Goal: Task Accomplishment & Management: Use online tool/utility

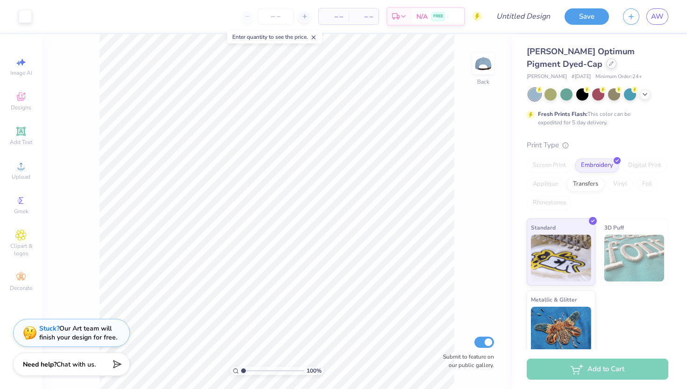
click at [609, 64] on icon at bounding box center [611, 63] width 5 height 5
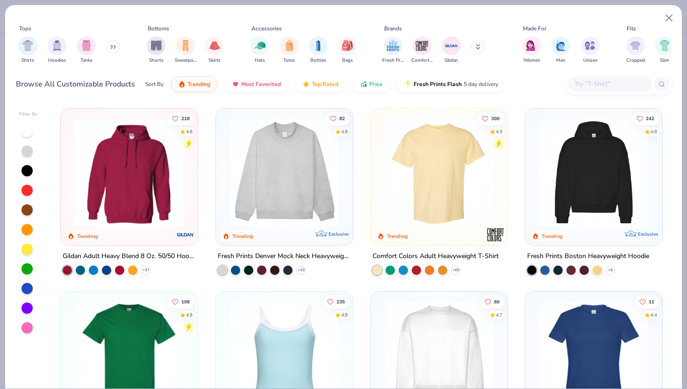
click at [422, 175] on img at bounding box center [439, 172] width 118 height 109
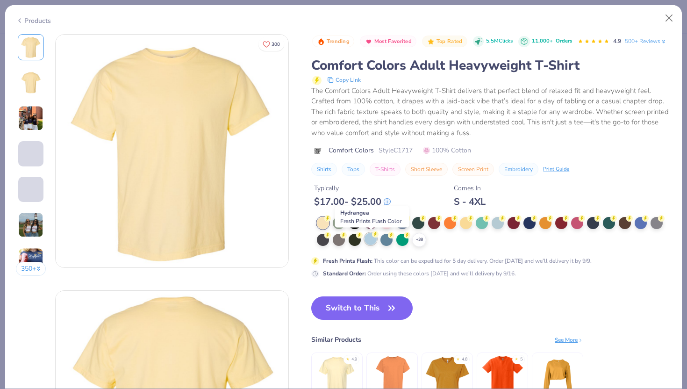
click at [369, 243] on div at bounding box center [370, 239] width 12 height 12
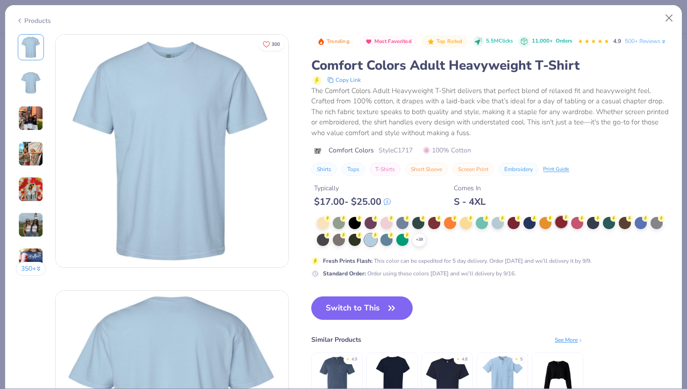
click at [558, 227] on div at bounding box center [561, 222] width 12 height 12
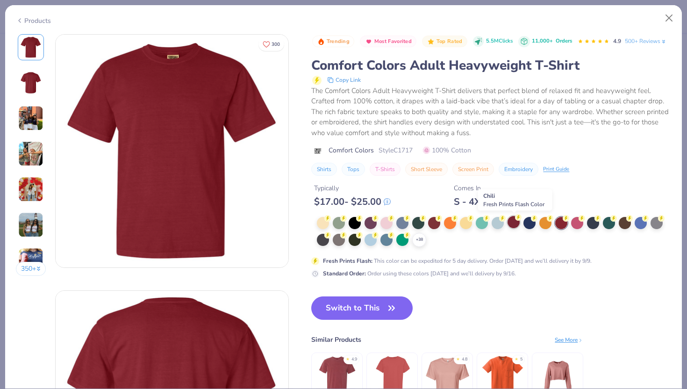
click at [517, 221] on div at bounding box center [513, 222] width 12 height 12
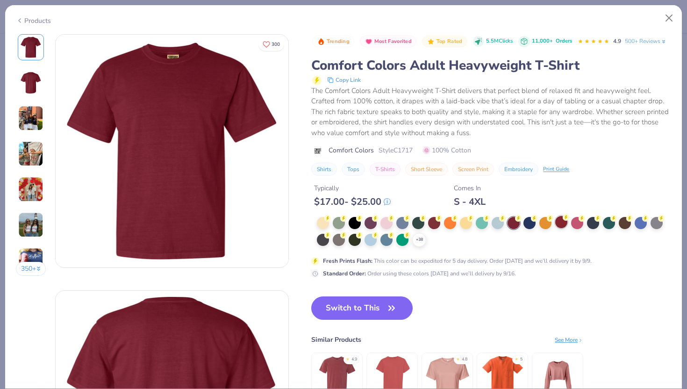
click at [563, 222] on div at bounding box center [561, 222] width 12 height 12
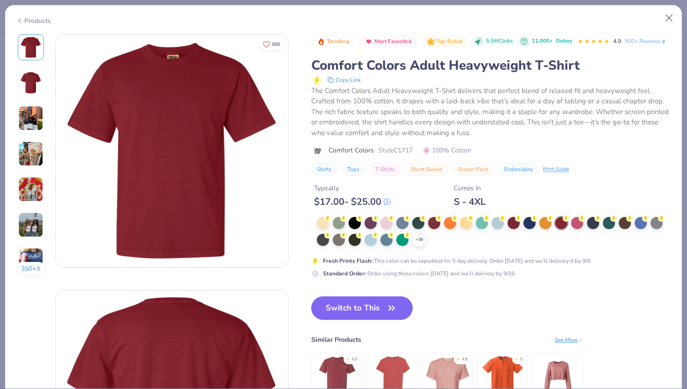
click at [366, 308] on button "Switch to This" at bounding box center [361, 307] width 101 height 23
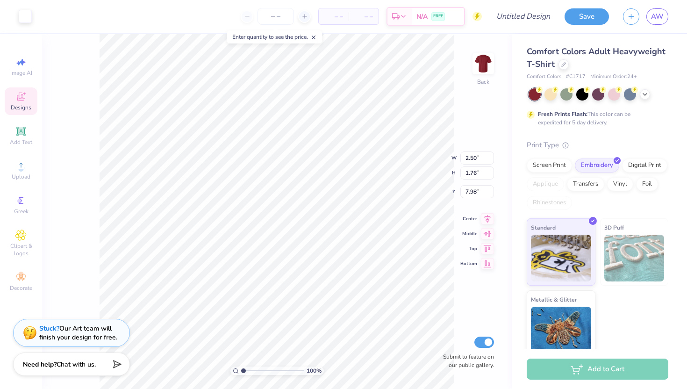
type input "3.84"
type input "8.23"
type input "5.79"
type input "4.01"
type input "10.92"
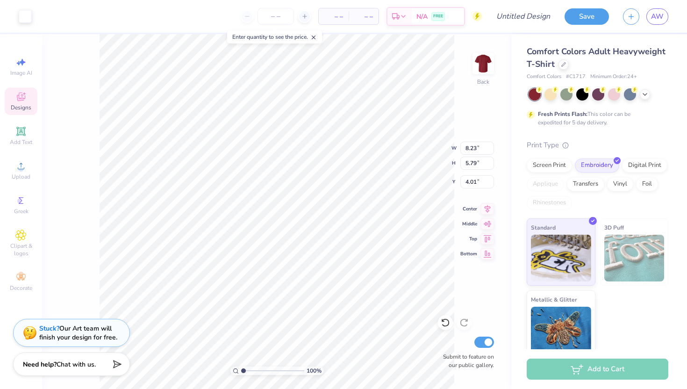
type input "7.68"
type input "3.39"
type input "3.48"
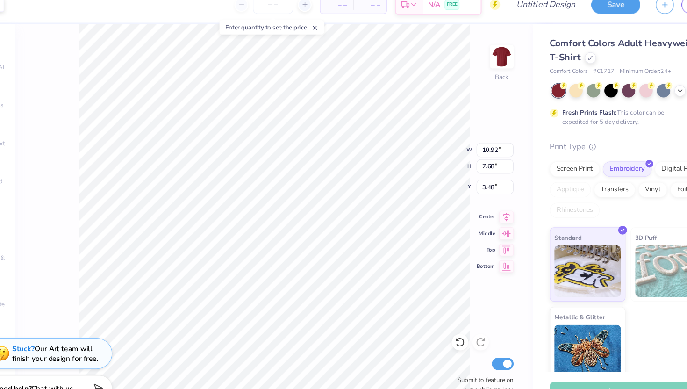
type input "3.00"
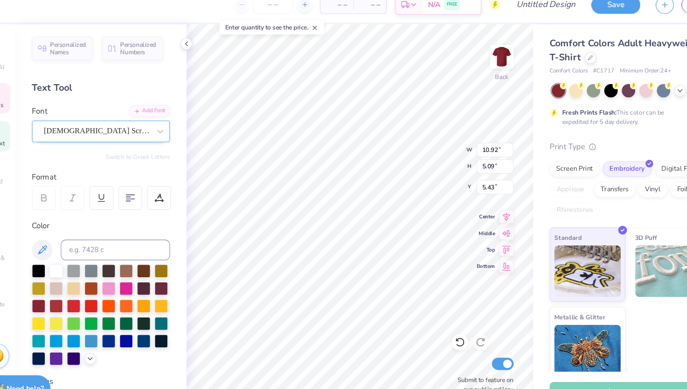
click at [416, 165] on div "100 % Back W 10.92 10.92 " H 5.09 5.09 " Y 5.43 5.43 " Center Middle Top Bottom…" at bounding box center [354, 211] width 314 height 355
type textarea "P"
type textarea "Volleyball"
type input "5.43"
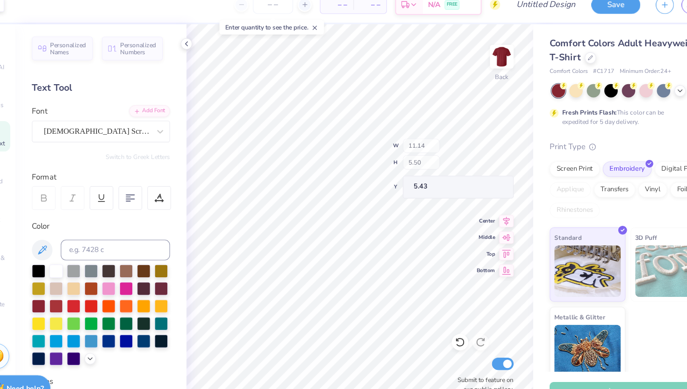
type input "2.97"
type input "2.89"
type input "3.00"
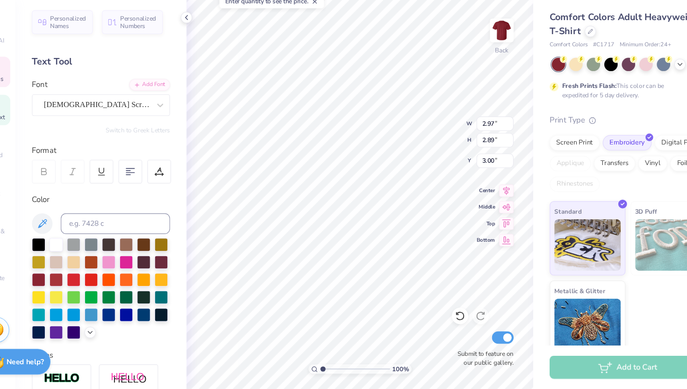
type input "2.94"
type input "2.93"
type input "2.98"
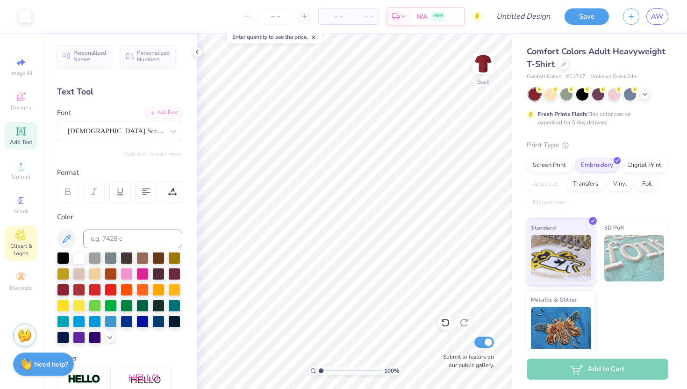
click at [21, 239] on icon at bounding box center [20, 234] width 11 height 11
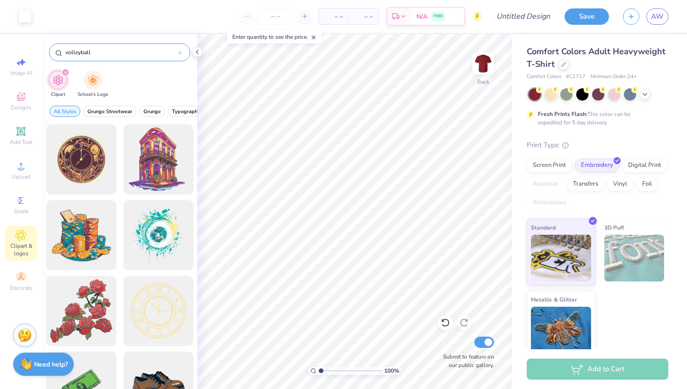
type input "volleyball"
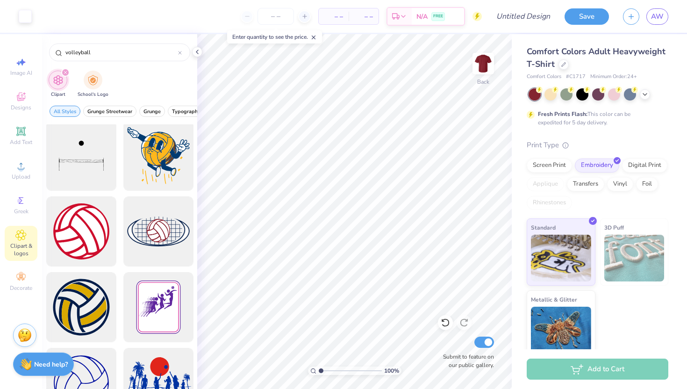
scroll to position [0, 0]
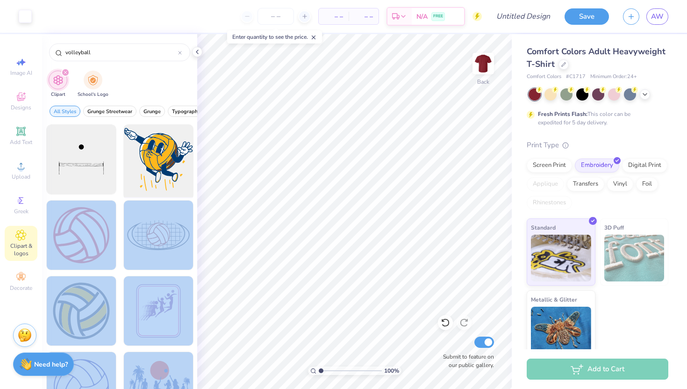
click at [399, 129] on div "Art colors – – Per Item – – Total Est. Delivery N/A FREE Design Title Save AW I…" at bounding box center [343, 194] width 687 height 389
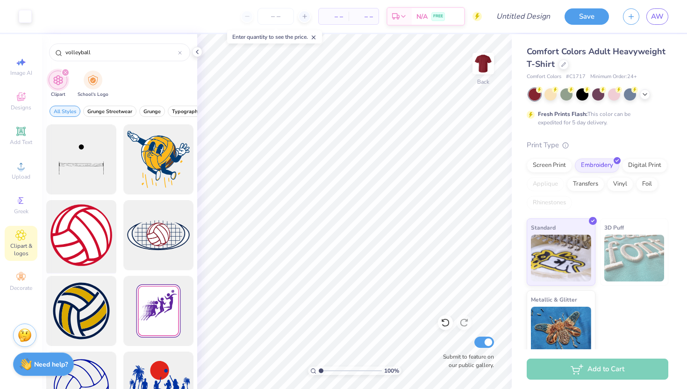
click at [73, 230] on div at bounding box center [81, 235] width 77 height 77
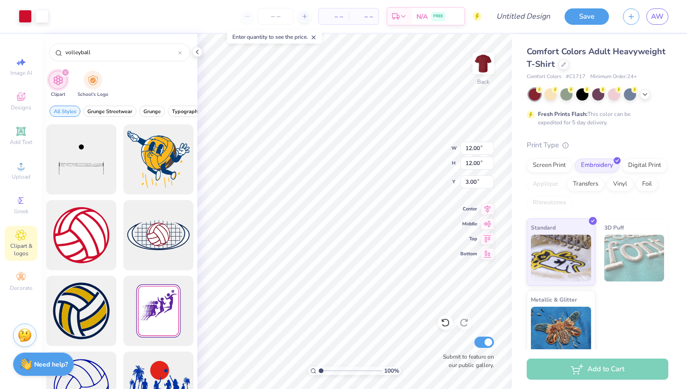
type input "3.79"
type input "2.55"
type input "3.10"
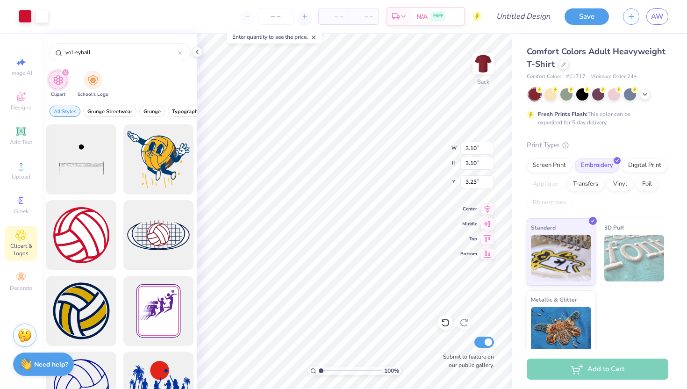
type input "3.00"
click at [197, 52] on polyline at bounding box center [197, 52] width 2 height 4
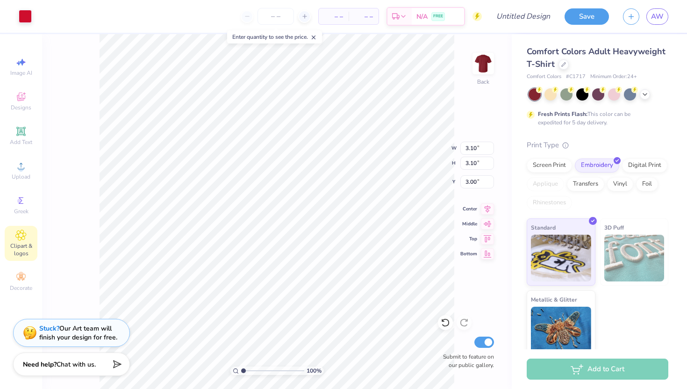
type input "2.90"
type input "2.89"
type input "3.00"
click at [314, 37] on icon at bounding box center [313, 37] width 7 height 7
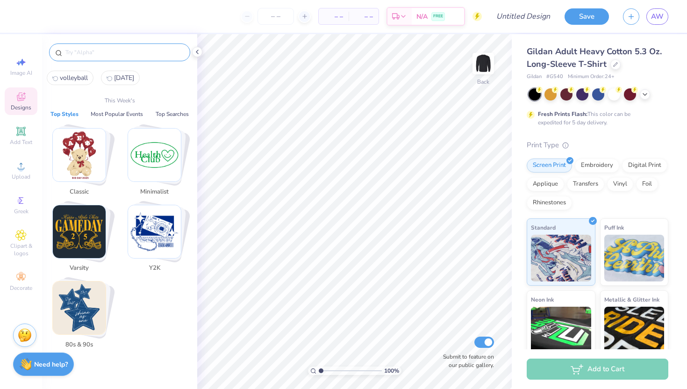
click at [101, 57] on input "text" at bounding box center [124, 52] width 120 height 9
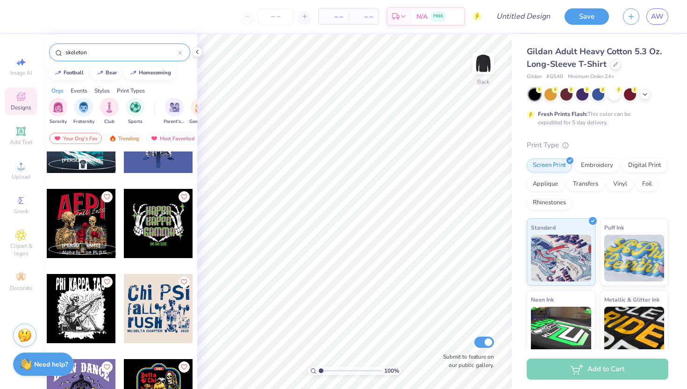
scroll to position [124, 0]
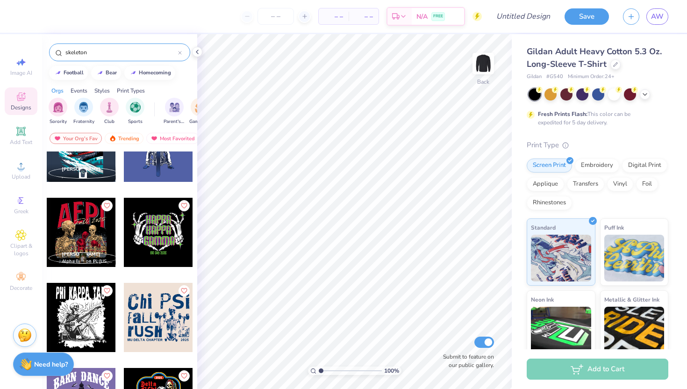
type input "skeleton"
click at [156, 234] on div at bounding box center [158, 232] width 69 height 69
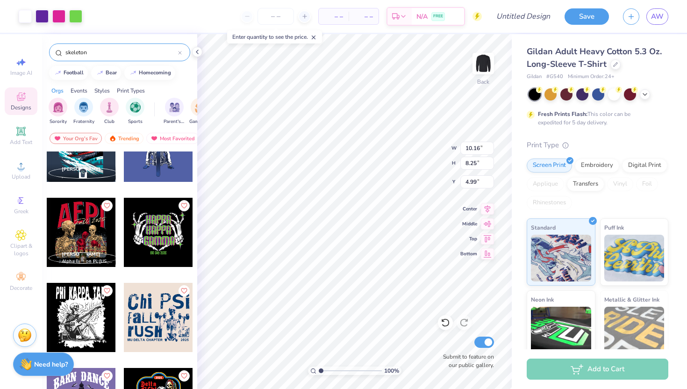
type input "4.99"
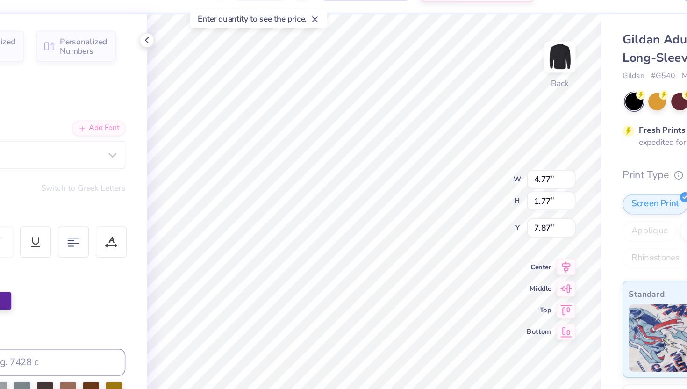
type input "5.95"
type input "5.91"
type input "9.84"
type input "3.01"
type input "0.62"
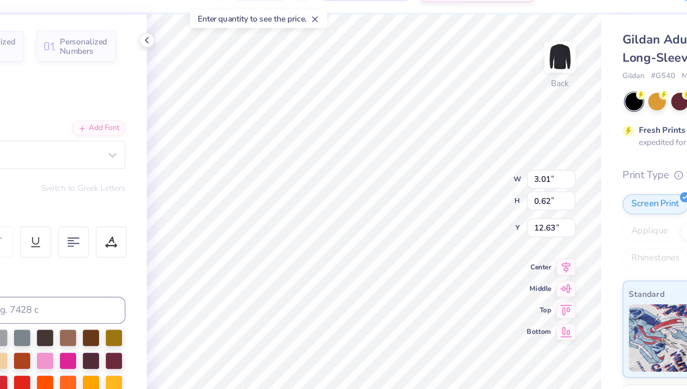
type input "18.89"
type input "1.29"
type input "2.05"
type input "9.59"
type input "10.23"
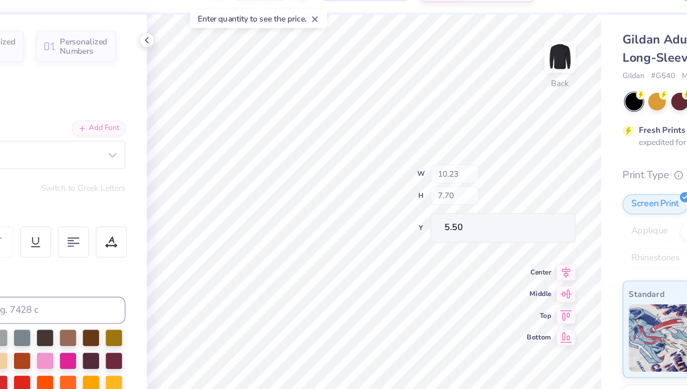
type input "7.70"
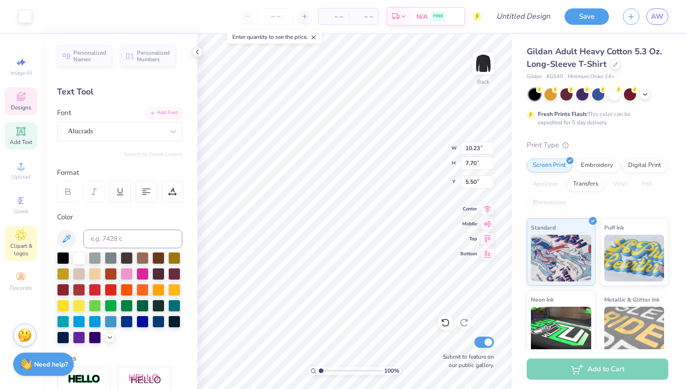
click at [17, 236] on icon at bounding box center [20, 234] width 11 height 11
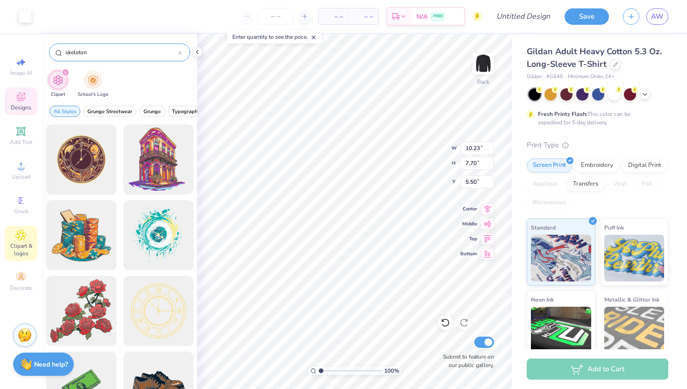
type input "skeleton"
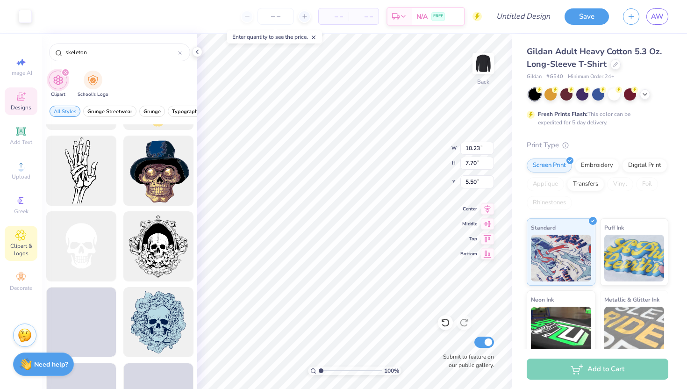
scroll to position [2097, 0]
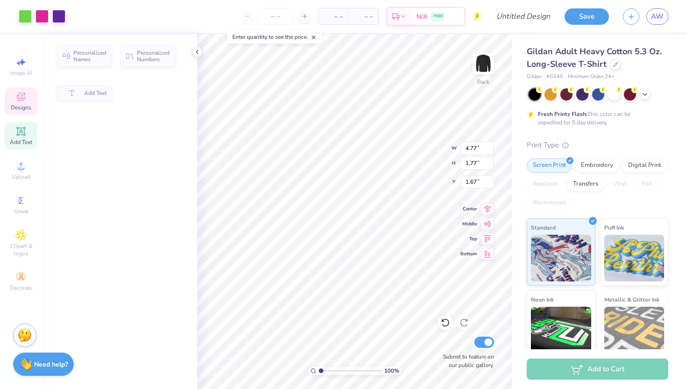
type input "4.77"
type input "1.77"
type input "1.67"
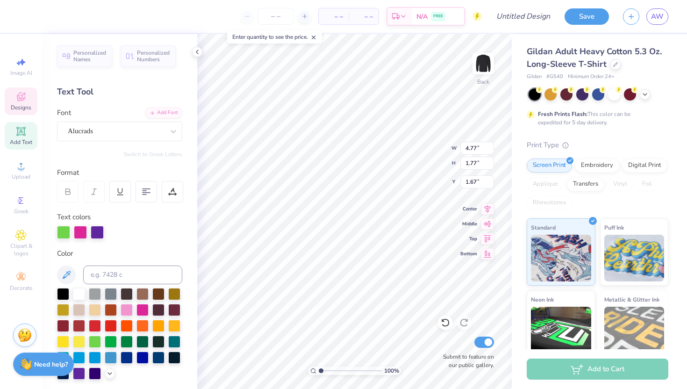
type input "15.58"
type input "11.75"
type input "1.45"
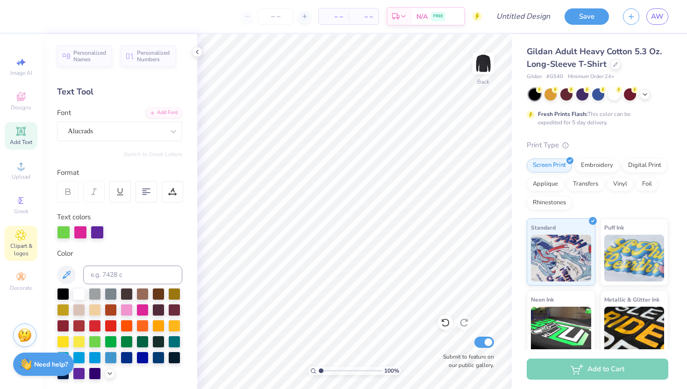
click at [18, 242] on div "Clipart & logos" at bounding box center [21, 243] width 33 height 35
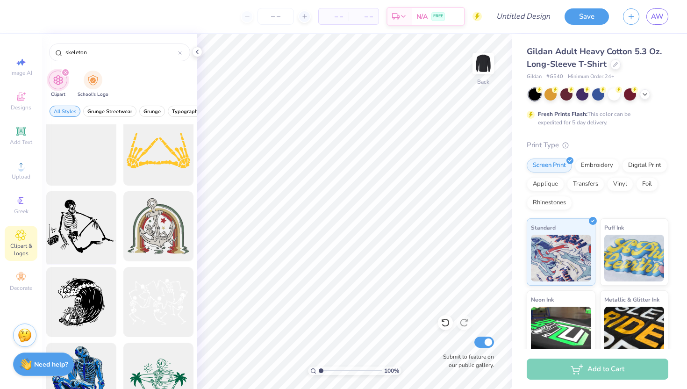
scroll to position [0, 0]
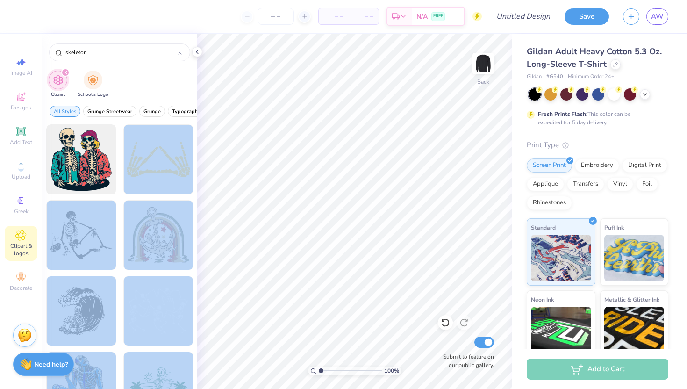
click at [360, 180] on div "– – Per Item – – Total Est. Delivery N/A FREE Design Title Save AW Image AI Des…" at bounding box center [343, 194] width 687 height 389
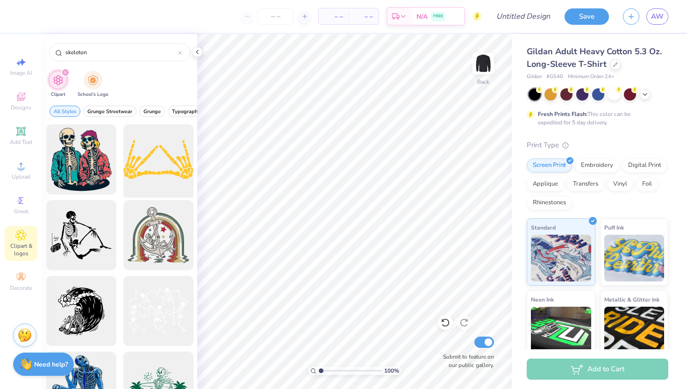
click at [151, 168] on div at bounding box center [158, 159] width 77 height 77
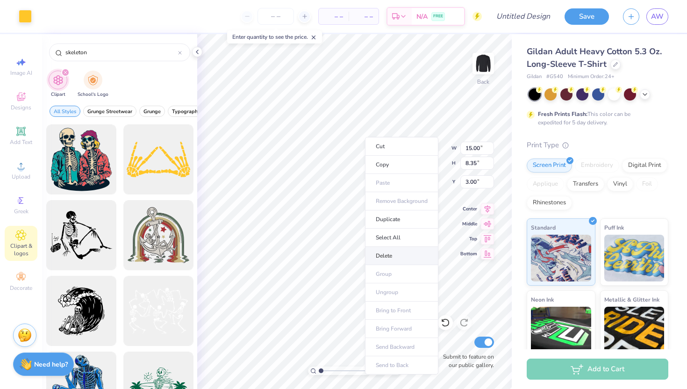
click at [396, 255] on li "Delete" at bounding box center [401, 256] width 73 height 18
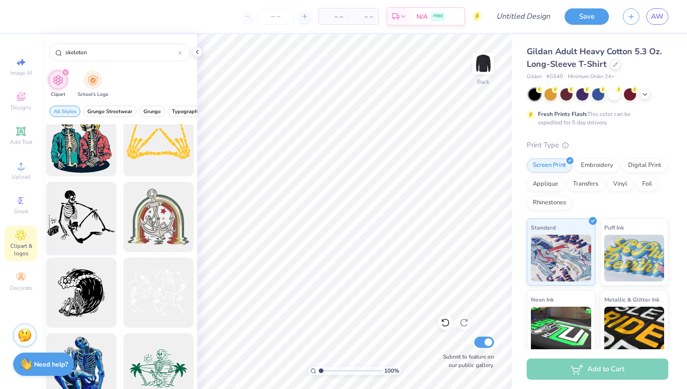
scroll to position [12, 0]
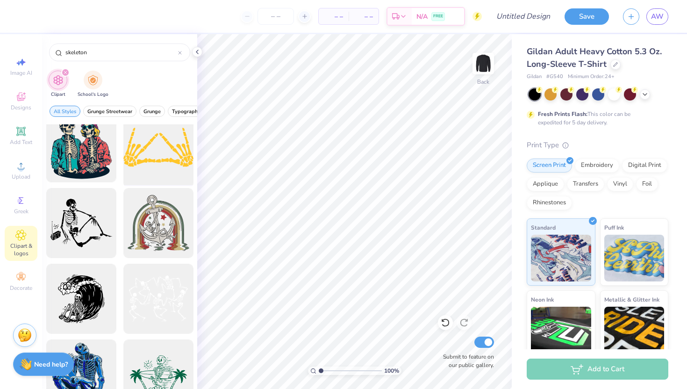
click at [151, 153] on div at bounding box center [158, 147] width 77 height 77
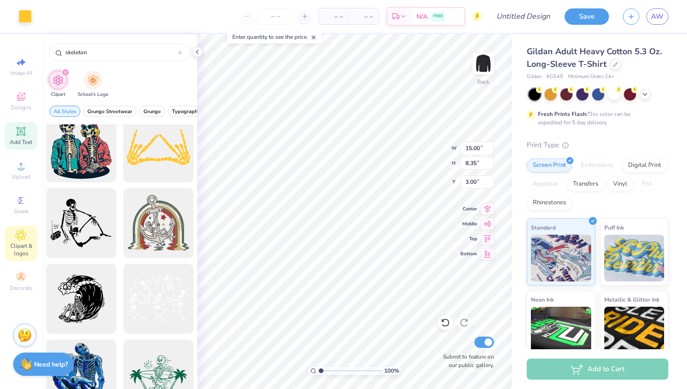
click at [19, 135] on icon at bounding box center [20, 131] width 9 height 9
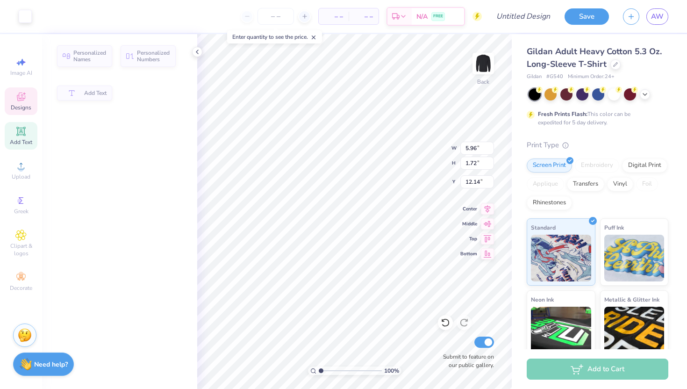
type input "5.96"
type input "1.72"
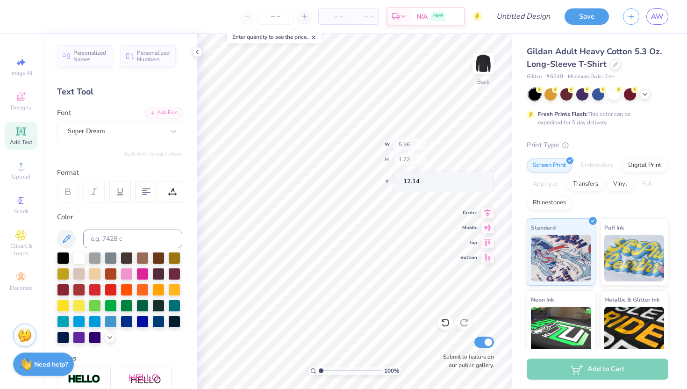
type input "19.40"
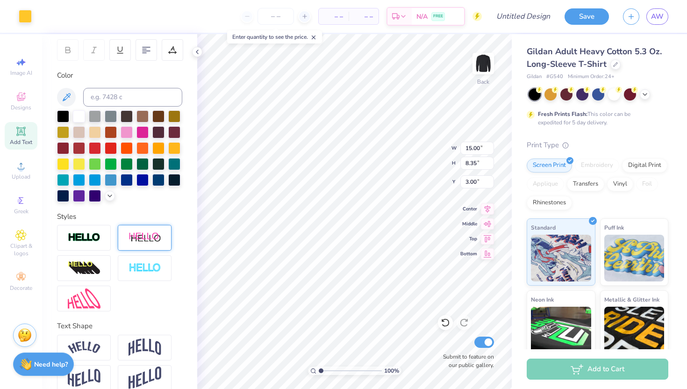
scroll to position [154, 0]
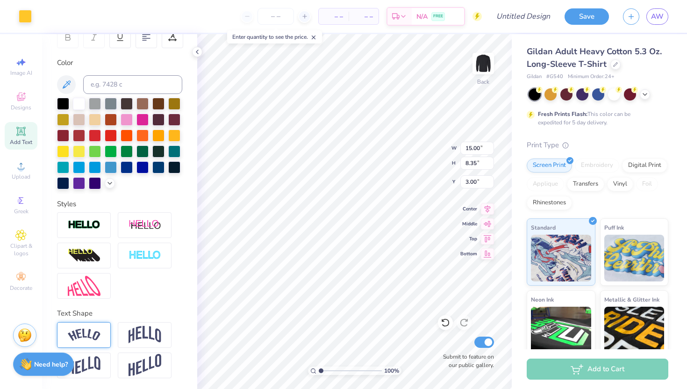
click at [98, 336] on img at bounding box center [84, 334] width 33 height 13
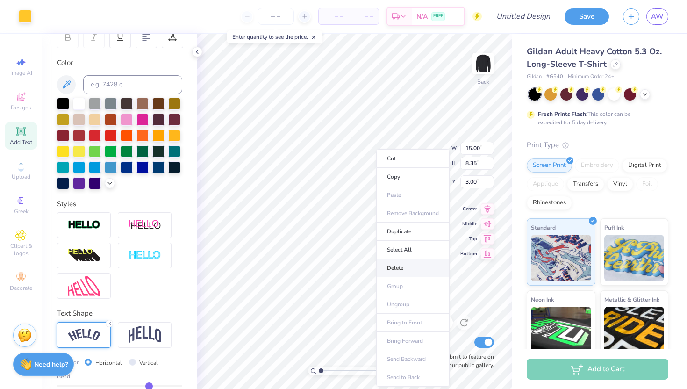
click at [384, 268] on li "Delete" at bounding box center [412, 268] width 73 height 18
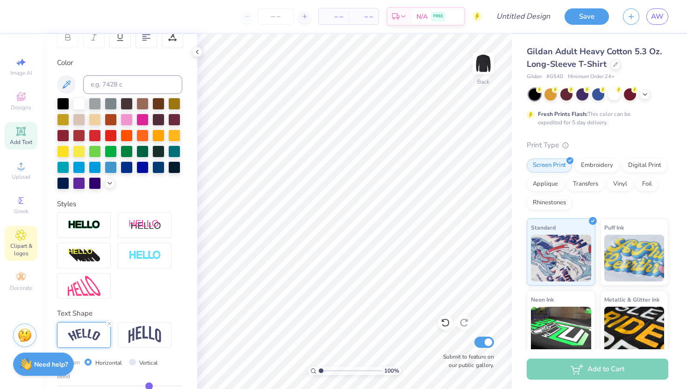
click at [9, 248] on span "Clipart & logos" at bounding box center [21, 249] width 33 height 15
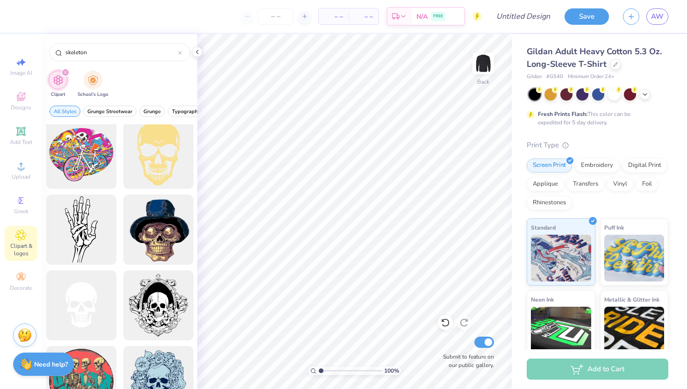
scroll to position [2048, 0]
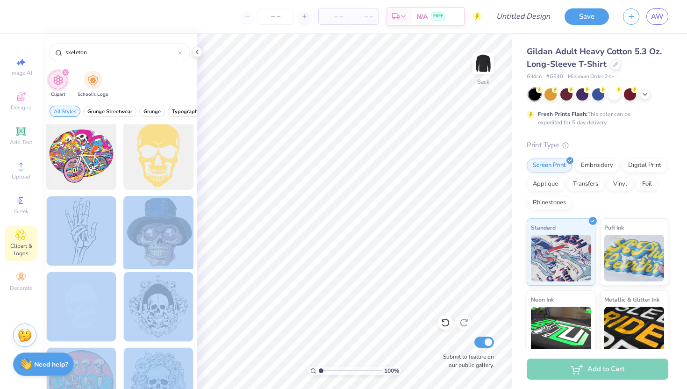
click at [354, 216] on div "– – Per Item – – Total Est. Delivery N/A FREE Design Title Save AW Image AI Des…" at bounding box center [343, 194] width 687 height 389
click at [104, 234] on div at bounding box center [81, 230] width 77 height 77
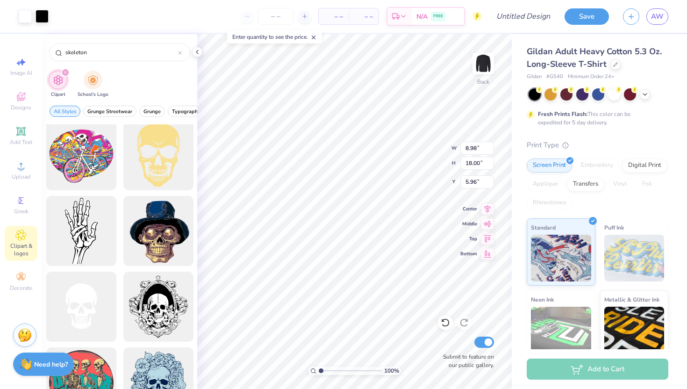
type input "5.96"
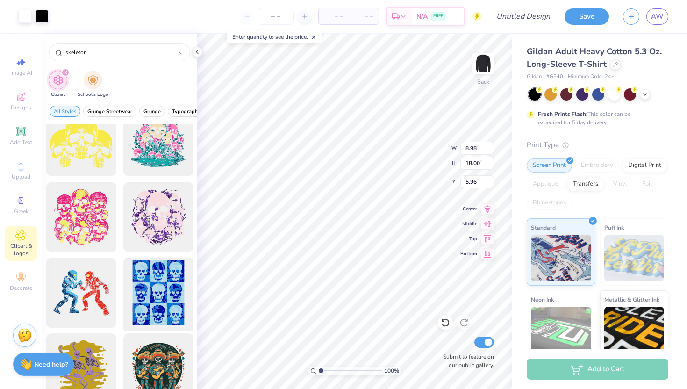
scroll to position [3562, 0]
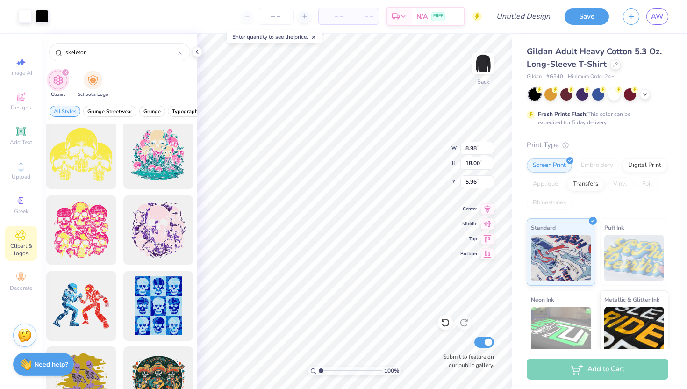
type input "5.49"
type input "11.00"
type input "13.33"
click at [178, 51] on icon at bounding box center [179, 52] width 3 height 3
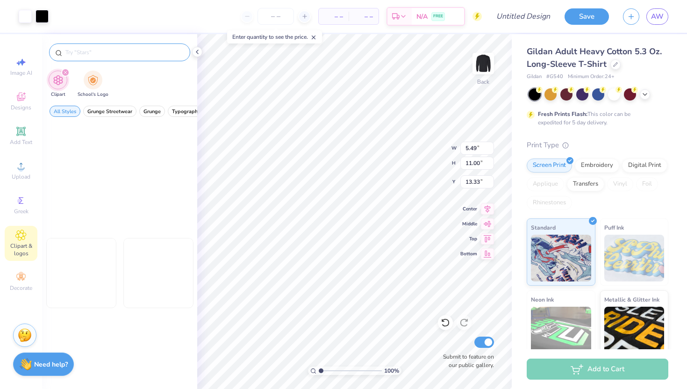
scroll to position [946, 0]
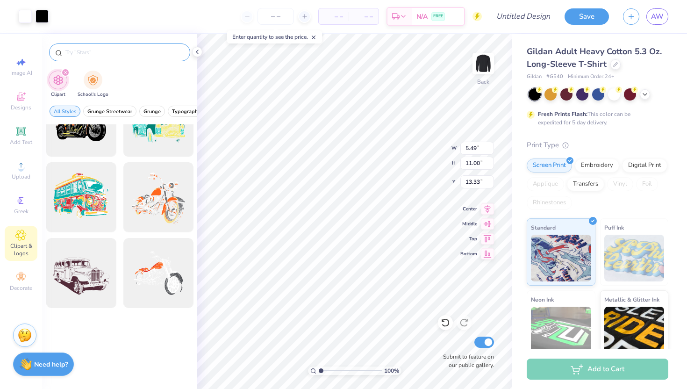
click at [156, 57] on div at bounding box center [119, 52] width 141 height 18
click at [141, 50] on input "text" at bounding box center [124, 52] width 120 height 9
type input "net"
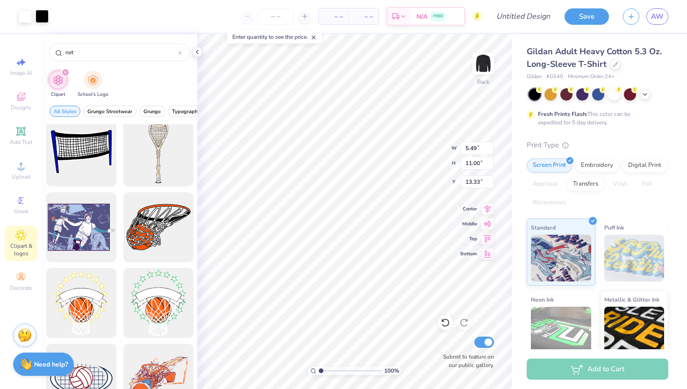
scroll to position [0, 0]
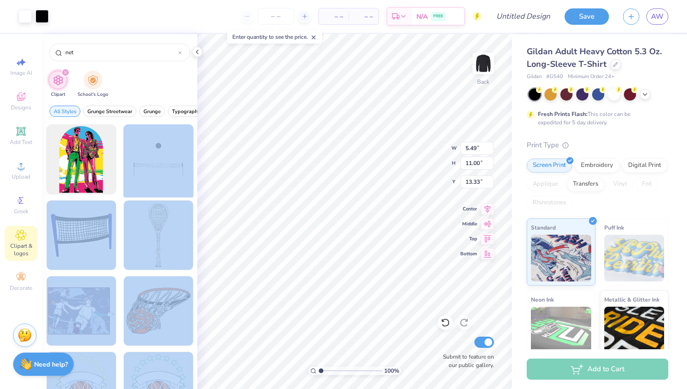
click at [349, 182] on div "Art colors – – Per Item – – Total Est. Delivery N/A FREE Design Title Save AW I…" at bounding box center [343, 194] width 687 height 389
click at [180, 168] on div at bounding box center [158, 159] width 77 height 77
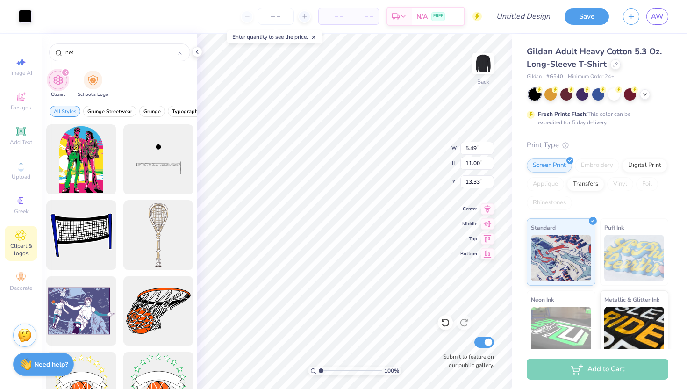
type input "15.00"
type input "10.01"
type input "3.00"
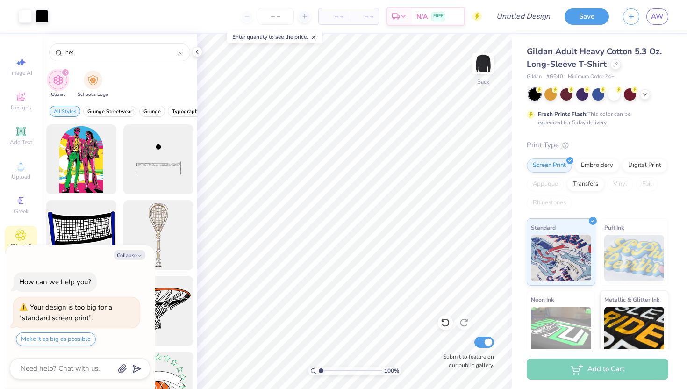
click at [88, 213] on div at bounding box center [81, 235] width 77 height 77
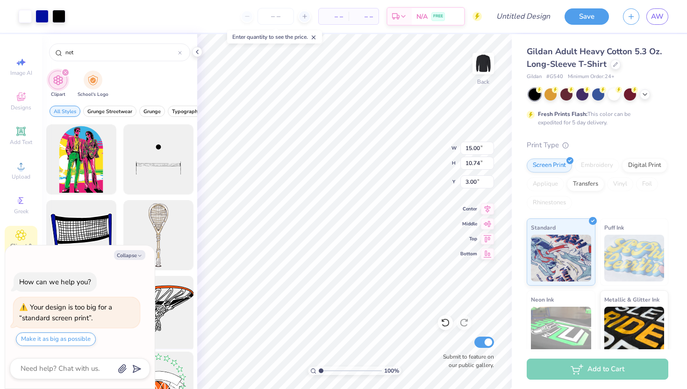
click at [174, 293] on div "Art colors – – Per Item – – Total Est. Delivery N/A FREE Design Title Save AW I…" at bounding box center [343, 194] width 687 height 389
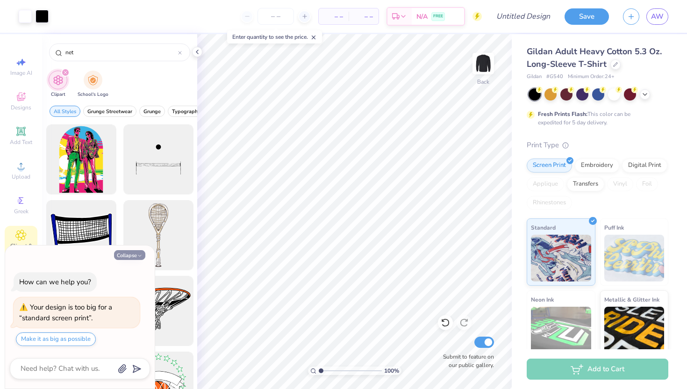
click at [134, 256] on button "Collapse" at bounding box center [129, 255] width 31 height 10
type textarea "x"
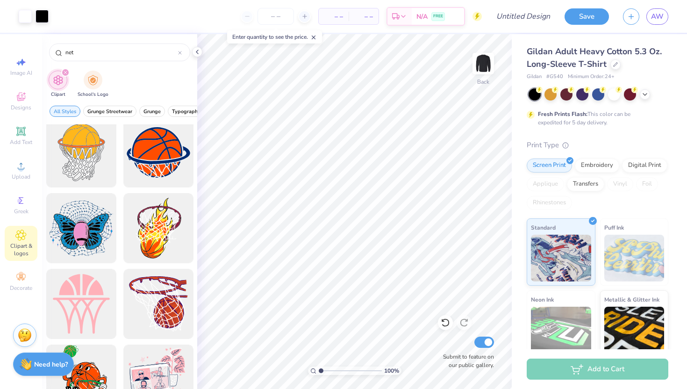
scroll to position [719, 0]
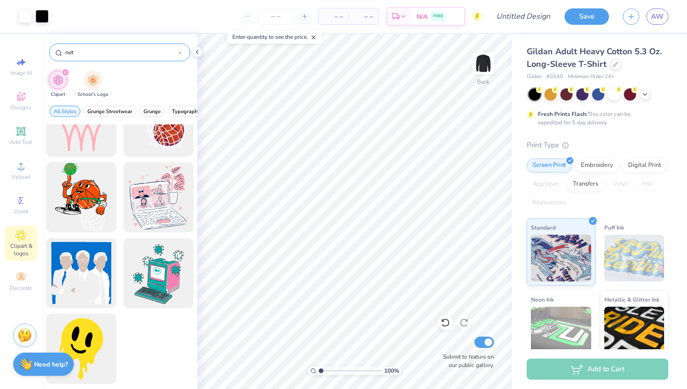
click at [109, 51] on input "net" at bounding box center [121, 52] width 114 height 9
type input "n"
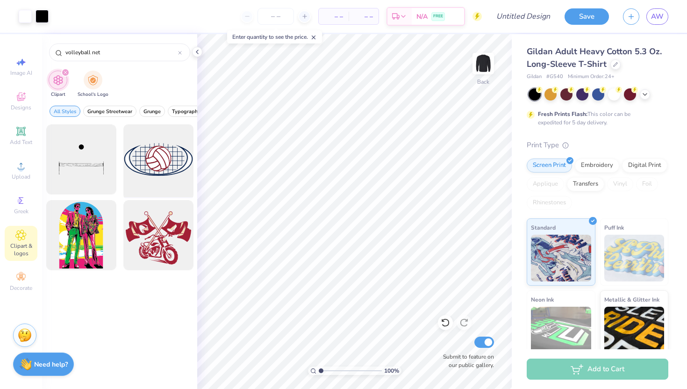
type input "volleyball net"
click at [165, 166] on div at bounding box center [158, 159] width 77 height 77
type input "3.56"
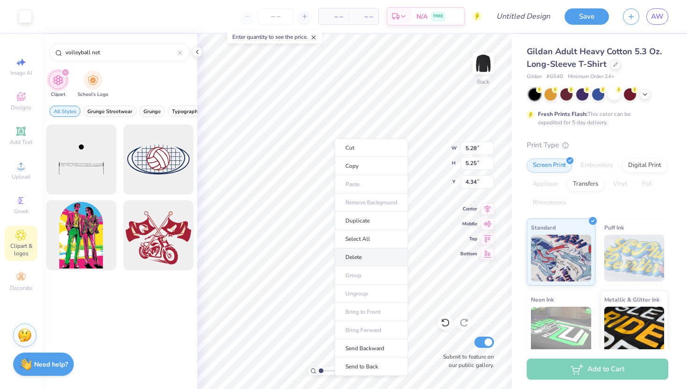
click at [363, 254] on li "Delete" at bounding box center [370, 257] width 73 height 18
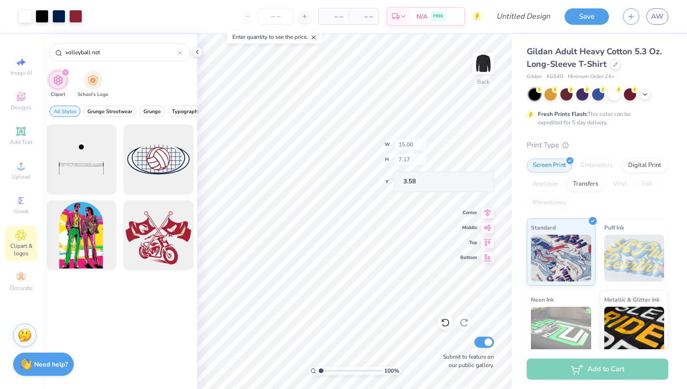
type input "4.00"
type input "14.30"
type input "10.18"
click at [27, 91] on div "Designs" at bounding box center [21, 101] width 33 height 28
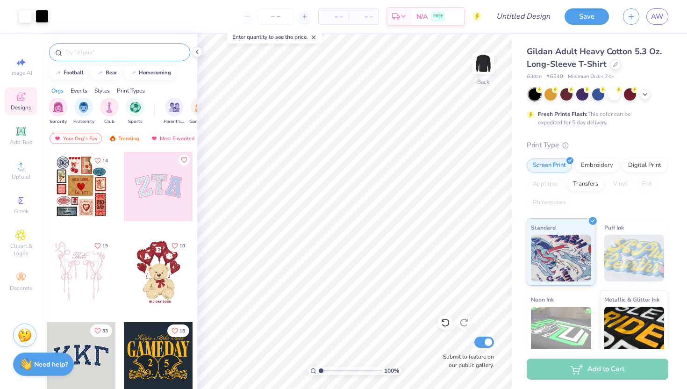
click at [113, 53] on input "text" at bounding box center [124, 52] width 120 height 9
type input "volleyball"
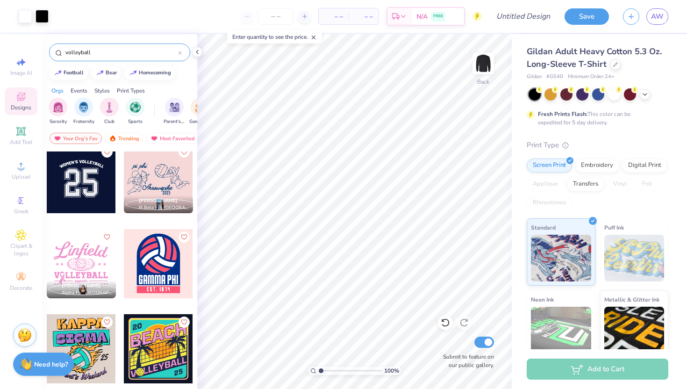
scroll to position [0, 0]
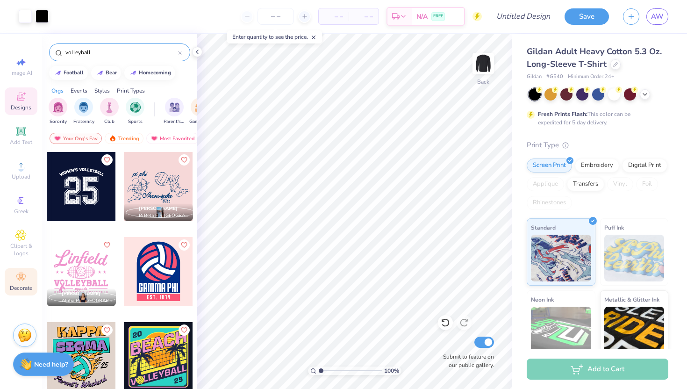
click at [22, 271] on icon at bounding box center [20, 276] width 11 height 11
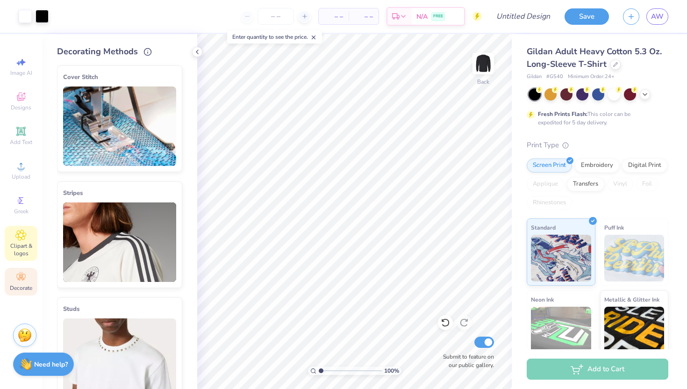
click at [28, 243] on span "Clipart & logos" at bounding box center [21, 249] width 33 height 15
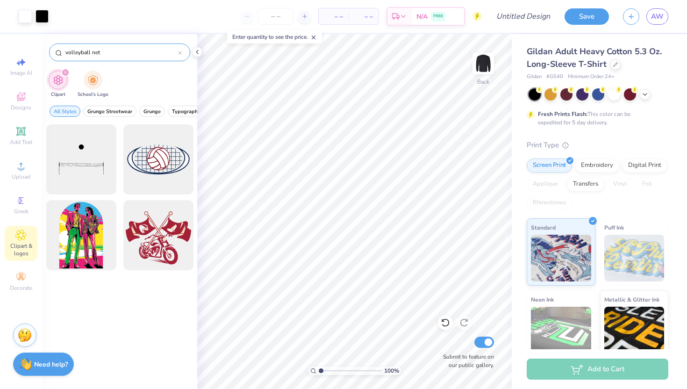
click at [178, 59] on div "volleyball net" at bounding box center [119, 52] width 141 height 18
click at [178, 56] on div at bounding box center [180, 52] width 4 height 8
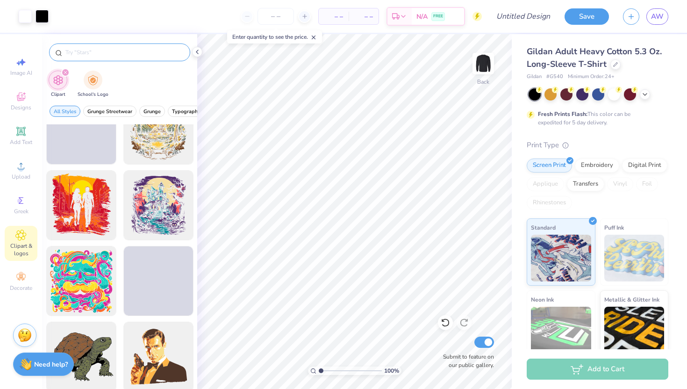
scroll to position [1170, 0]
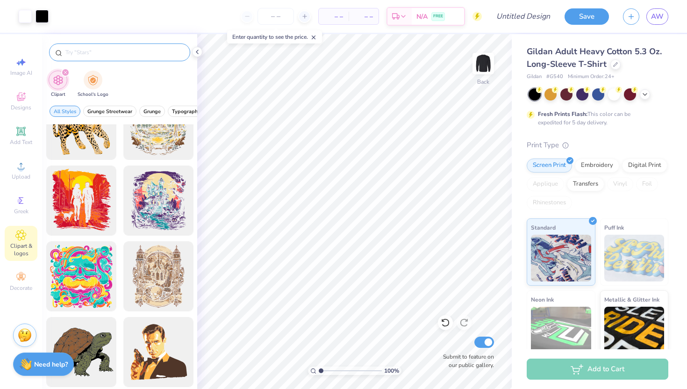
click at [91, 56] on input "text" at bounding box center [124, 52] width 120 height 9
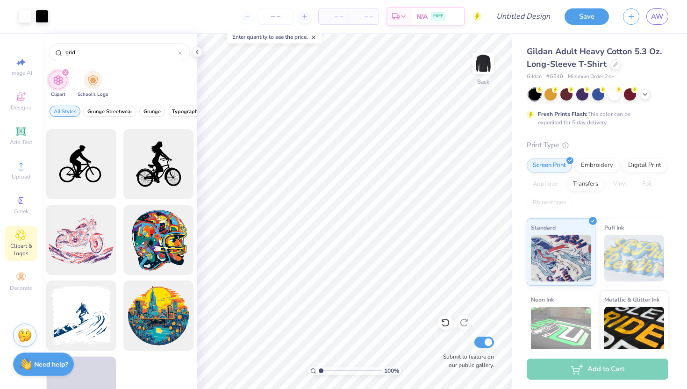
scroll to position [11390, 0]
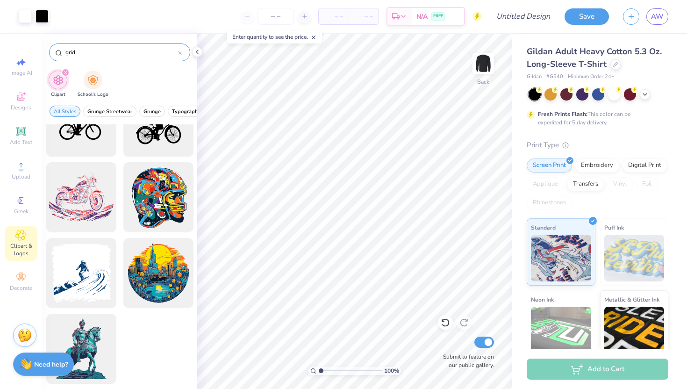
click at [94, 51] on input "grid" at bounding box center [121, 52] width 114 height 9
type input "g"
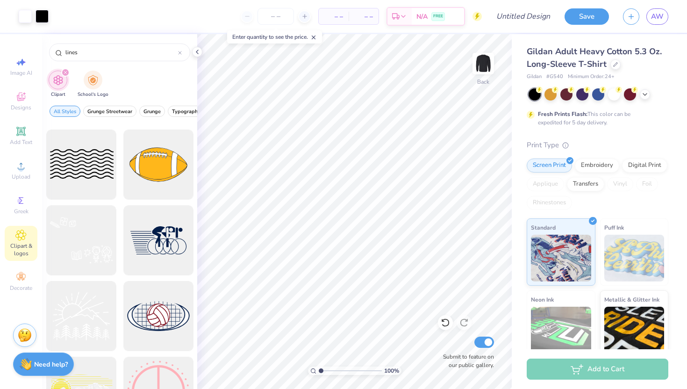
scroll to position [315, 0]
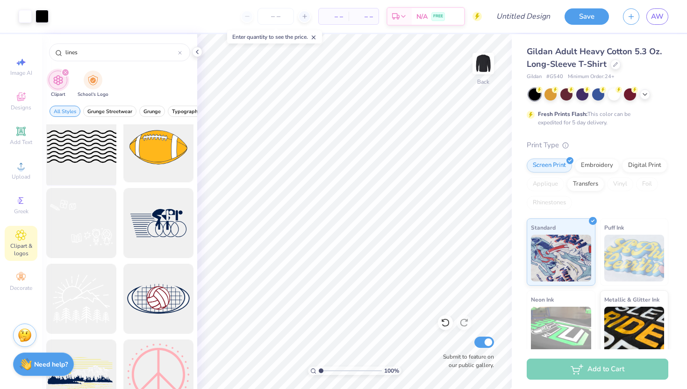
type input "lines"
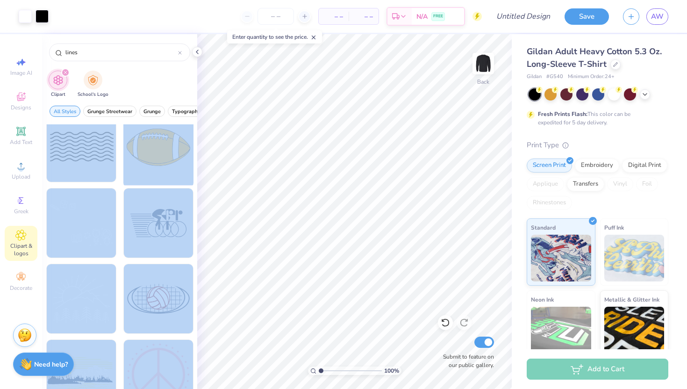
click at [333, 164] on div "Art colors – – Per Item – – Total Est. Delivery N/A FREE Design Title Save AW I…" at bounding box center [343, 194] width 687 height 389
click at [88, 160] on div at bounding box center [81, 147] width 77 height 77
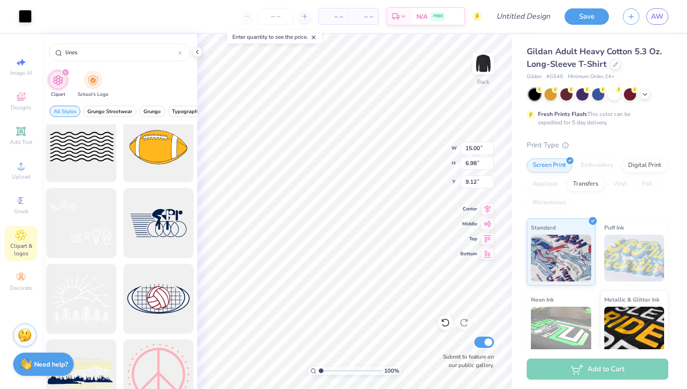
type input "4.66"
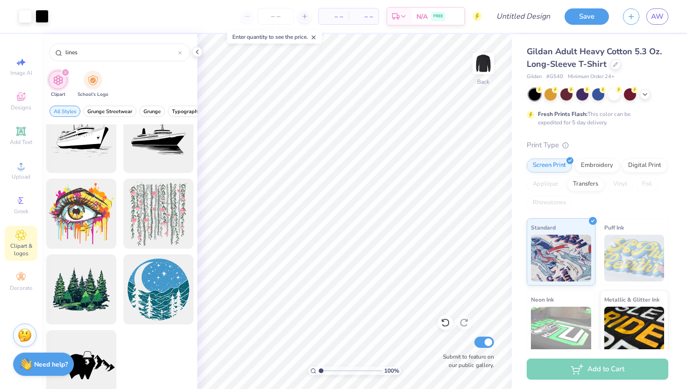
scroll to position [6395, 0]
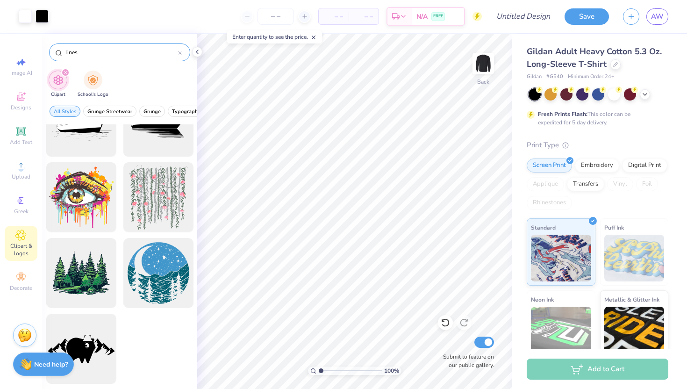
click at [181, 56] on div at bounding box center [180, 52] width 4 height 8
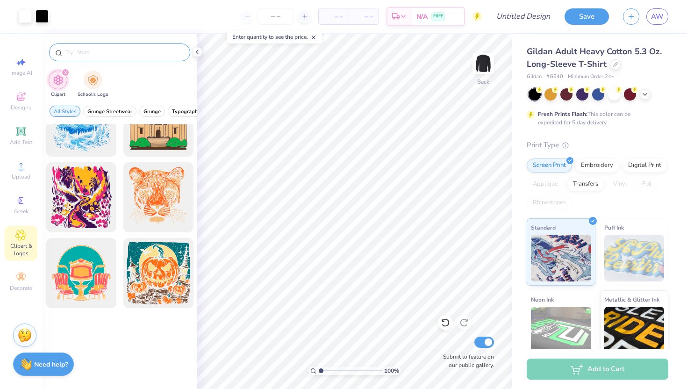
scroll to position [2081, 0]
click at [138, 54] on input "text" at bounding box center [124, 52] width 120 height 9
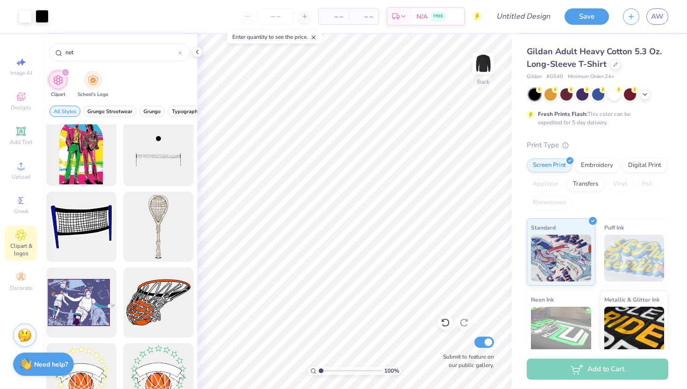
scroll to position [0, 0]
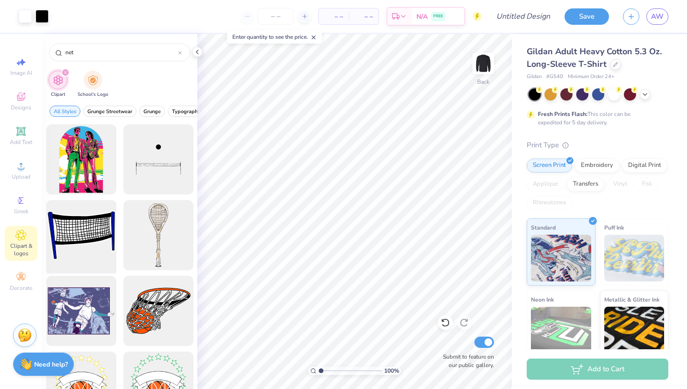
type input "net"
click at [89, 243] on div at bounding box center [81, 235] width 77 height 77
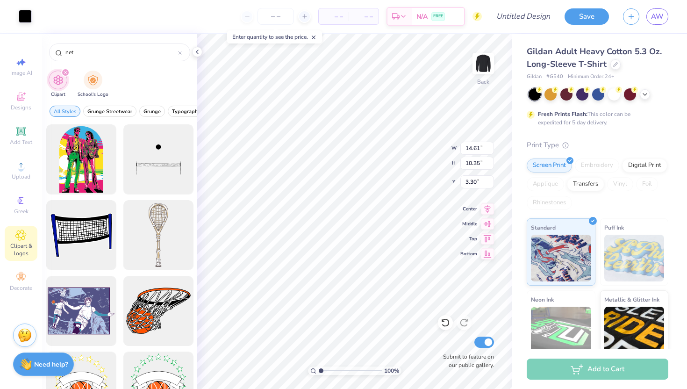
type input "3.30"
type input "15.00"
type input "10.74"
type input "13.00"
click at [379, 267] on li "Delete" at bounding box center [386, 268] width 73 height 18
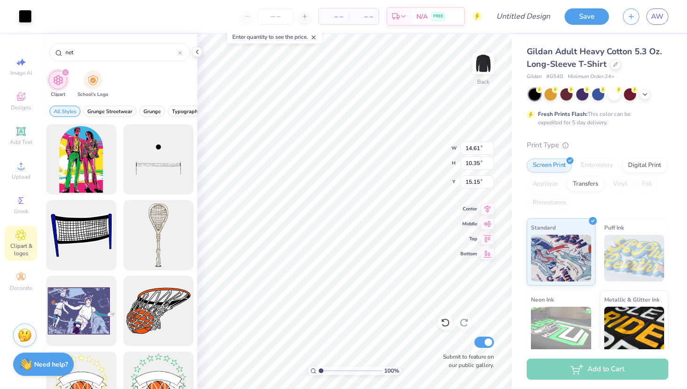
type input "15.15"
type input "0.63"
type input "8.29"
type input "3.00"
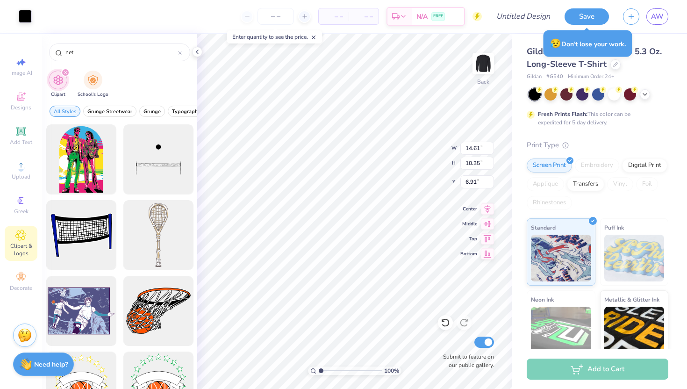
type input "6.91"
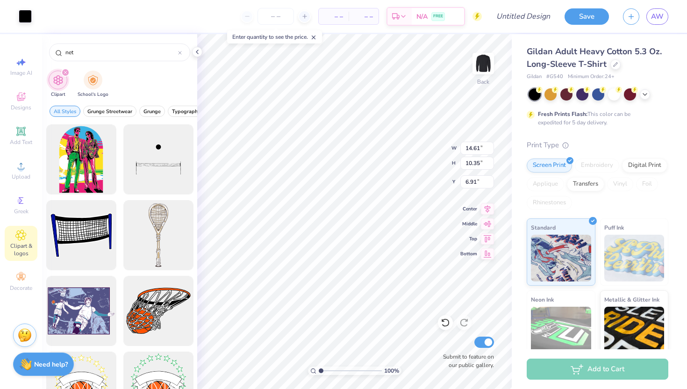
type input "5.49"
type input "11.00"
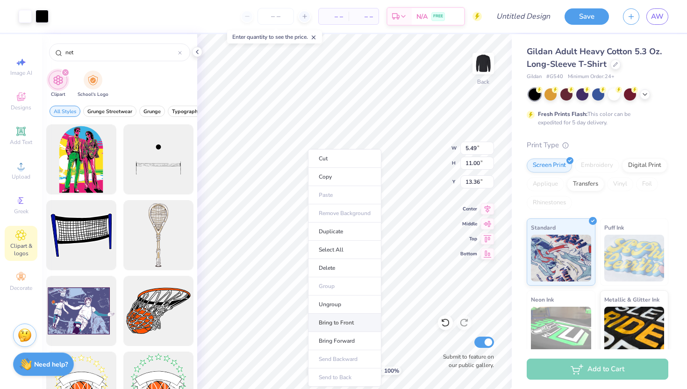
click at [341, 324] on li "Bring to Front" at bounding box center [344, 322] width 73 height 18
type input "11.37"
type input "14.61"
type input "10.35"
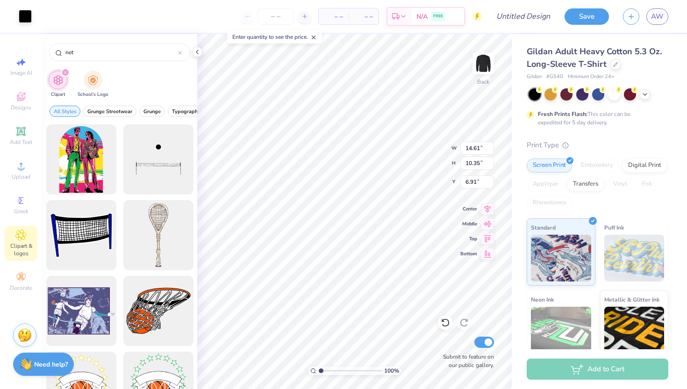
type input "8.60"
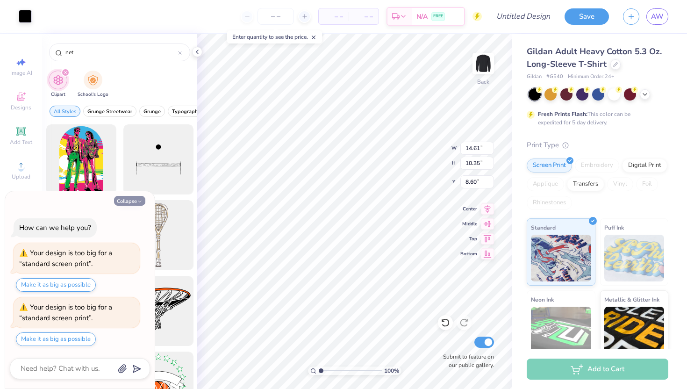
click at [128, 198] on button "Collapse" at bounding box center [129, 201] width 31 height 10
type textarea "x"
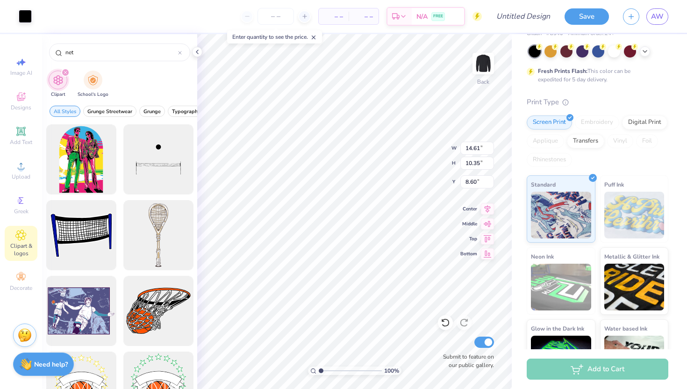
scroll to position [42, 0]
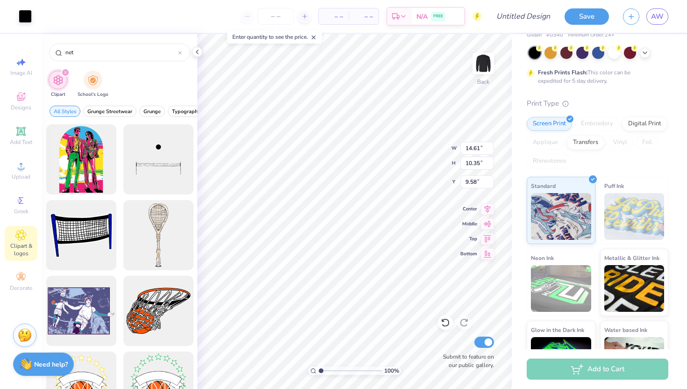
type input "9.58"
type input "13.40"
type input "9.49"
type input "10.44"
type input "5.49"
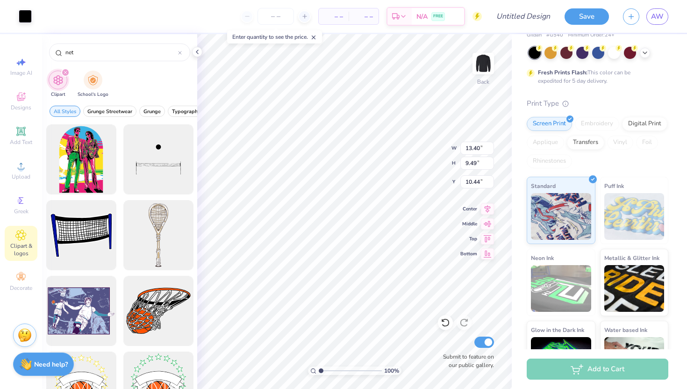
type input "11.00"
type input "10.44"
type input "13.40"
type input "9.49"
type input "1.70"
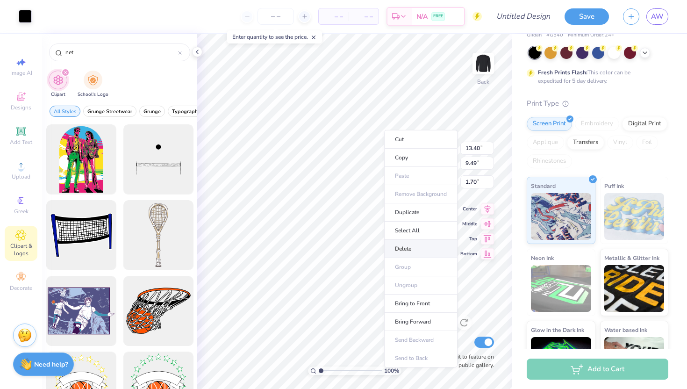
click at [404, 249] on li "Delete" at bounding box center [420, 249] width 73 height 18
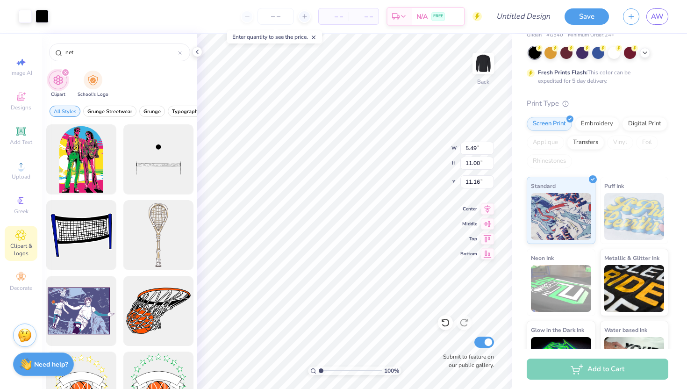
type input "10.51"
type input "5.30"
type input "10.61"
type input "10.89"
click at [353, 173] on li "Copy" at bounding box center [359, 177] width 73 height 18
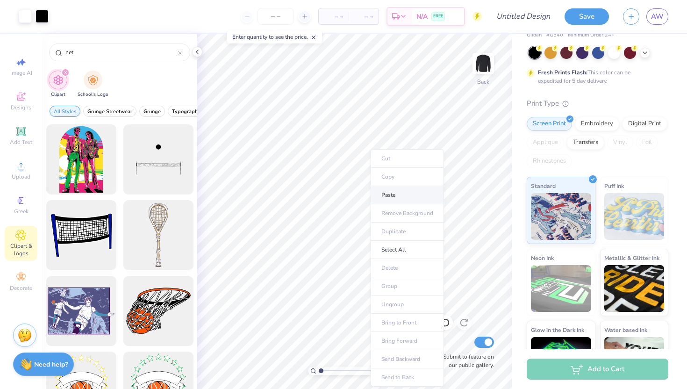
click at [394, 195] on li "Paste" at bounding box center [406, 195] width 73 height 18
type input "10.35"
type input "10.89"
type input "5.35"
type input "10.64"
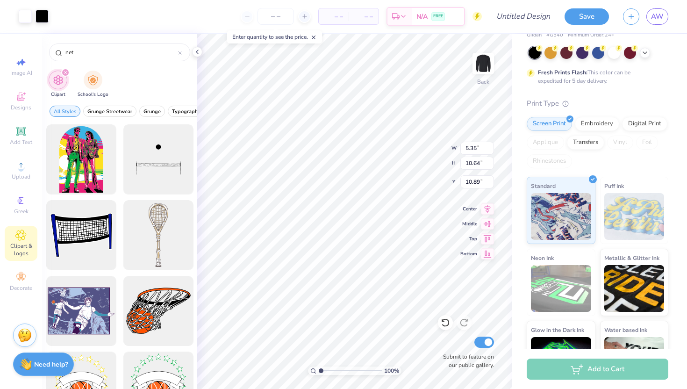
type input "10.90"
click at [185, 49] on div "net" at bounding box center [119, 52] width 141 height 18
click at [183, 52] on div "net" at bounding box center [119, 52] width 141 height 18
click at [178, 51] on input "net" at bounding box center [121, 52] width 114 height 9
type input "ne"
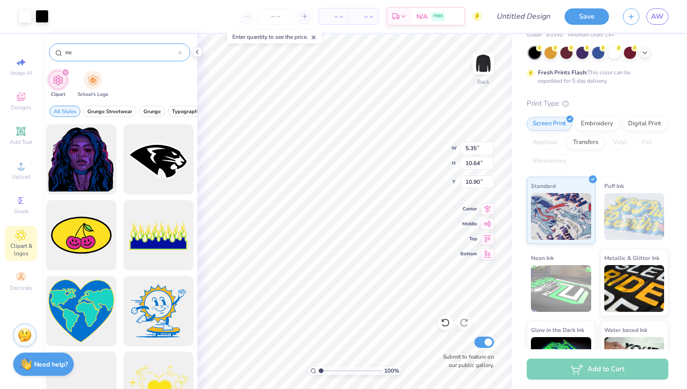
click at [179, 52] on icon at bounding box center [179, 52] width 3 height 3
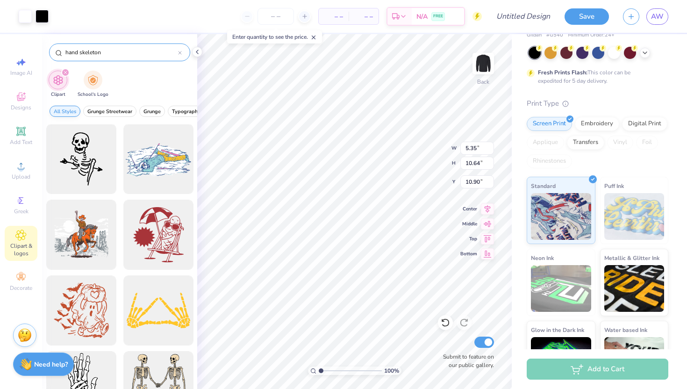
scroll to position [0, 0]
type input "hand skeleton"
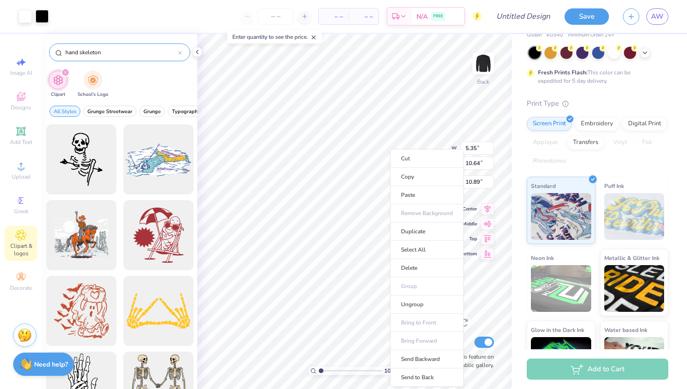
type input "11.41"
click at [419, 264] on li "Delete" at bounding box center [426, 268] width 73 height 18
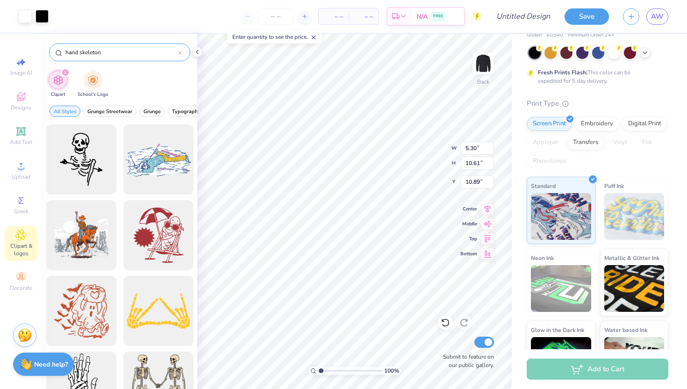
type input "3.55"
type input "7.80"
type input "9.22"
type input "4.49"
type input "5.30"
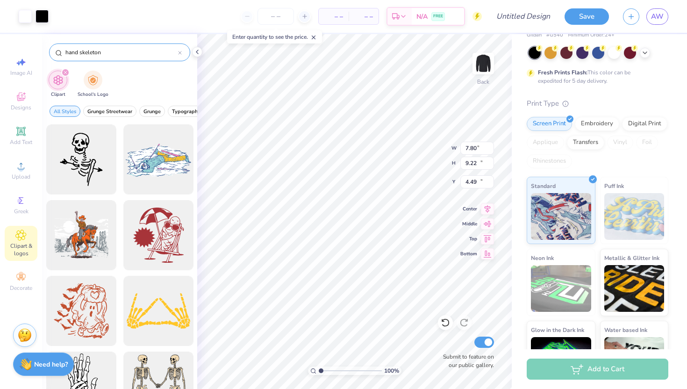
type input "10.61"
type input "10.89"
click at [343, 269] on li "Delete" at bounding box center [353, 268] width 73 height 18
click at [333, 268] on li "Delete" at bounding box center [354, 268] width 73 height 18
type input "4.28"
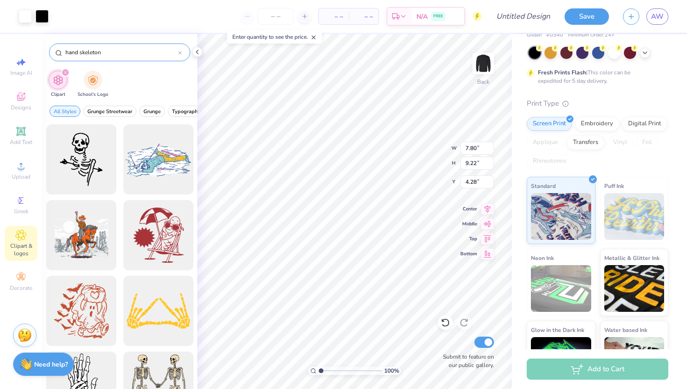
type input "9.02"
type input "10.67"
type input "3.74"
click at [179, 54] on icon at bounding box center [180, 53] width 4 height 4
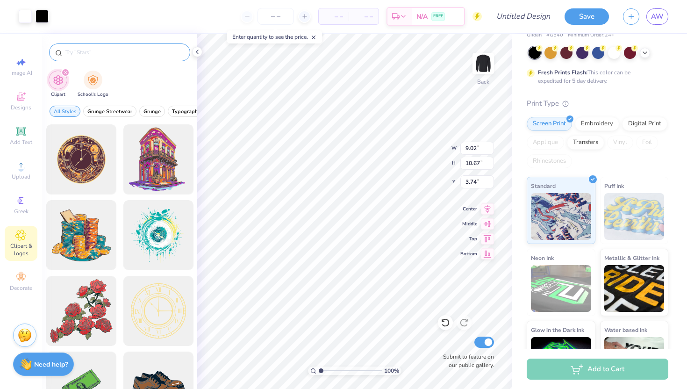
click at [141, 56] on input "text" at bounding box center [124, 52] width 120 height 9
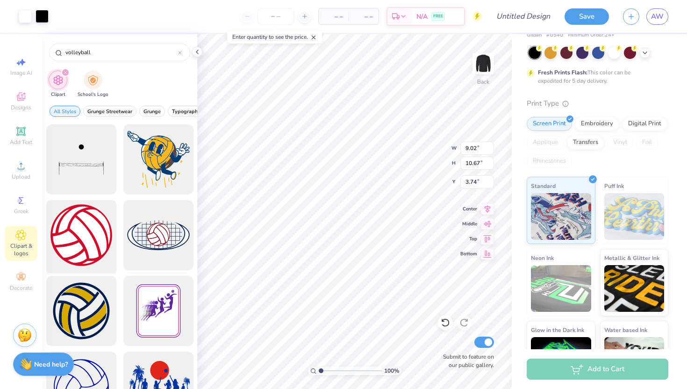
type input "volleyball"
click at [79, 230] on div at bounding box center [81, 235] width 77 height 77
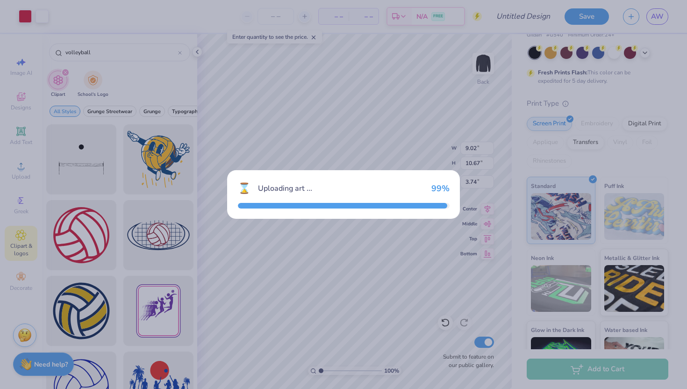
type input "15.00"
type input "3.00"
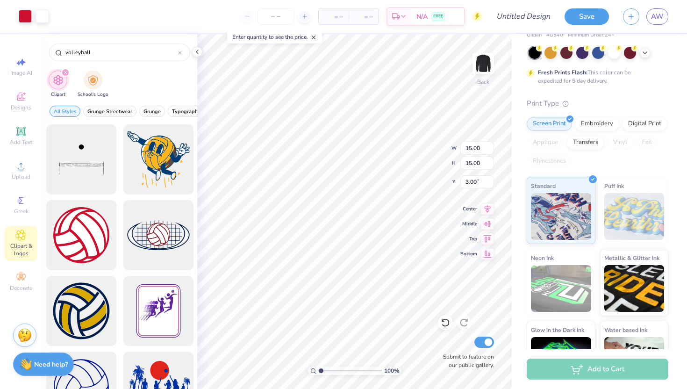
type input "8.08"
type input "6.33"
type input "14.96"
type input "8.08"
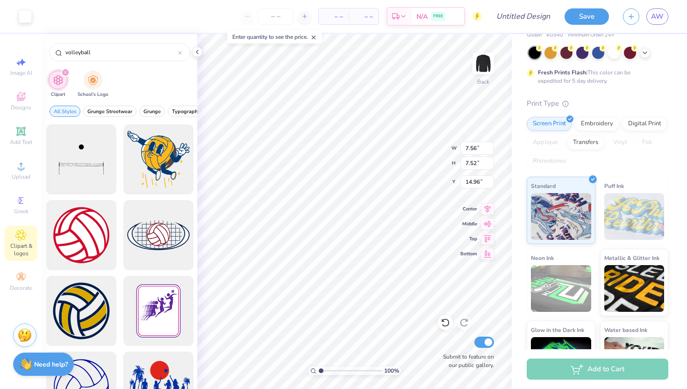
type input "8.08"
type input "1.39"
type input "5.48"
click at [28, 17] on div at bounding box center [25, 15] width 13 height 13
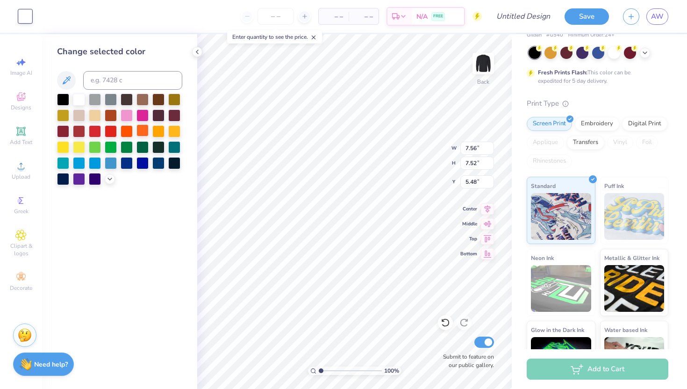
click at [142, 133] on div at bounding box center [142, 130] width 12 height 12
type input "5.95"
type input "5.92"
type input "6.11"
click at [198, 50] on icon at bounding box center [196, 51] width 7 height 7
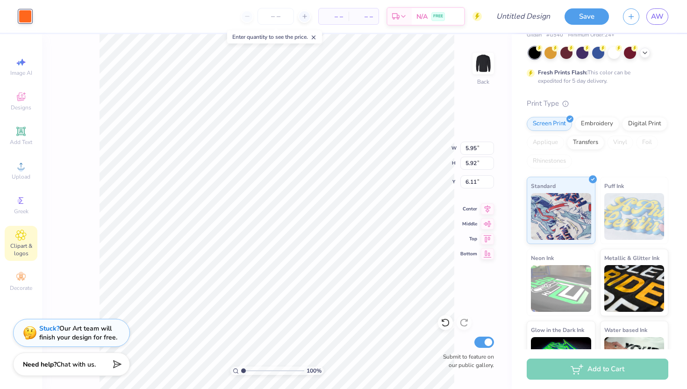
click at [21, 236] on icon at bounding box center [21, 235] width 5 height 5
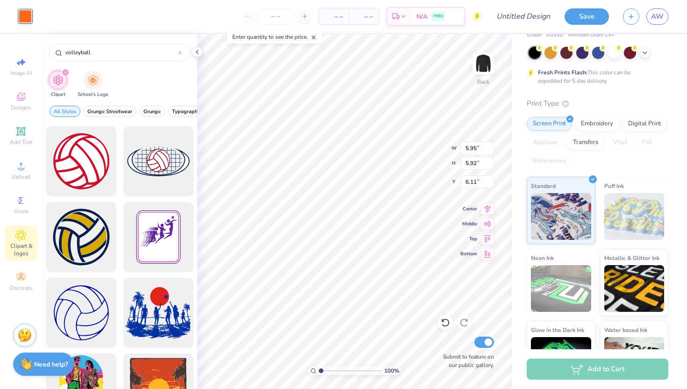
scroll to position [97, 0]
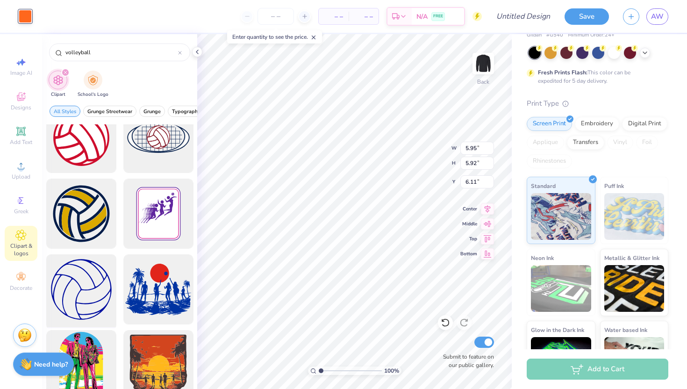
click at [94, 276] on div at bounding box center [81, 289] width 77 height 77
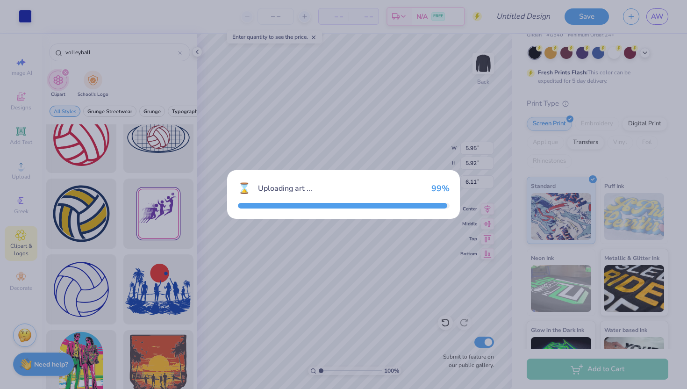
type input "15.00"
type input "15.01"
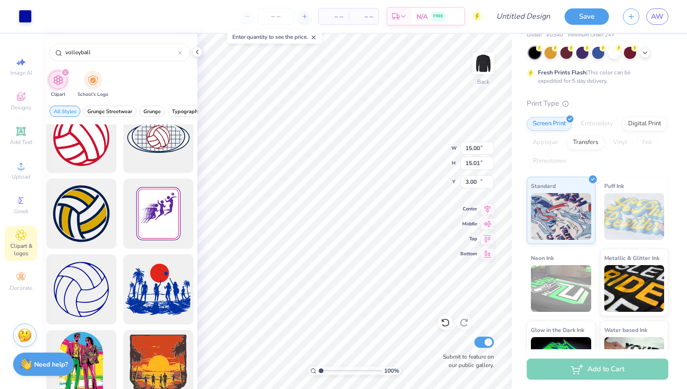
type input "10.49"
type input "9.02"
type input "10.67"
type input "3.74"
type input "5.95"
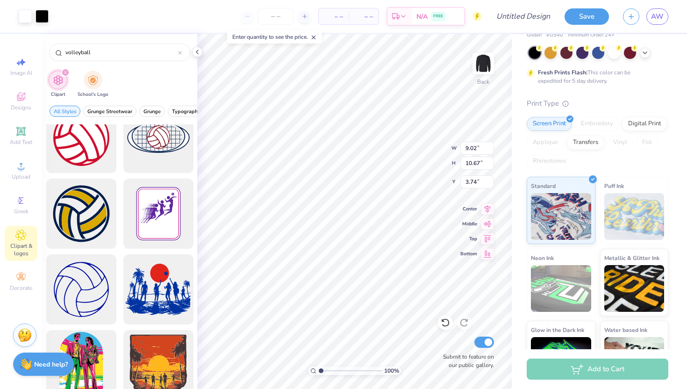
type input "5.92"
type input "6.11"
type input "10.28"
type input "15.22"
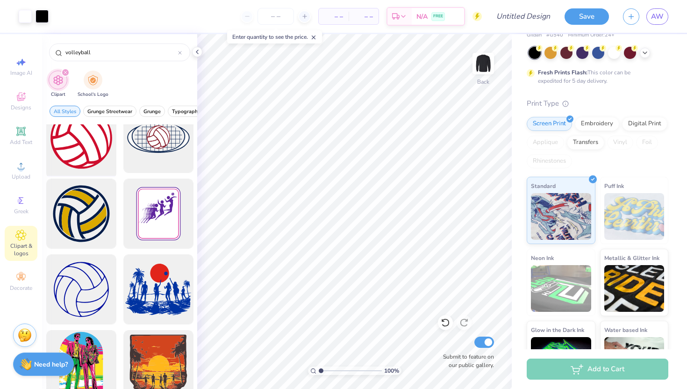
click at [89, 144] on div at bounding box center [81, 138] width 77 height 77
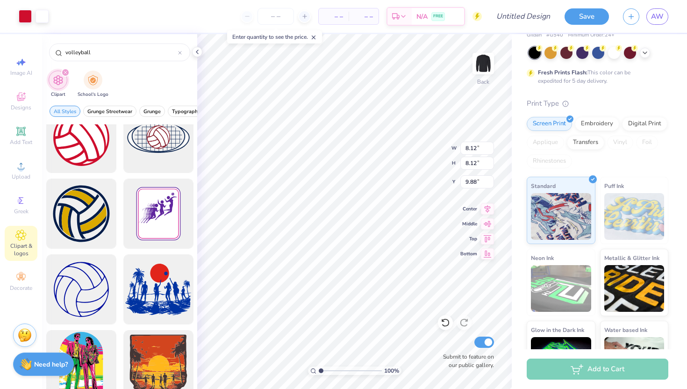
type input "8.12"
type input "5.72"
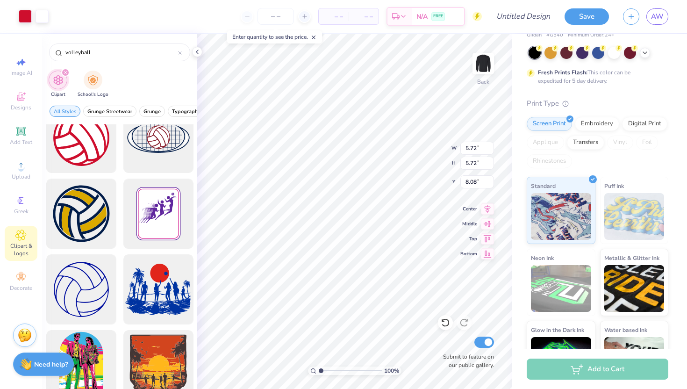
type input "6.21"
click at [20, 15] on div at bounding box center [25, 15] width 13 height 13
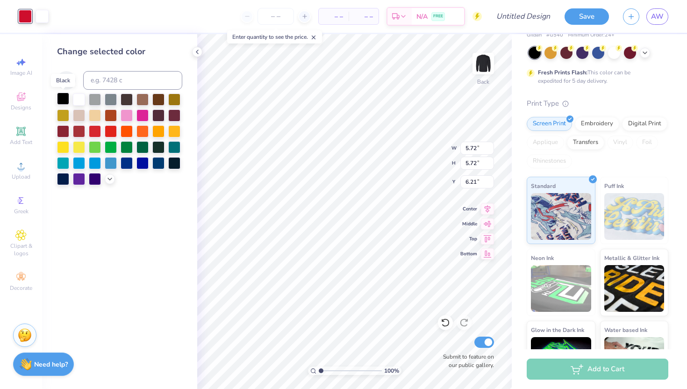
click at [62, 99] on div at bounding box center [63, 98] width 12 height 12
click at [139, 131] on div at bounding box center [142, 130] width 12 height 12
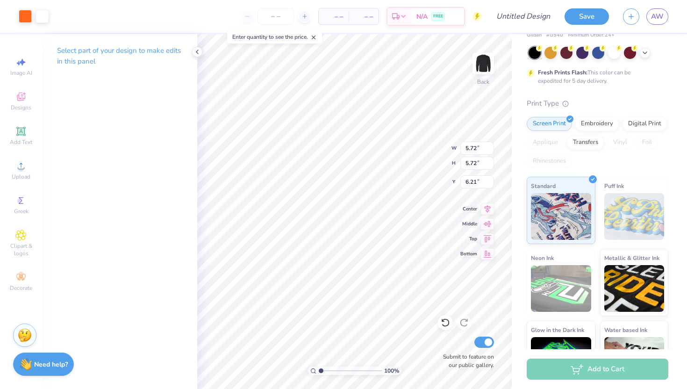
type input "6.69"
type input "4.83"
type input "11.20"
type input "7.67"
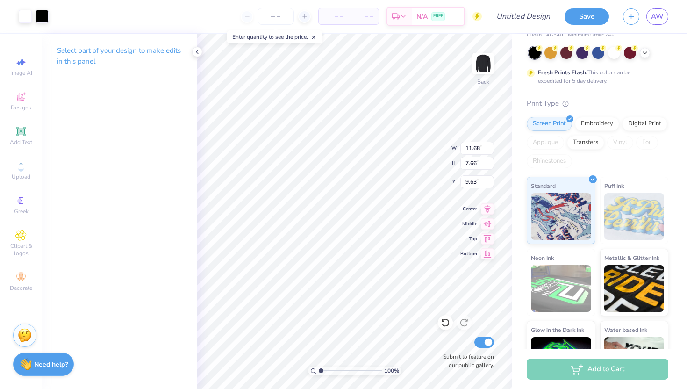
type input "11.68"
type input "7.66"
type input "9.63"
type input "5.83"
type input "3.82"
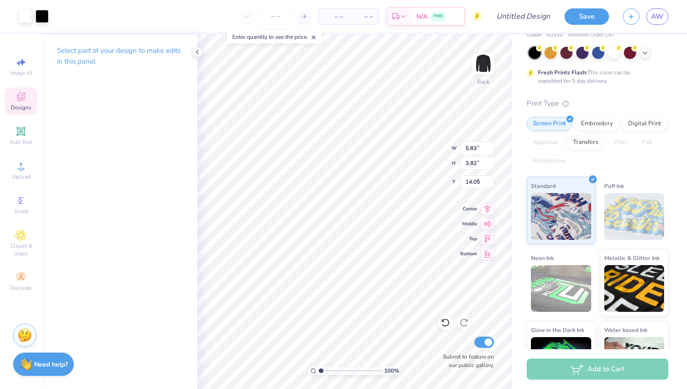
type input "1.55"
click at [21, 243] on span "Clipart & logos" at bounding box center [21, 249] width 33 height 15
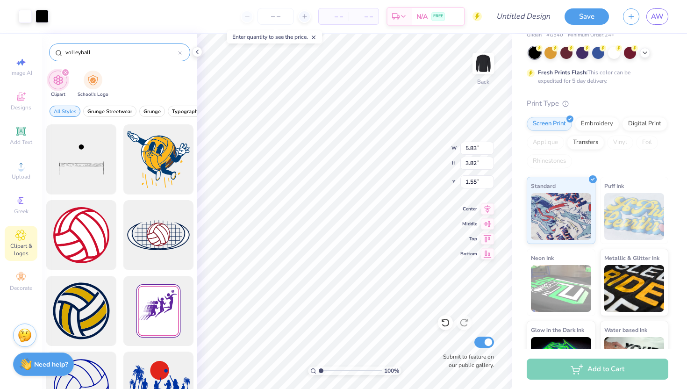
click at [180, 52] on icon at bounding box center [180, 53] width 4 height 4
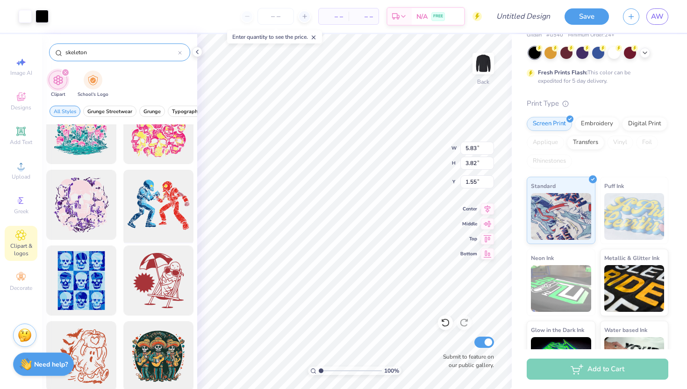
scroll to position [3746, 0]
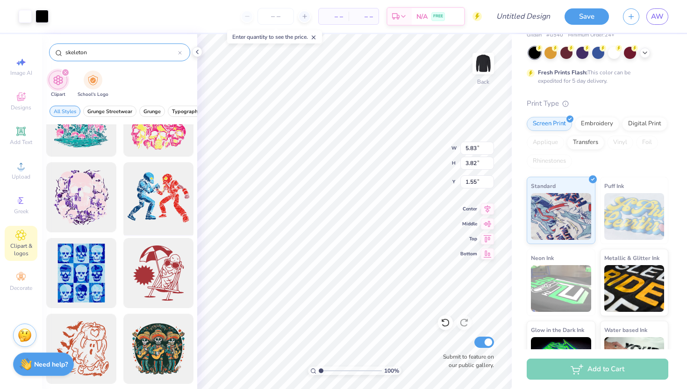
type input "skeleton"
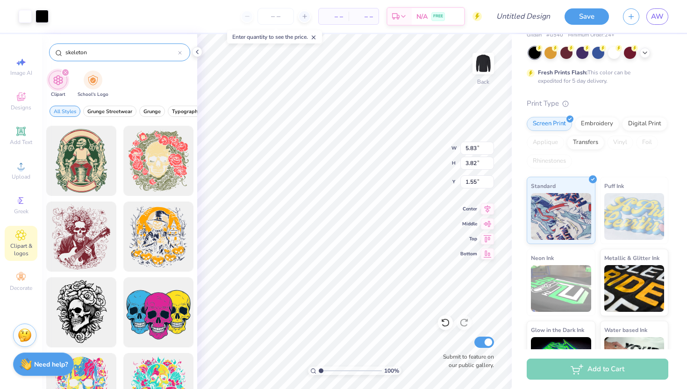
scroll to position [1509, 0]
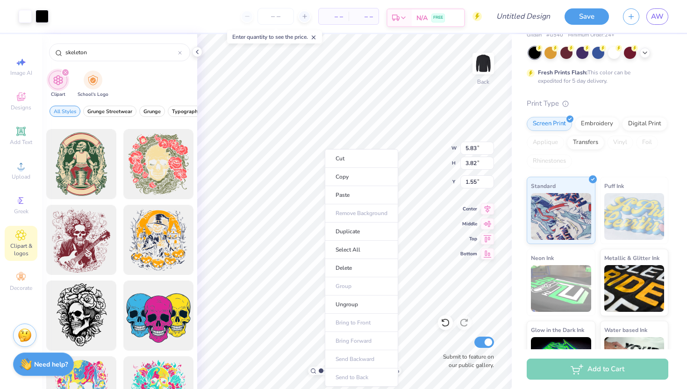
type input "7.70"
click at [351, 268] on li "Delete" at bounding box center [361, 268] width 73 height 18
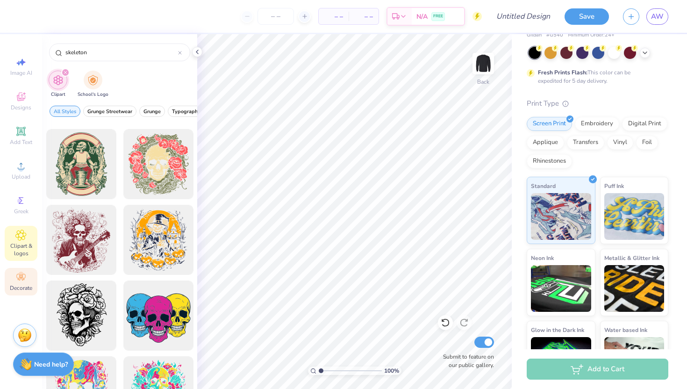
click at [21, 280] on icon at bounding box center [20, 276] width 11 height 11
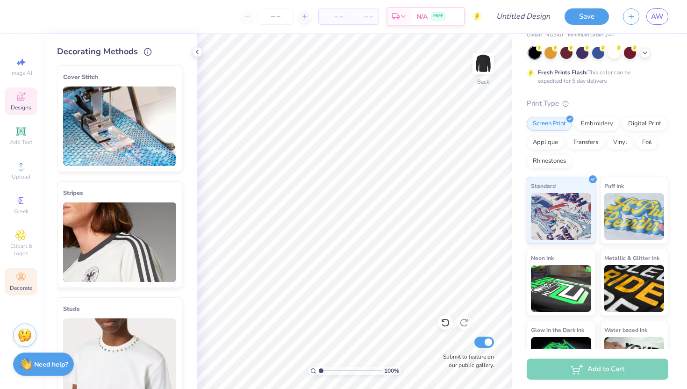
click at [23, 93] on icon at bounding box center [24, 93] width 3 height 3
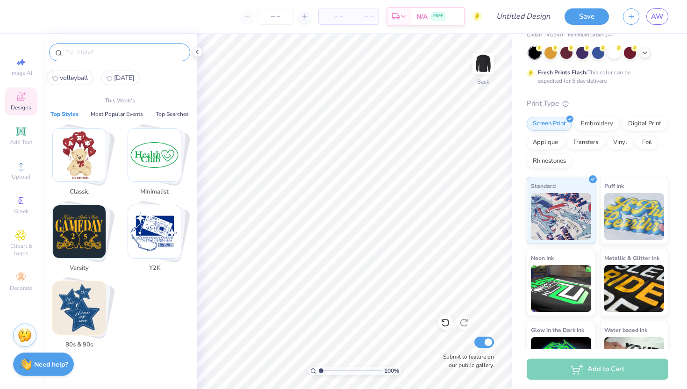
click at [91, 50] on input "text" at bounding box center [124, 52] width 120 height 9
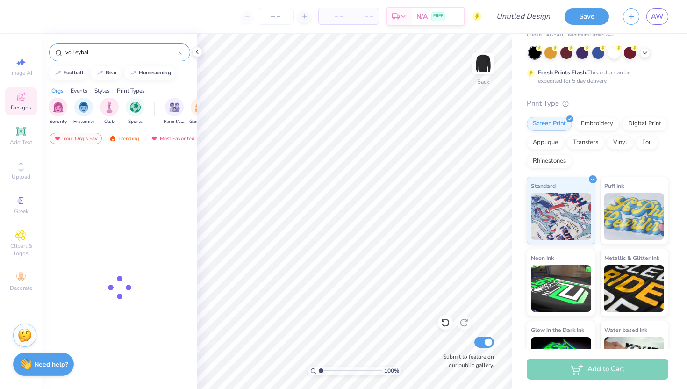
type input "volleyball"
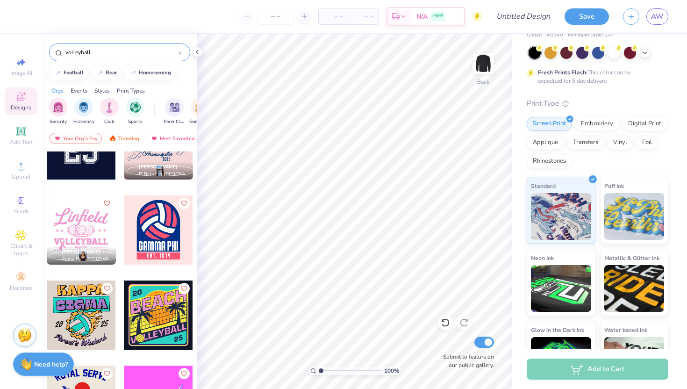
scroll to position [0, 0]
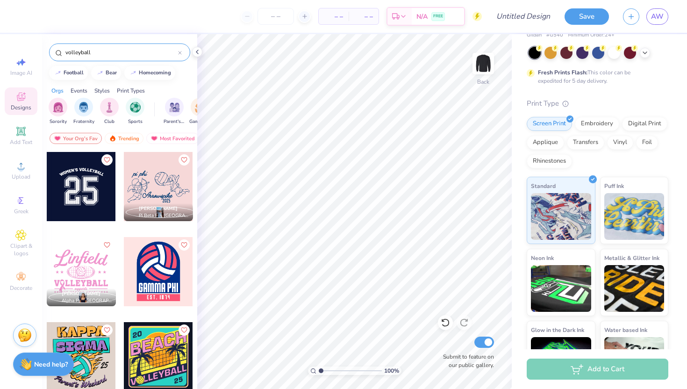
drag, startPoint x: 87, startPoint y: 54, endPoint x: 21, endPoint y: 50, distance: 66.0
click at [21, 50] on div "– – Per Item – – Total Est. Delivery N/A FREE Design Title Save AW Image AI Des…" at bounding box center [343, 194] width 687 height 389
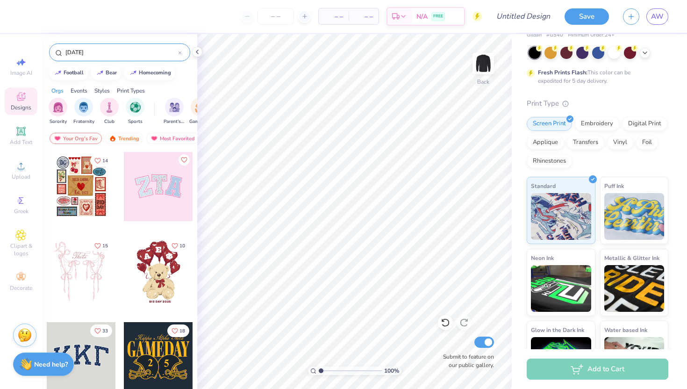
type input "halloween"
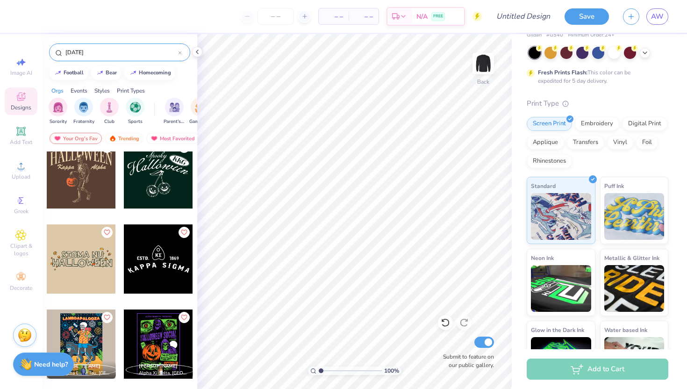
scroll to position [218, 0]
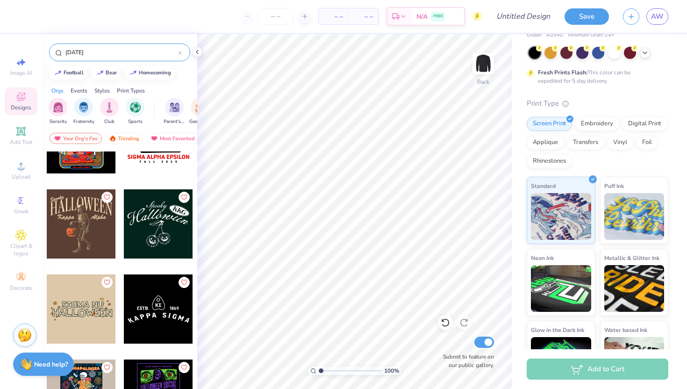
click at [85, 222] on div at bounding box center [81, 223] width 69 height 69
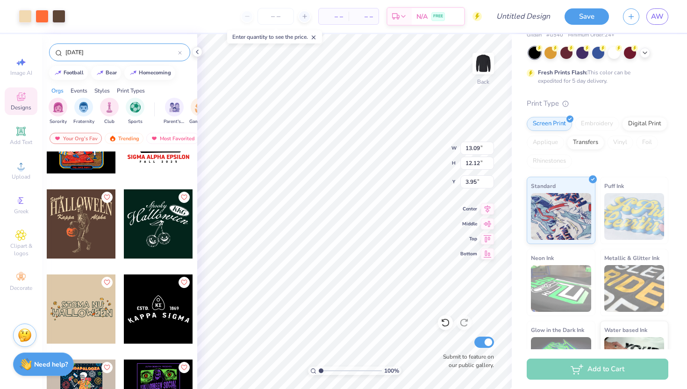
type input "3.97"
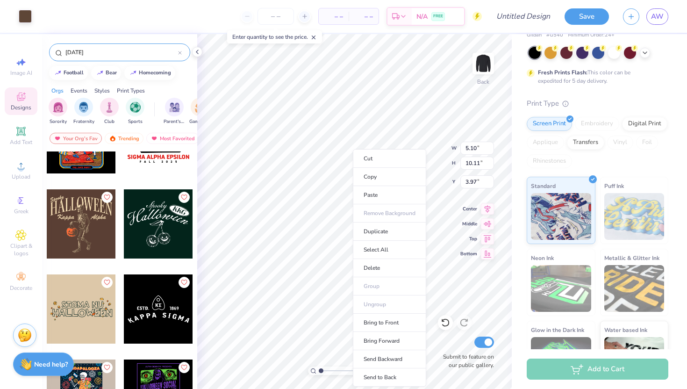
type input "5.10"
type input "10.11"
type input "5.97"
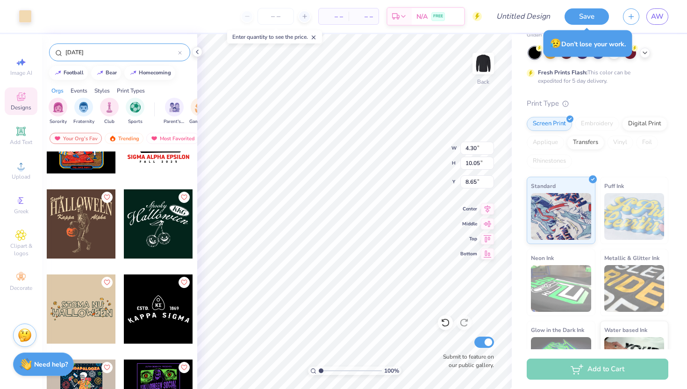
type input "8.65"
type input "5.10"
type input "10.11"
type input "8.65"
type input "13.09"
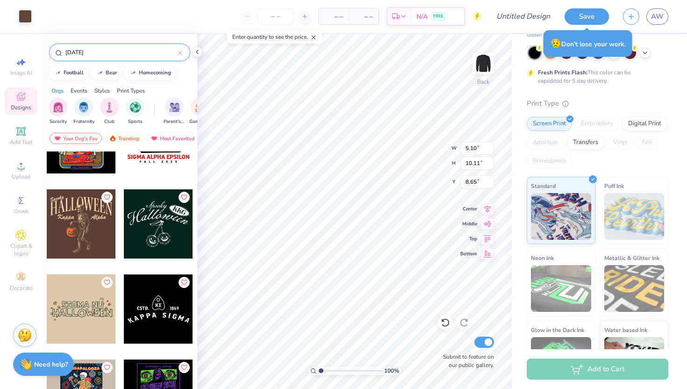
type input "4.03"
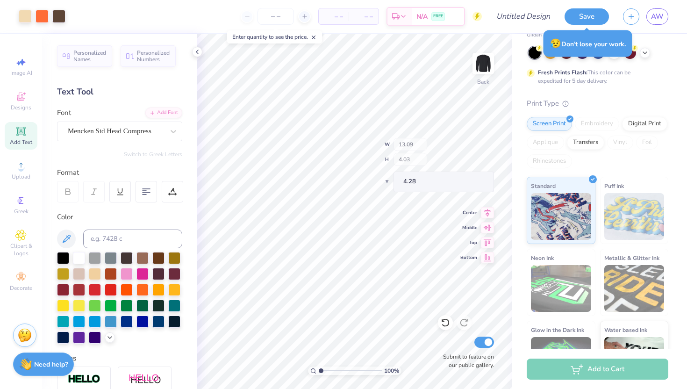
type input "3.00"
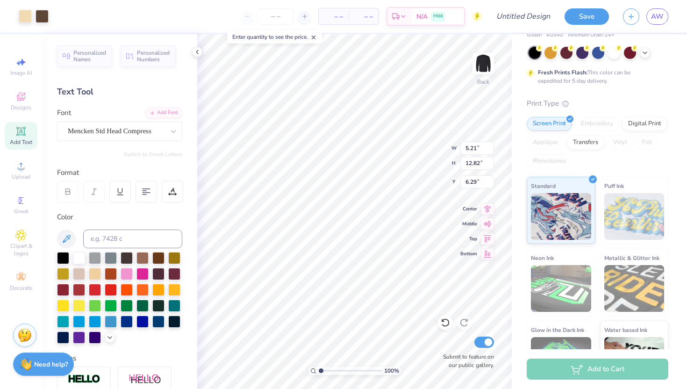
type input "6.02"
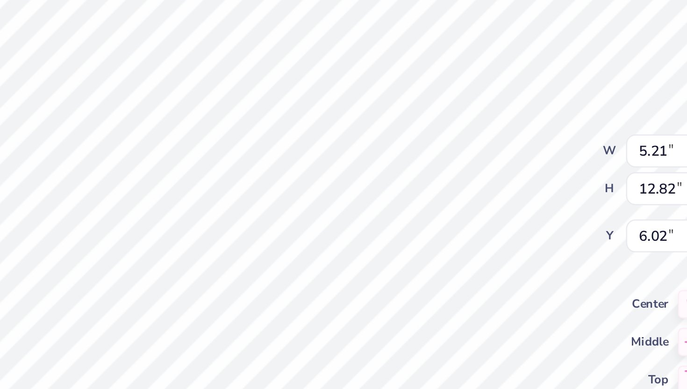
type input "13.09"
type input "4.03"
type input "3.00"
type input "5.16"
type input "10.16"
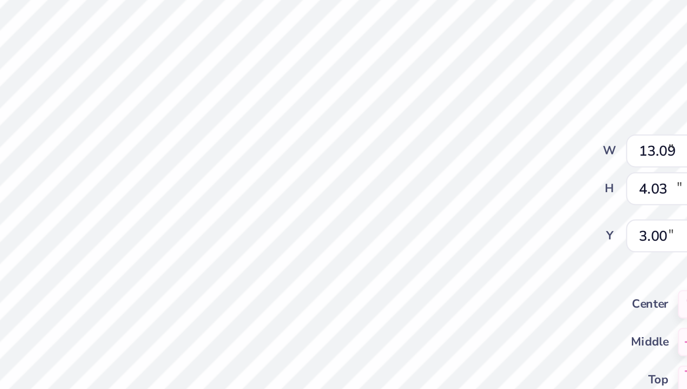
type input "6.02"
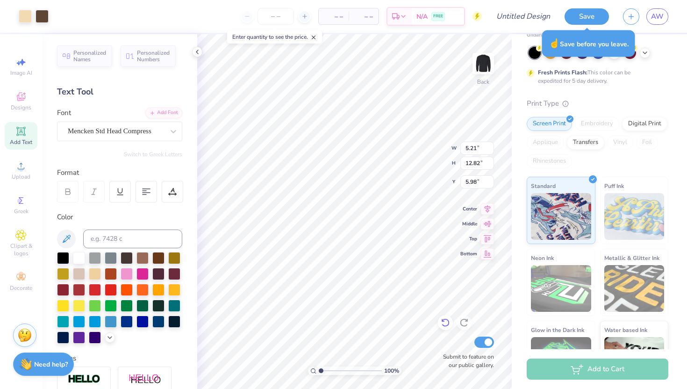
click at [439, 324] on div at bounding box center [445, 322] width 15 height 15
click at [445, 320] on icon at bounding box center [445, 322] width 9 height 9
click at [444, 320] on icon at bounding box center [445, 322] width 9 height 9
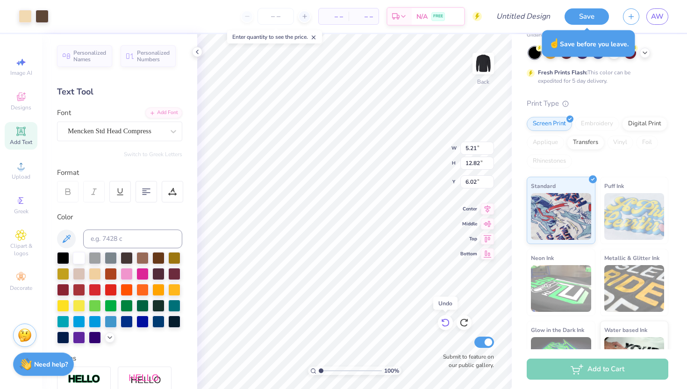
click at [444, 320] on icon at bounding box center [445, 322] width 9 height 9
click at [445, 317] on div at bounding box center [445, 322] width 15 height 15
type input "5.93"
click at [448, 323] on icon at bounding box center [445, 323] width 8 height 8
click at [448, 324] on icon at bounding box center [445, 323] width 8 height 8
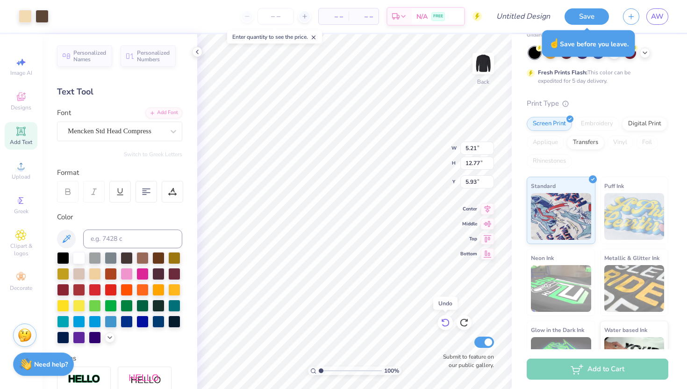
click at [448, 324] on icon at bounding box center [445, 323] width 8 height 8
type input "10.16"
click at [448, 324] on icon at bounding box center [445, 323] width 8 height 8
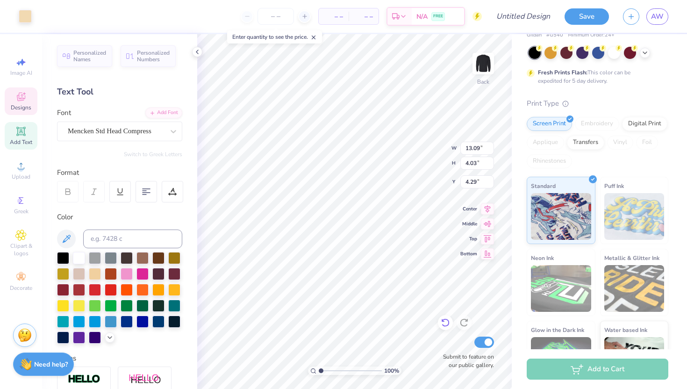
type input "4.29"
type input "3.28"
type input "1.28"
type input "8.01"
type input "13.09"
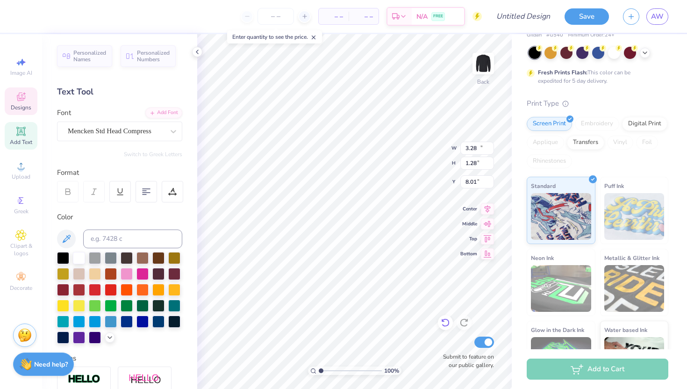
type input "4.03"
type input "4.29"
type input "3.54"
type input "1.28"
type input "3.00"
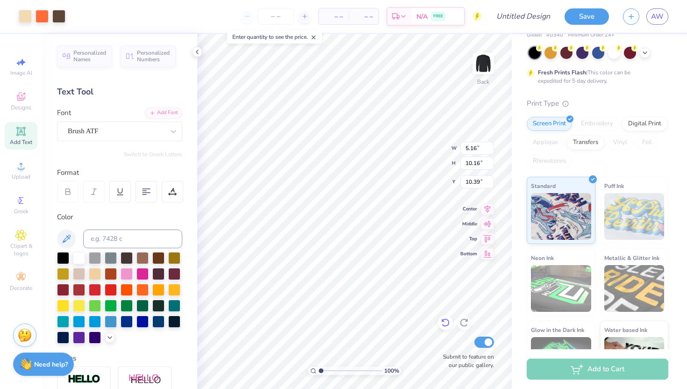
type input "10.39"
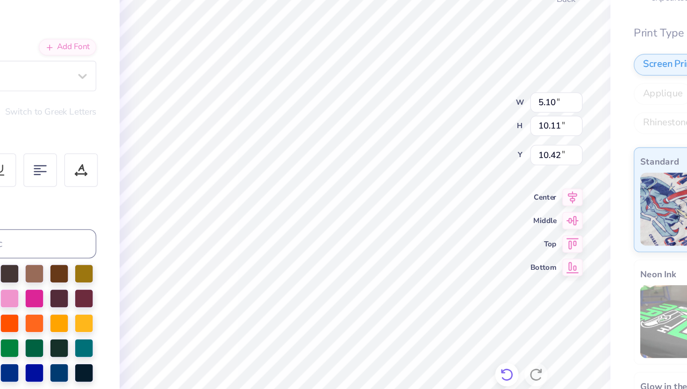
type input "10.44"
type input "10.28"
type input "10.48"
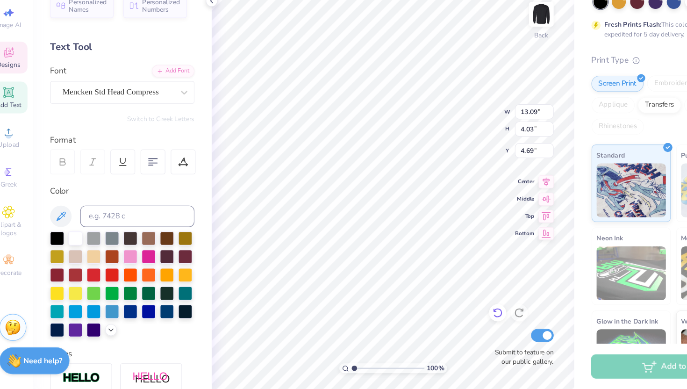
type input "4.69"
type input "3.54"
type input "1.28"
type input "9.24"
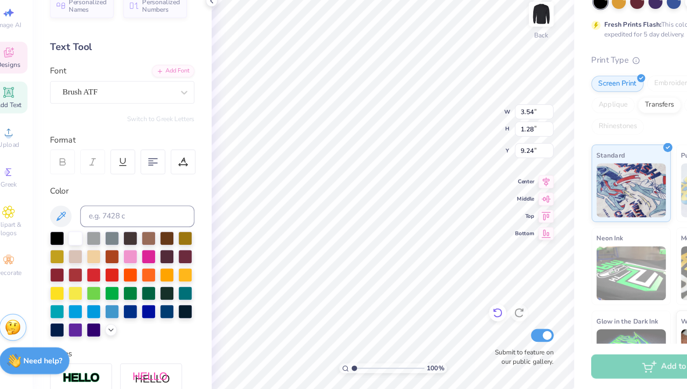
type input "3.28"
type input "10.82"
type input "2.82"
type input "1.41"
type input "3.98"
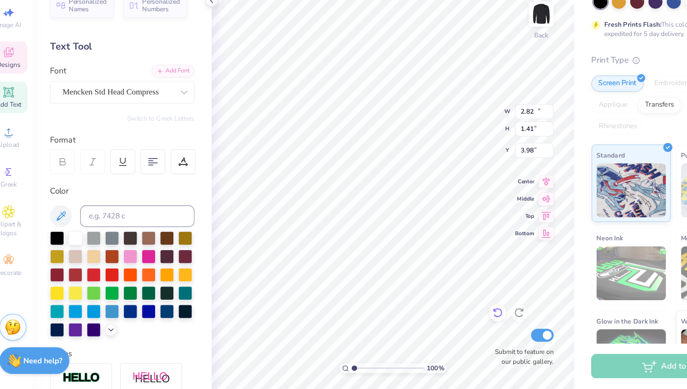
type input "13.09"
type input "4.03"
type input "3.62"
type input "3.28"
type input "1.28"
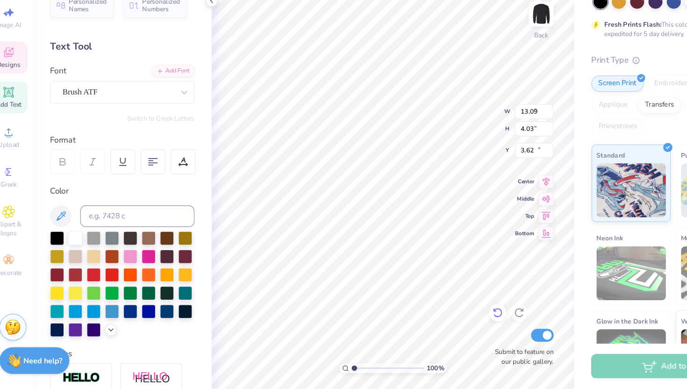
type input "10.82"
type input "3.54"
type input "7.65"
type textarea "K"
type textarea "Club"
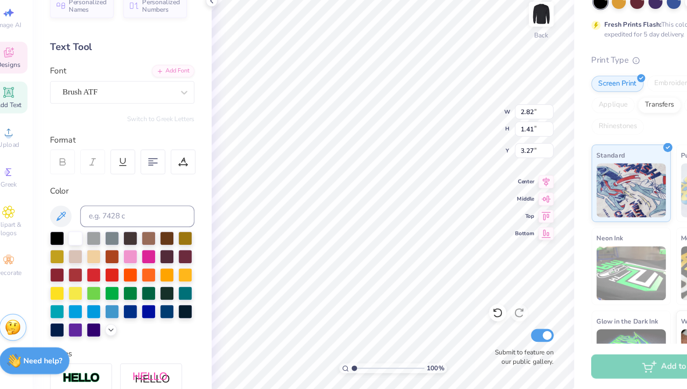
type textarea "S"
type textarea "Oneonta"
type input "3.28"
type input "1.28"
type input "7.65"
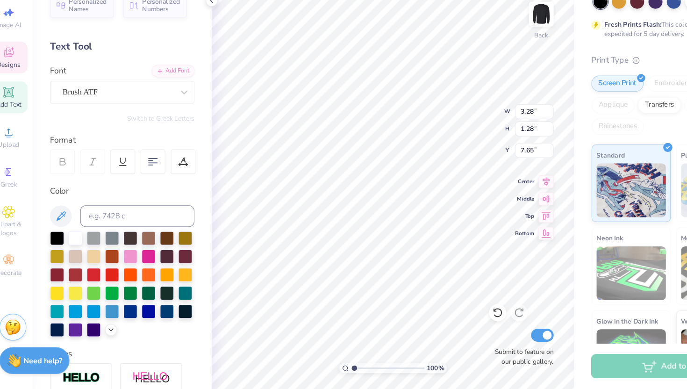
type textarea "A"
type textarea "Volleyball"
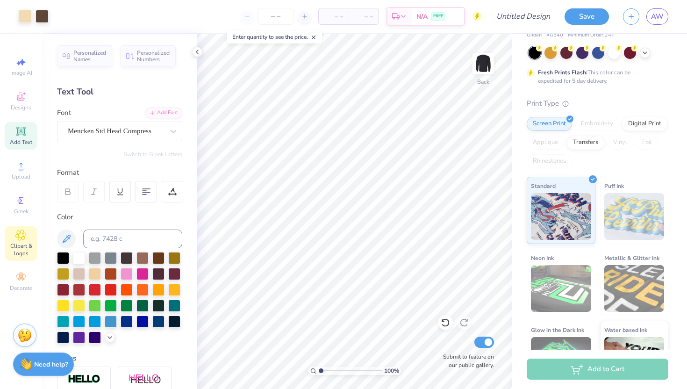
click at [21, 240] on icon at bounding box center [21, 235] width 10 height 10
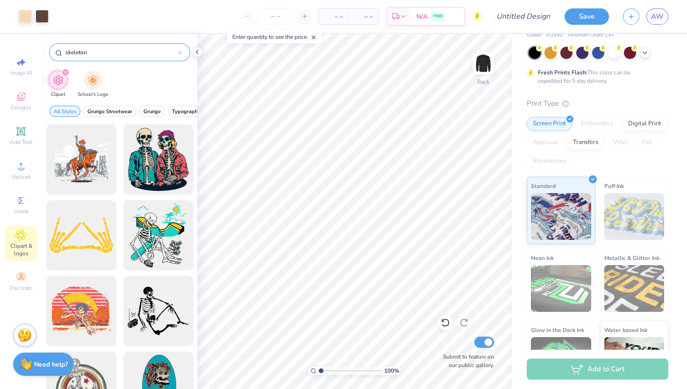
click at [181, 53] on icon at bounding box center [179, 52] width 3 height 3
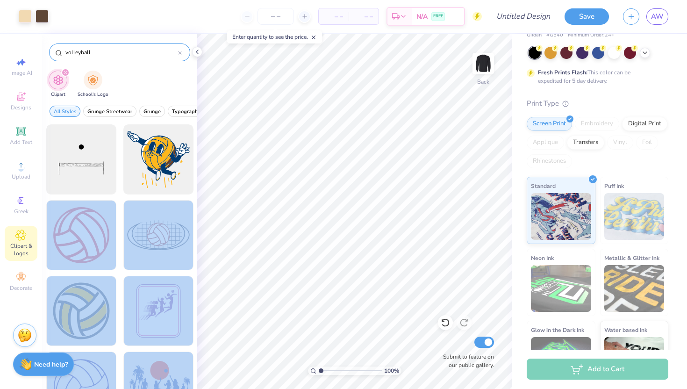
click at [280, 198] on div "Art colors – – Per Item – – Total Est. Delivery N/A FREE Design Title Save AW I…" at bounding box center [343, 194] width 687 height 389
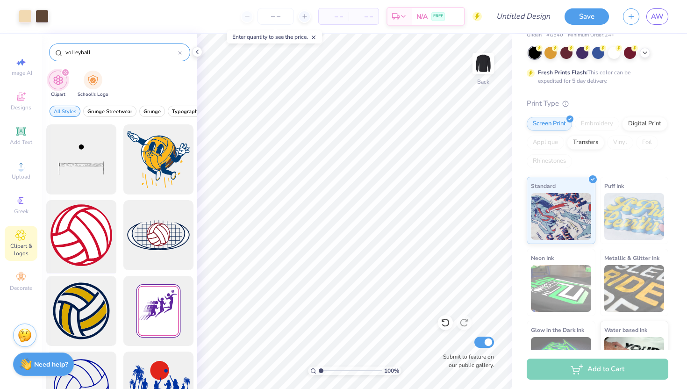
click at [82, 245] on div at bounding box center [81, 235] width 77 height 77
click at [60, 13] on div at bounding box center [58, 15] width 13 height 13
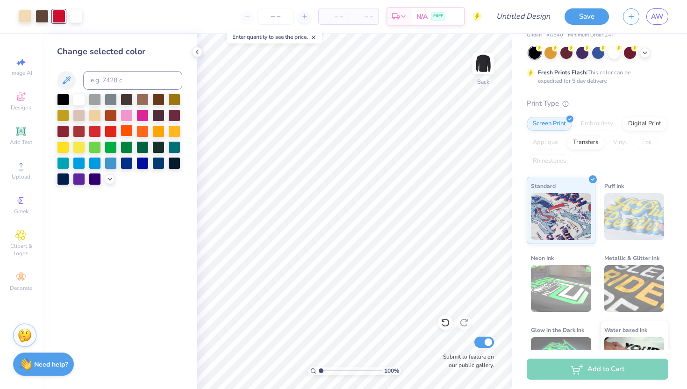
click at [128, 129] on div at bounding box center [127, 130] width 12 height 12
click at [110, 97] on div at bounding box center [111, 98] width 12 height 12
click at [128, 129] on div at bounding box center [127, 130] width 12 height 12
click at [77, 17] on div at bounding box center [75, 15] width 13 height 13
click at [64, 98] on div at bounding box center [63, 98] width 12 height 12
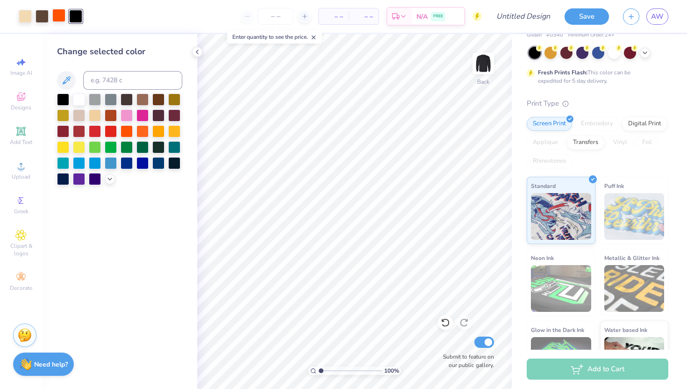
click at [55, 18] on div at bounding box center [58, 15] width 13 height 13
click at [64, 75] on icon at bounding box center [66, 80] width 11 height 11
click at [69, 78] on icon at bounding box center [66, 80] width 11 height 11
click at [130, 82] on input at bounding box center [132, 80] width 99 height 19
click at [108, 180] on icon at bounding box center [109, 177] width 7 height 7
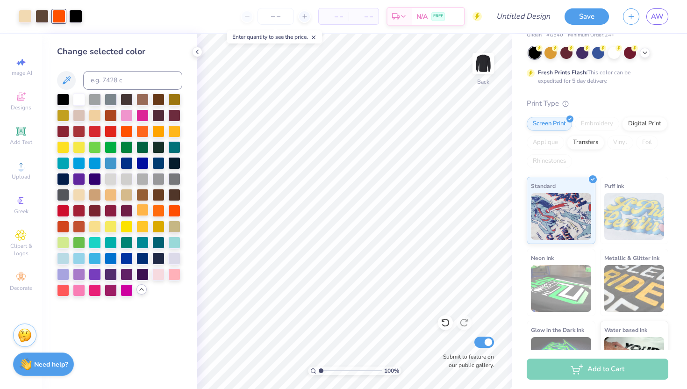
click at [143, 213] on div at bounding box center [142, 210] width 12 height 12
click at [156, 209] on div at bounding box center [158, 210] width 12 height 12
click at [62, 228] on div at bounding box center [63, 226] width 12 height 12
click at [77, 17] on div at bounding box center [75, 15] width 13 height 13
click at [112, 174] on div at bounding box center [111, 178] width 12 height 12
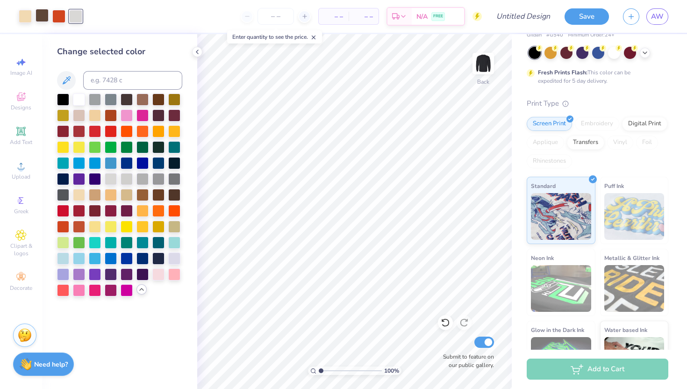
click at [39, 14] on div at bounding box center [42, 15] width 13 height 13
click at [78, 18] on div at bounding box center [75, 15] width 13 height 13
click at [104, 84] on input at bounding box center [132, 80] width 99 height 19
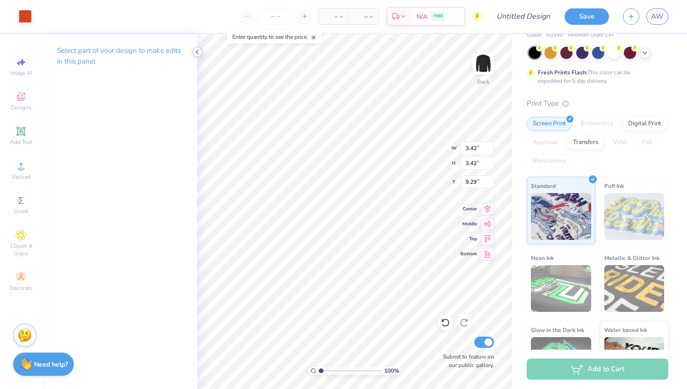
click at [197, 50] on icon at bounding box center [196, 51] width 7 height 7
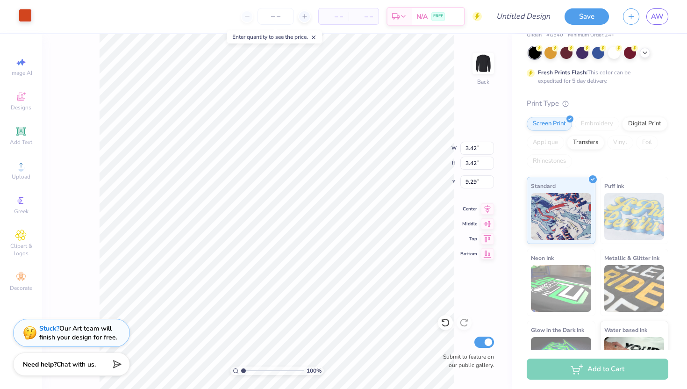
click at [24, 17] on div at bounding box center [25, 15] width 13 height 13
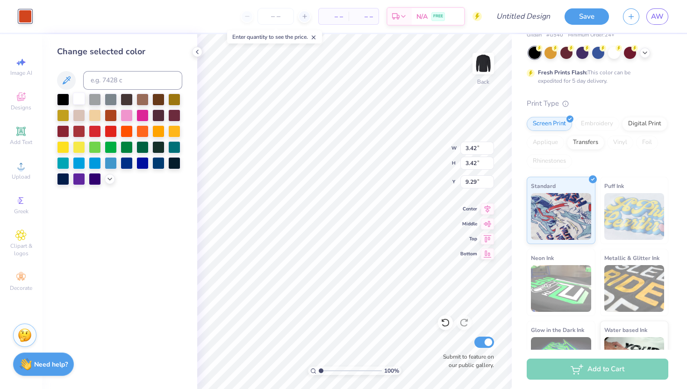
click at [82, 99] on div at bounding box center [79, 98] width 12 height 12
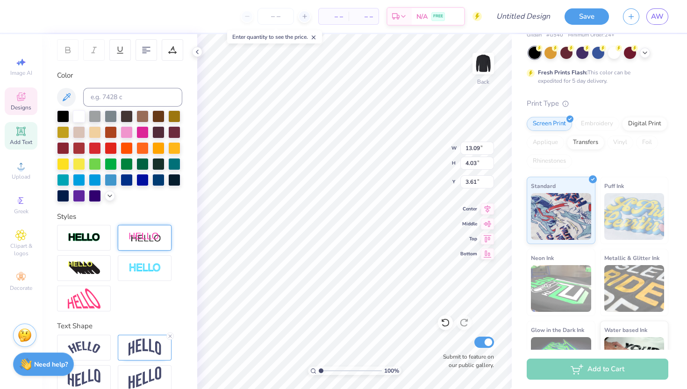
scroll to position [154, 0]
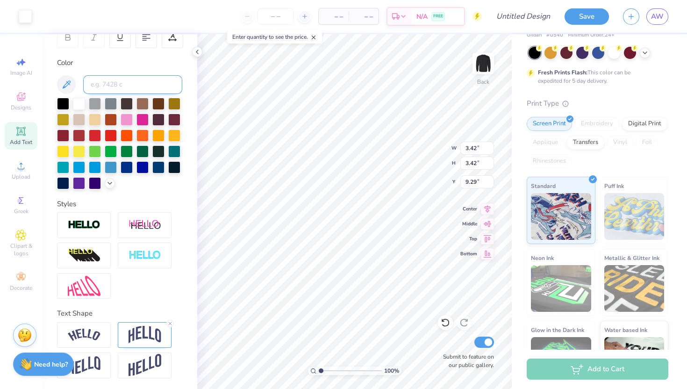
click at [110, 85] on input at bounding box center [132, 84] width 99 height 19
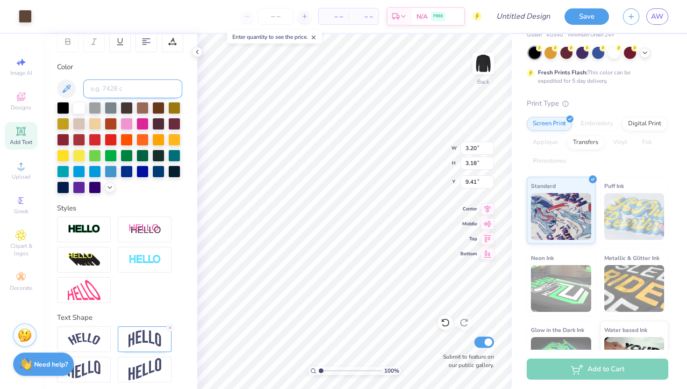
click at [123, 86] on input at bounding box center [132, 88] width 99 height 19
click at [99, 88] on input "7706" at bounding box center [132, 88] width 99 height 19
click at [23, 11] on div at bounding box center [25, 15] width 13 height 13
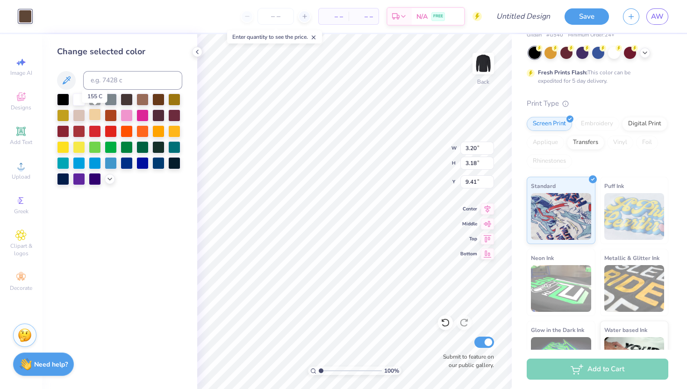
click at [97, 115] on div at bounding box center [95, 114] width 12 height 12
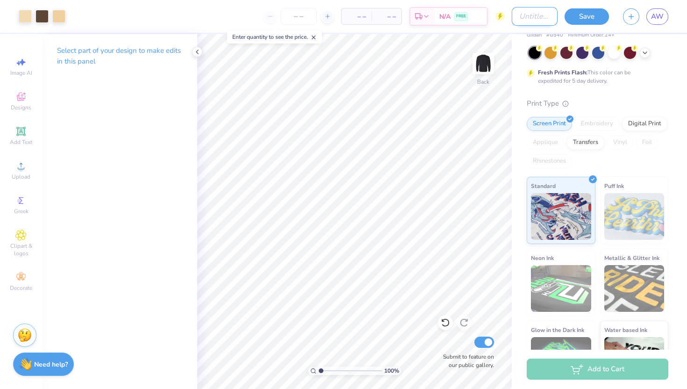
click at [521, 19] on input "Design Title" at bounding box center [535, 16] width 46 height 19
click at [196, 54] on icon at bounding box center [196, 51] width 7 height 7
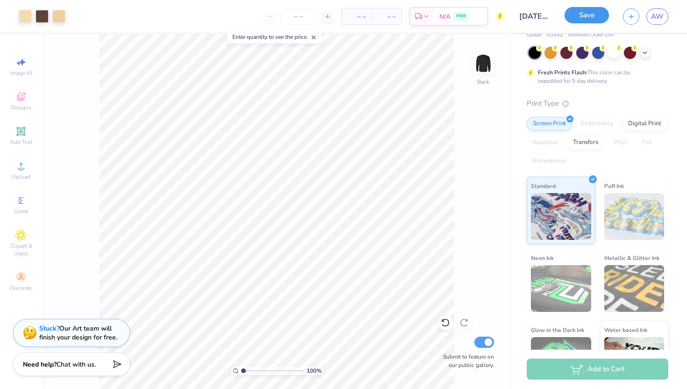
click at [598, 14] on button "Save" at bounding box center [586, 15] width 44 height 16
click at [584, 22] on button "Save" at bounding box center [586, 15] width 44 height 16
click at [299, 18] on span "– –" at bounding box center [296, 17] width 19 height 10
click at [236, 14] on input "number" at bounding box center [238, 16] width 36 height 17
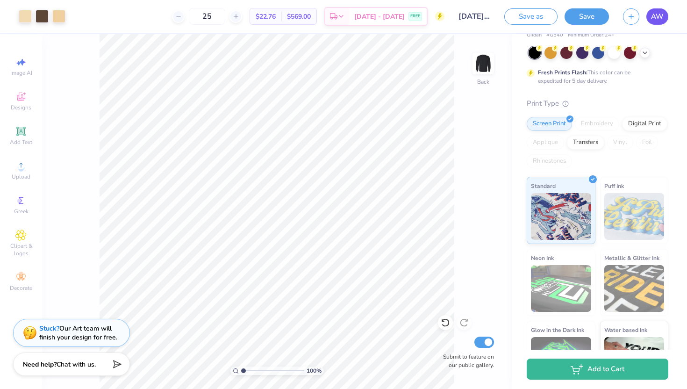
click at [654, 11] on span "AW" at bounding box center [657, 16] width 13 height 11
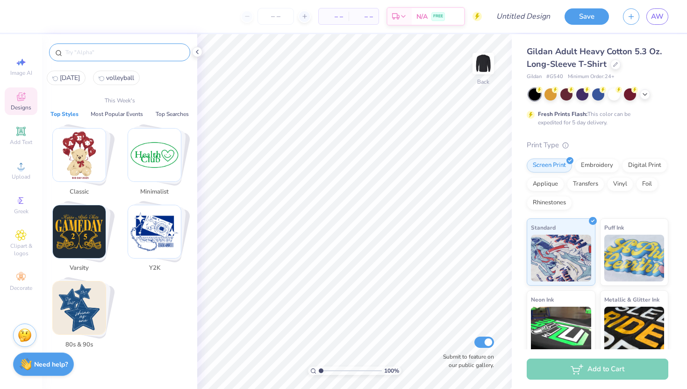
click at [149, 52] on input "text" at bounding box center [124, 52] width 120 height 9
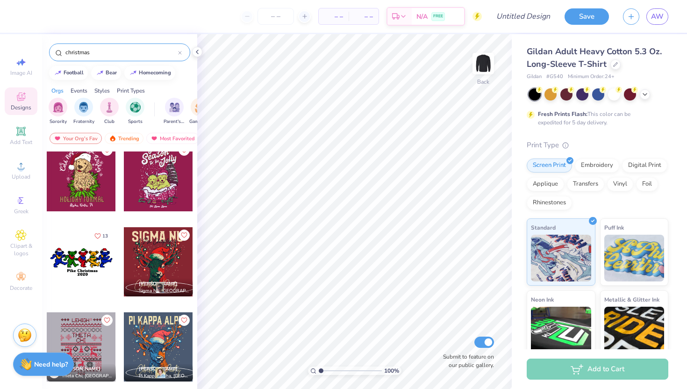
scroll to position [663, 0]
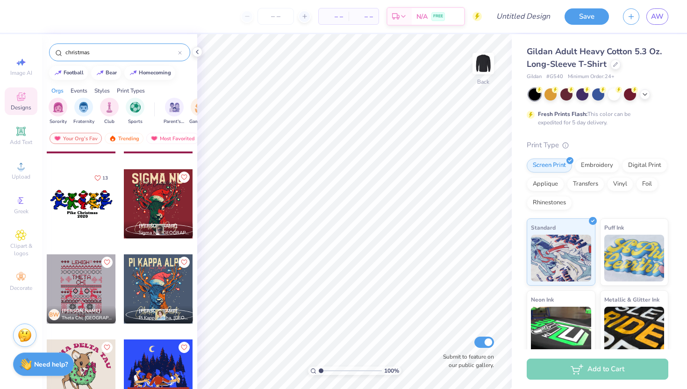
type input "christmas"
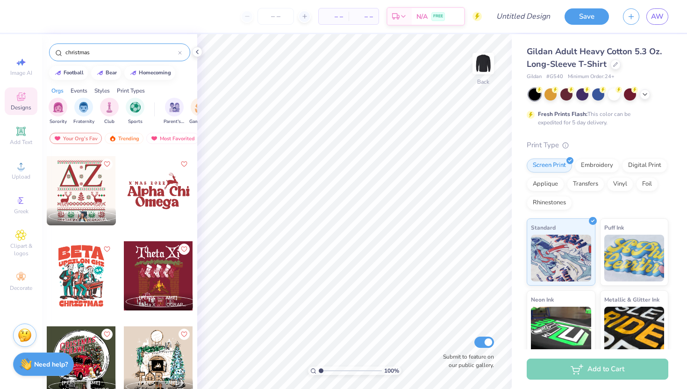
scroll to position [0, 0]
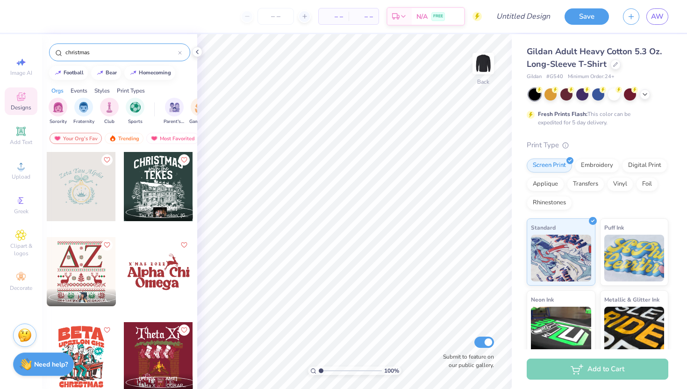
click at [176, 52] on input "christmas" at bounding box center [121, 52] width 114 height 9
click at [180, 55] on div at bounding box center [180, 52] width 4 height 8
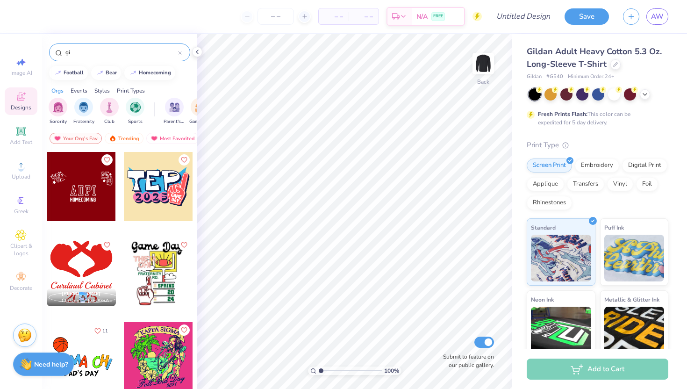
type input "g"
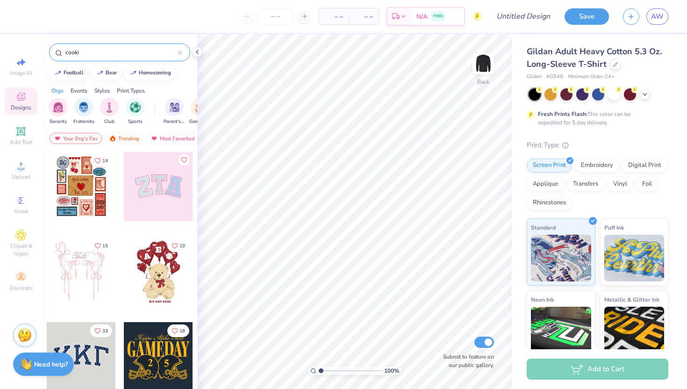
type input "cookie"
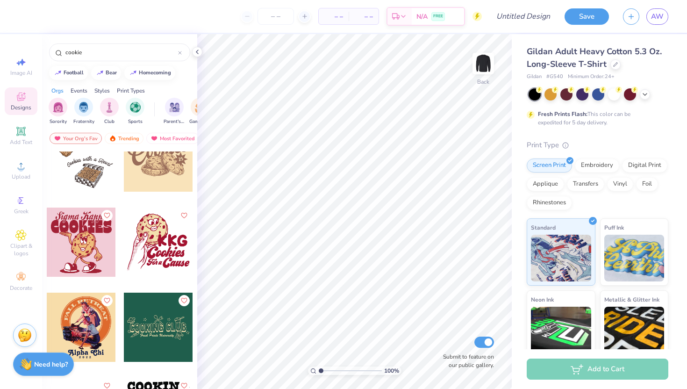
scroll to position [68, 0]
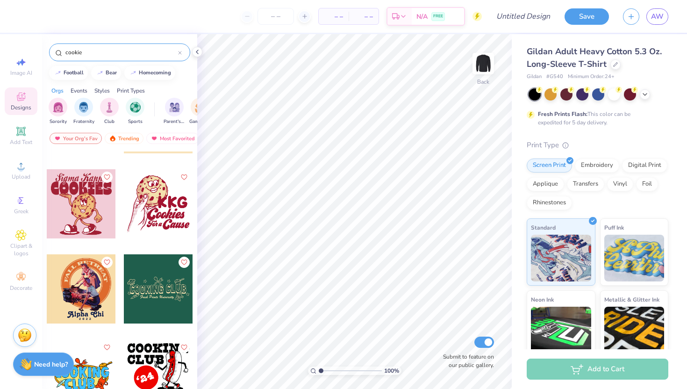
click at [179, 49] on div at bounding box center [180, 52] width 4 height 8
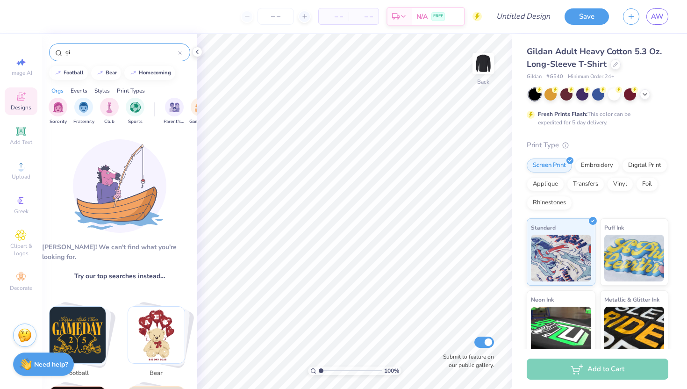
type input "g"
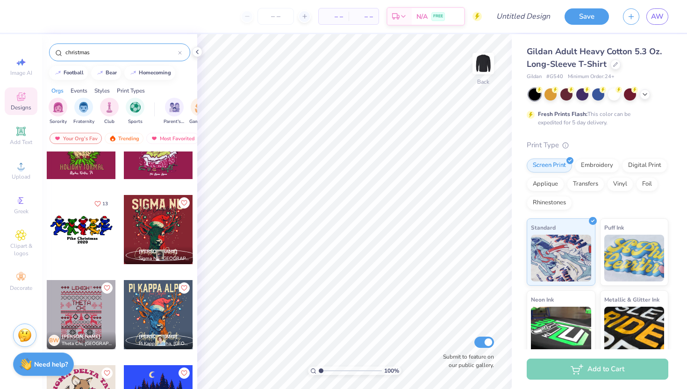
scroll to position [663, 0]
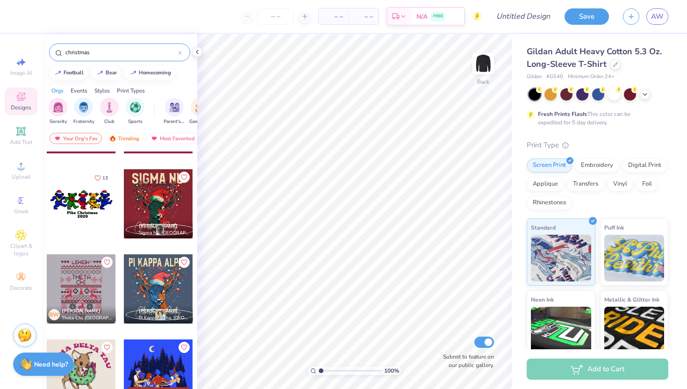
type input "christmas"
click at [181, 51] on icon at bounding box center [180, 53] width 4 height 4
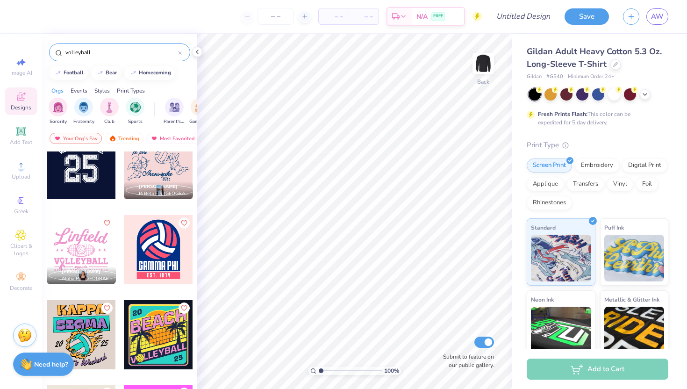
scroll to position [23, 0]
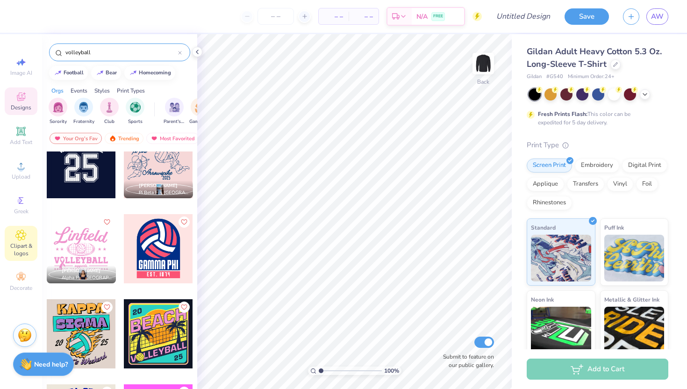
type input "volleyball"
click at [20, 243] on span "Clipart & logos" at bounding box center [21, 249] width 33 height 15
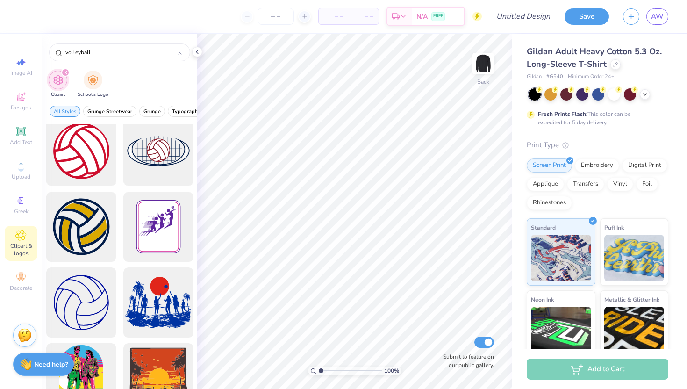
scroll to position [95, 0]
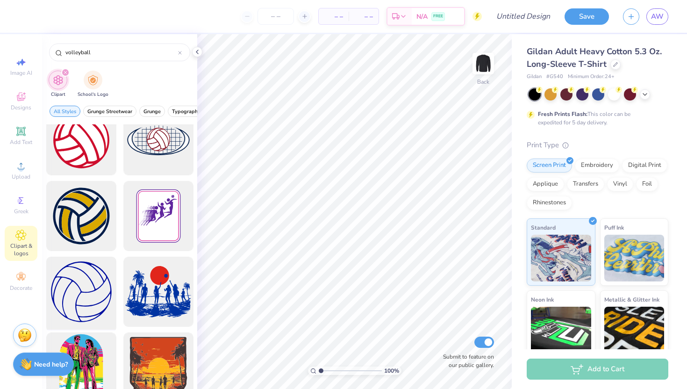
type input "volleyball"
click at [79, 291] on div at bounding box center [81, 291] width 77 height 77
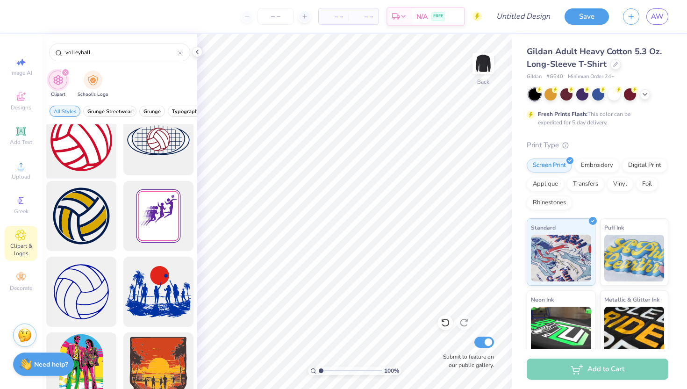
click at [91, 158] on div at bounding box center [81, 140] width 77 height 77
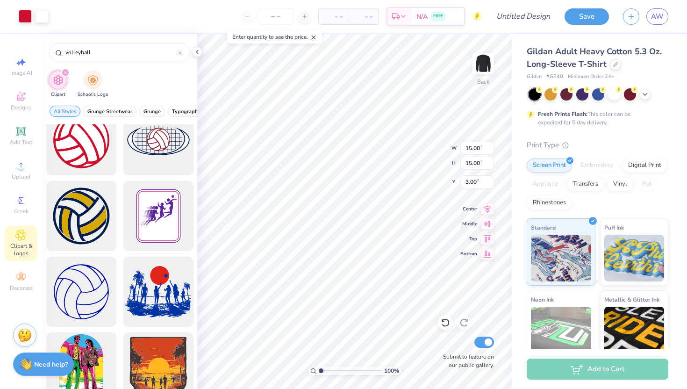
type input "4.00"
click at [28, 20] on div at bounding box center [25, 15] width 13 height 13
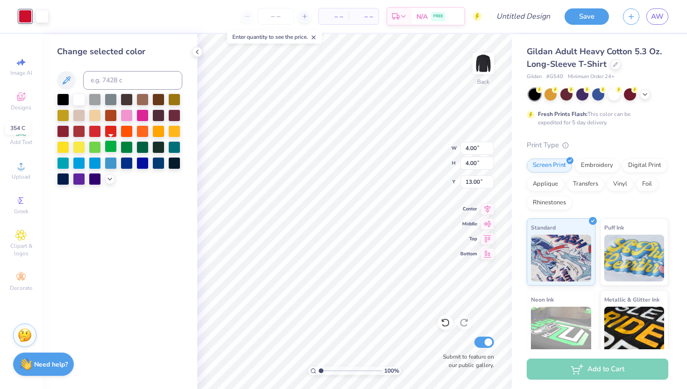
click at [111, 147] on div at bounding box center [111, 146] width 12 height 12
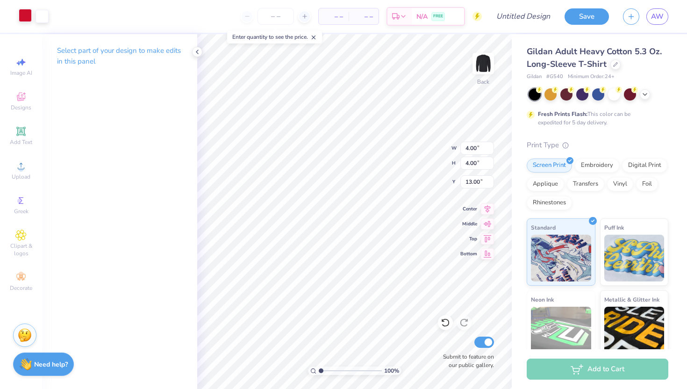
click at [24, 15] on div at bounding box center [25, 15] width 13 height 13
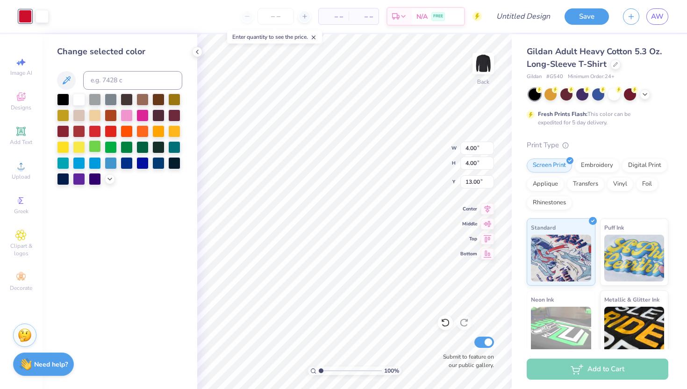
click at [95, 143] on div at bounding box center [95, 146] width 12 height 12
click at [106, 151] on div at bounding box center [111, 146] width 12 height 12
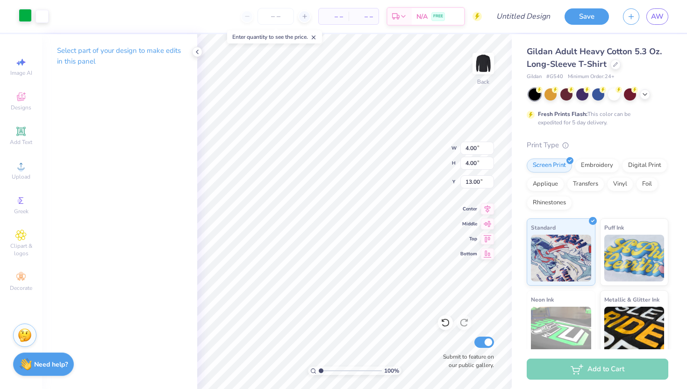
click at [25, 11] on div at bounding box center [25, 15] width 13 height 13
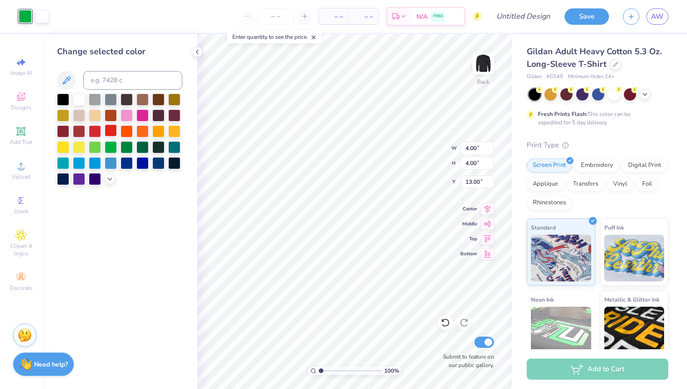
click at [109, 128] on div at bounding box center [111, 130] width 12 height 12
click at [97, 128] on div at bounding box center [95, 130] width 12 height 12
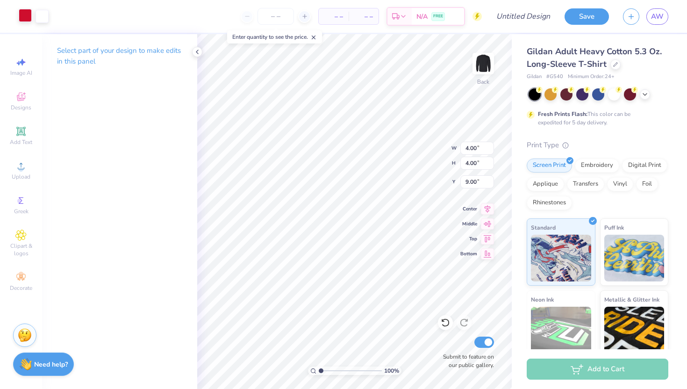
click at [23, 20] on div at bounding box center [25, 15] width 13 height 13
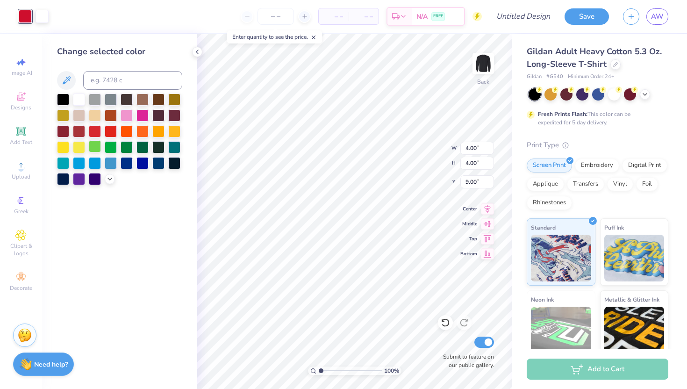
click at [92, 147] on div at bounding box center [95, 146] width 12 height 12
click at [106, 144] on div at bounding box center [111, 146] width 12 height 12
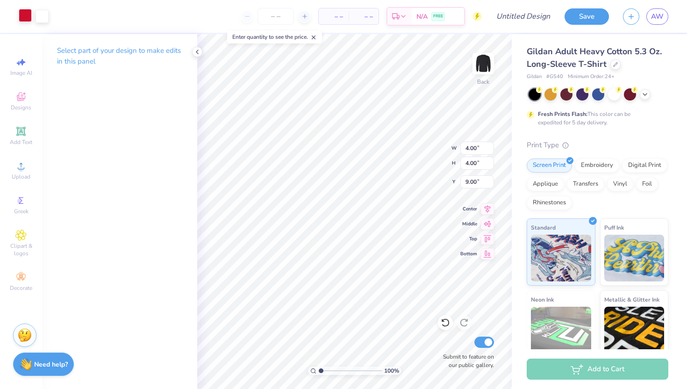
click at [26, 11] on div at bounding box center [25, 15] width 13 height 13
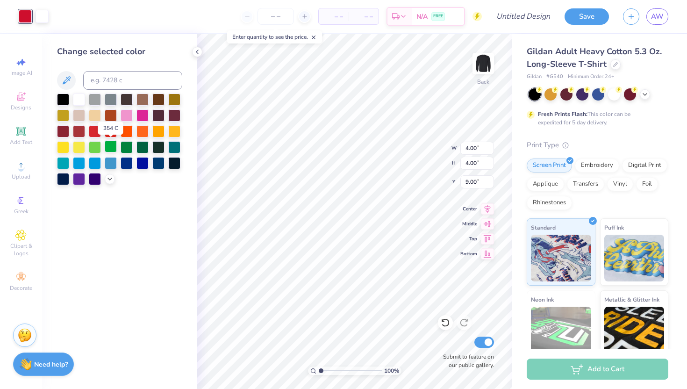
click at [113, 142] on div at bounding box center [111, 146] width 12 height 12
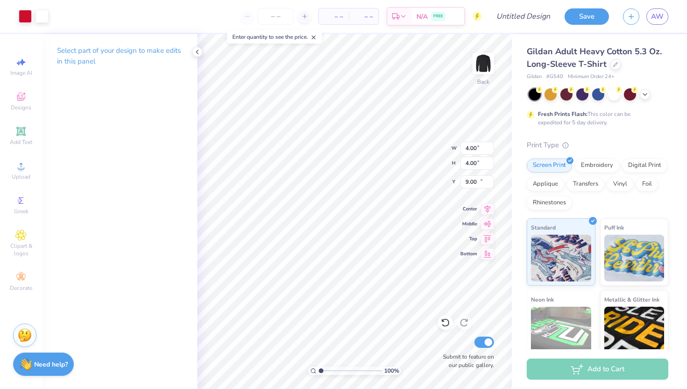
type input "13.00"
click at [31, 21] on div at bounding box center [25, 15] width 13 height 13
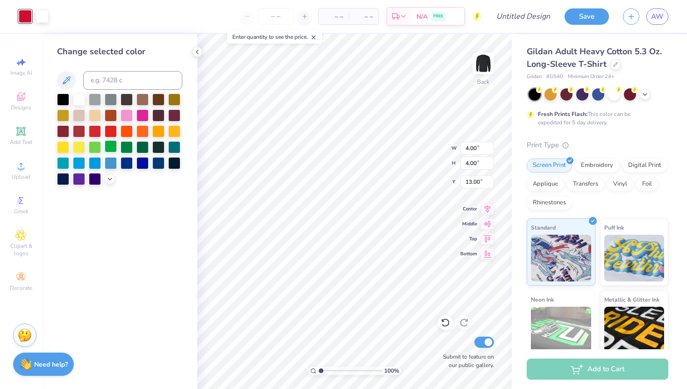
click at [113, 143] on div at bounding box center [111, 146] width 12 height 12
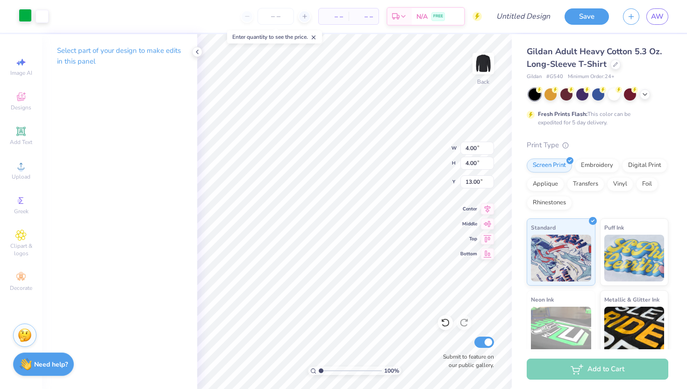
click at [20, 12] on div at bounding box center [25, 15] width 13 height 13
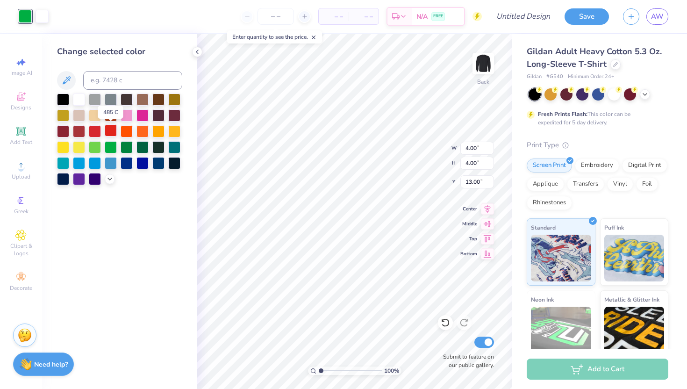
click at [108, 131] on div at bounding box center [111, 130] width 12 height 12
click at [95, 128] on div at bounding box center [95, 130] width 12 height 12
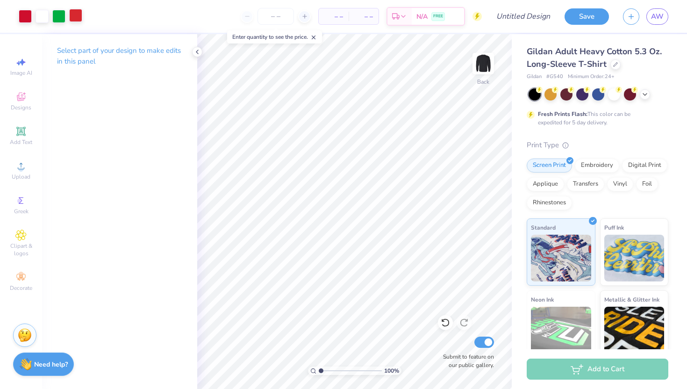
click at [75, 17] on div at bounding box center [75, 15] width 13 height 13
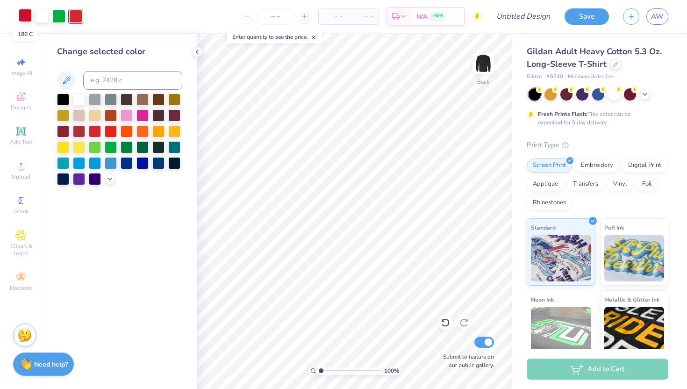
click at [22, 13] on div at bounding box center [25, 15] width 13 height 13
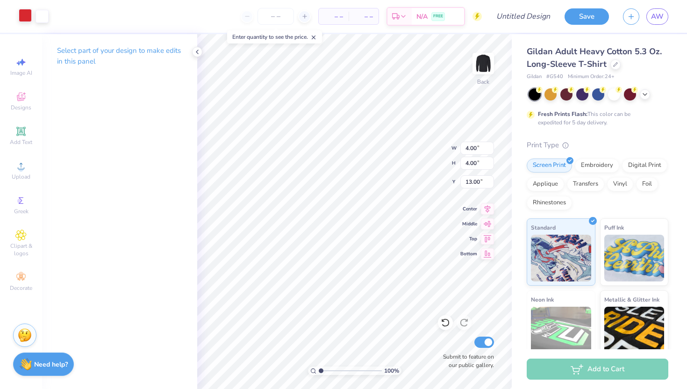
click at [19, 17] on div at bounding box center [25, 15] width 13 height 13
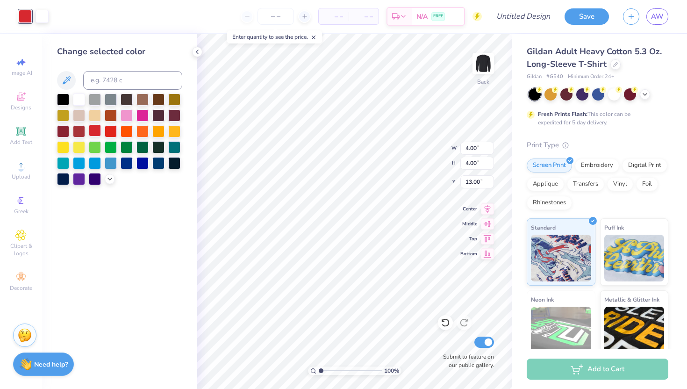
click at [95, 130] on div at bounding box center [95, 130] width 12 height 12
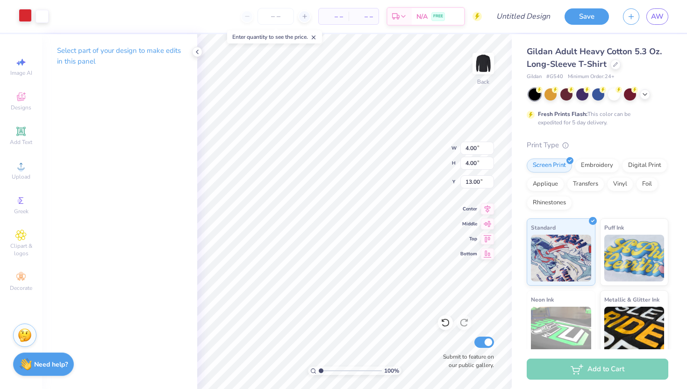
click at [23, 11] on div at bounding box center [25, 15] width 13 height 13
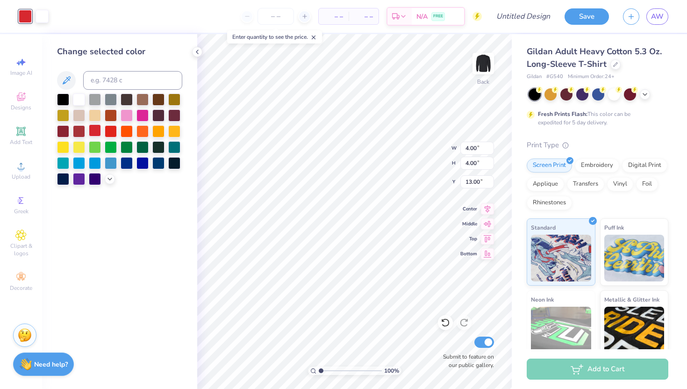
click at [97, 131] on div at bounding box center [95, 130] width 12 height 12
type input "5.00"
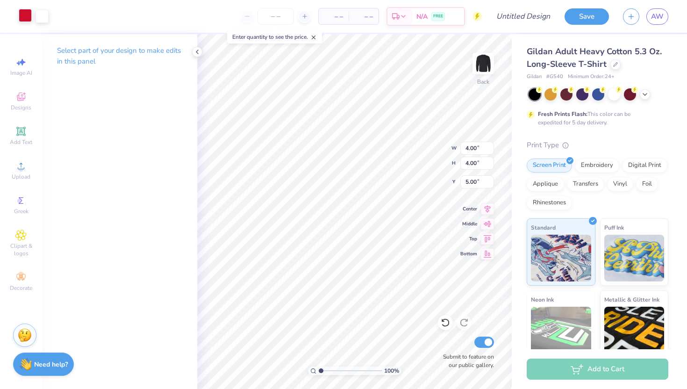
click at [21, 15] on div at bounding box center [25, 15] width 13 height 13
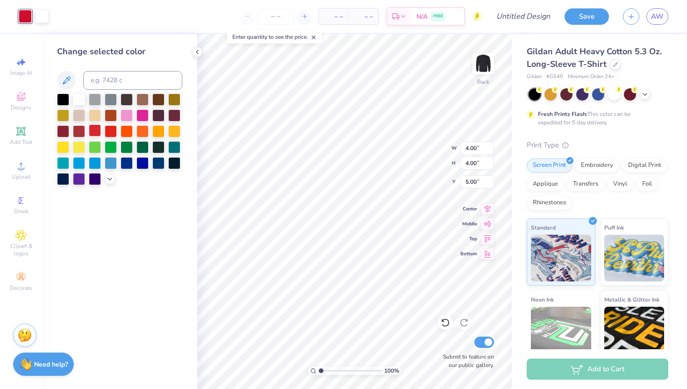
click at [95, 130] on div at bounding box center [95, 130] width 12 height 12
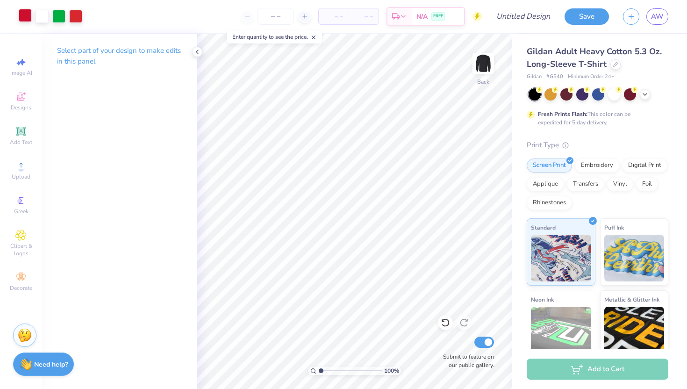
click at [22, 13] on div at bounding box center [25, 15] width 13 height 13
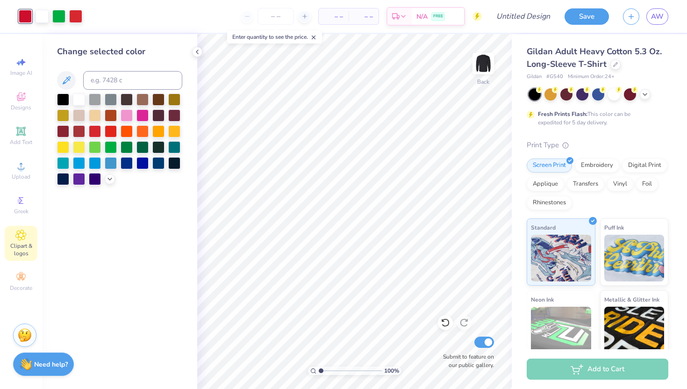
click at [26, 235] on div "Clipart & logos" at bounding box center [21, 243] width 33 height 35
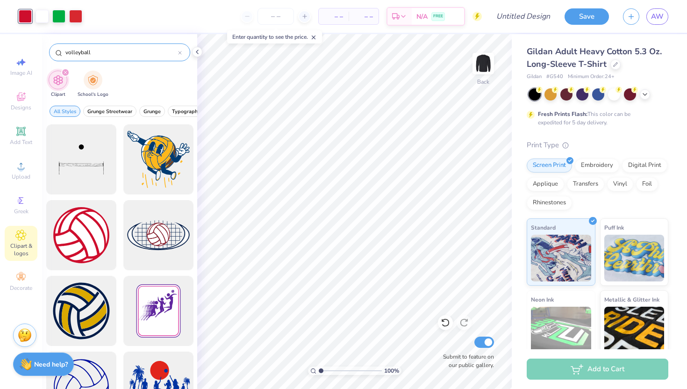
click at [180, 55] on icon at bounding box center [180, 53] width 4 height 4
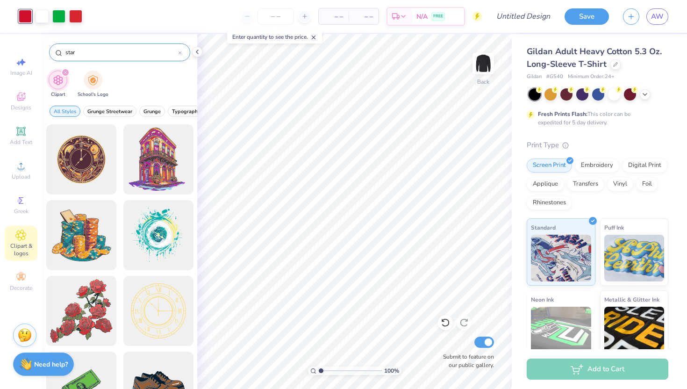
type input "star"
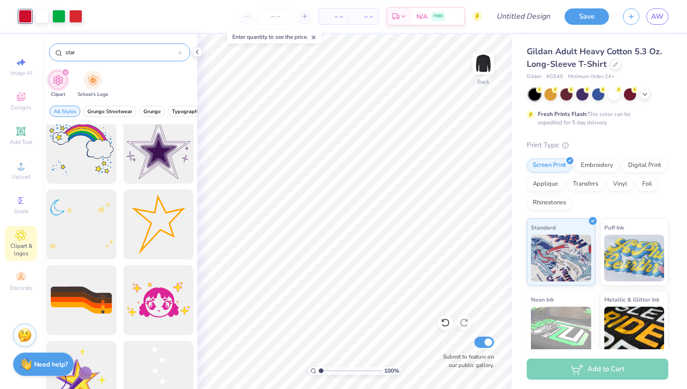
scroll to position [854, 0]
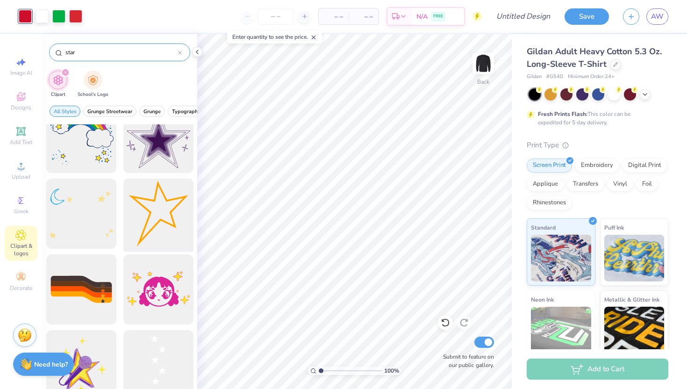
click at [160, 213] on div at bounding box center [158, 213] width 77 height 77
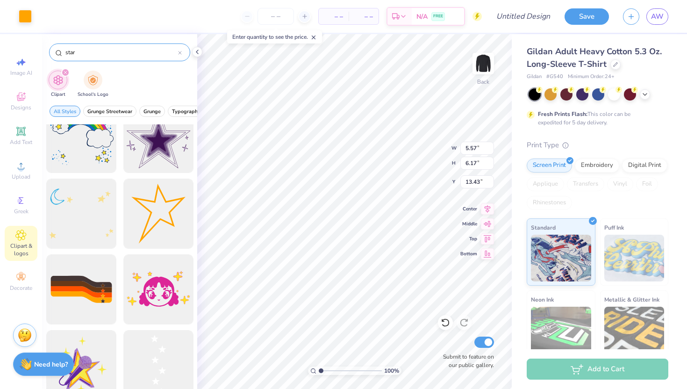
type input "5.57"
type input "6.17"
type input "13.43"
type input "2.12"
type input "2.35"
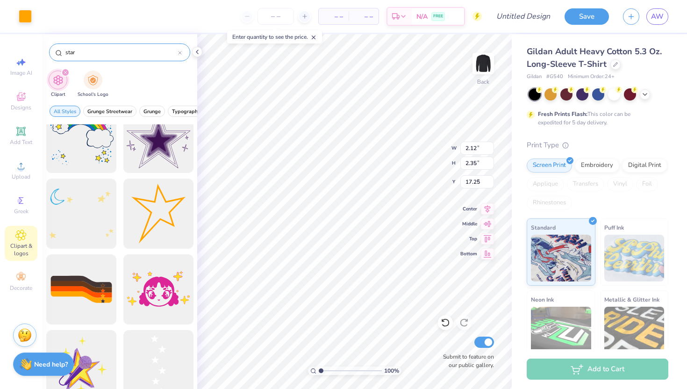
type input "2.65"
type input "2.73"
type input "3.02"
type input "2.24"
type input "1.98"
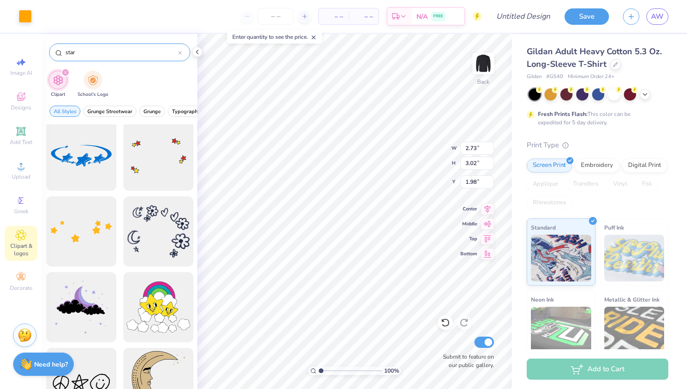
scroll to position [2127, 0]
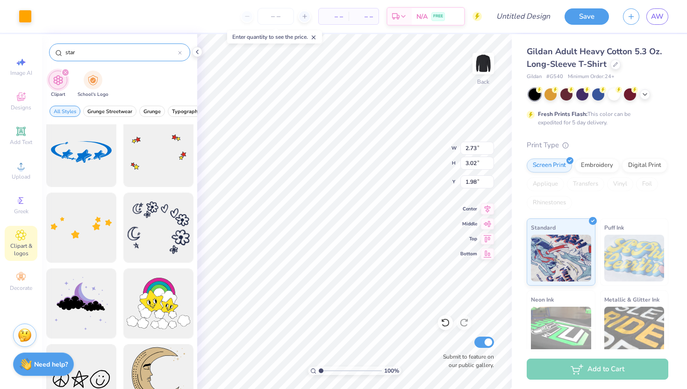
type input "4.00"
type input "9.00"
click at [31, 19] on div at bounding box center [25, 15] width 13 height 13
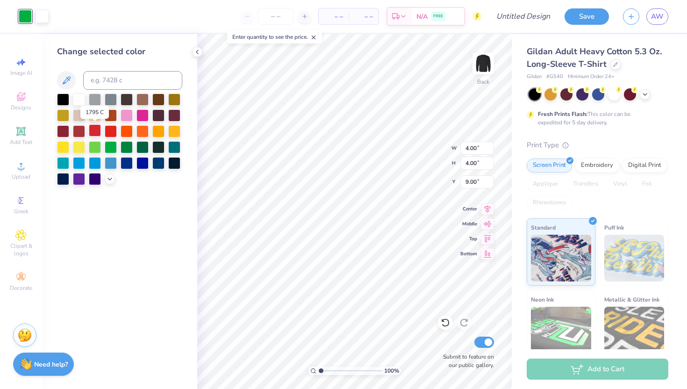
click at [91, 129] on div at bounding box center [95, 130] width 12 height 12
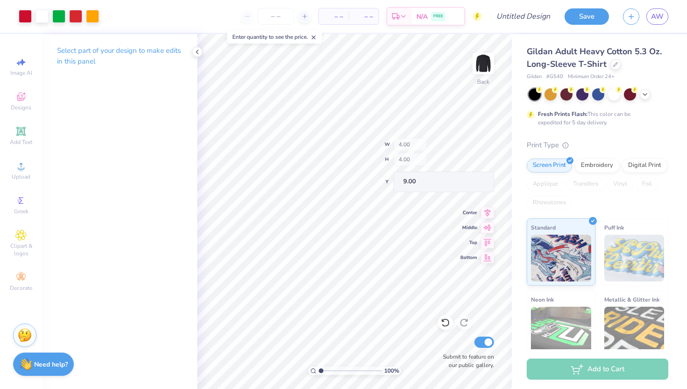
click at [409, 155] on div "100 % Back W 4.00 H 4.00 Y 9.00 Center Middle Top Bottom Submit to feature on o…" at bounding box center [354, 211] width 314 height 355
click at [26, 21] on div at bounding box center [25, 15] width 13 height 13
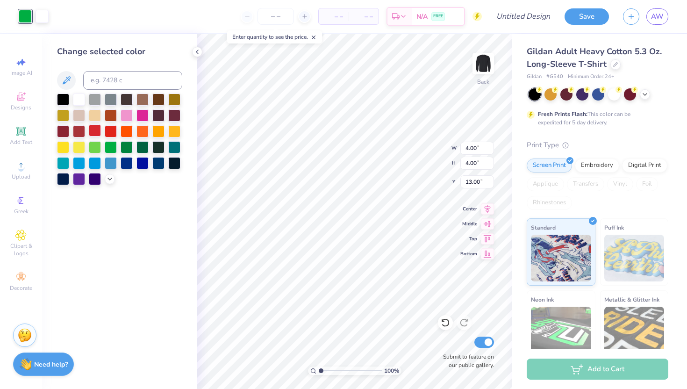
click at [95, 128] on div at bounding box center [95, 130] width 12 height 12
type input "9.00"
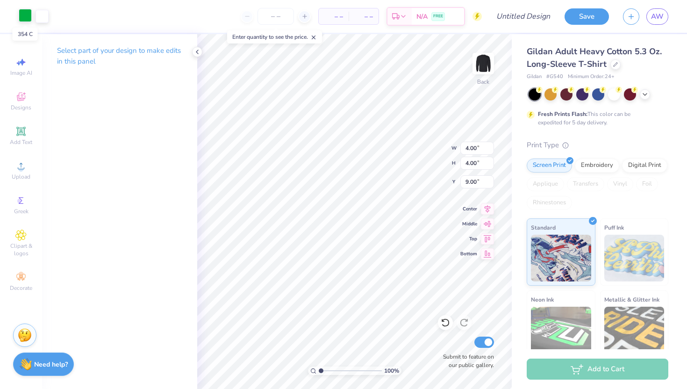
click at [27, 14] on div at bounding box center [25, 15] width 13 height 13
click at [24, 10] on div at bounding box center [25, 15] width 13 height 13
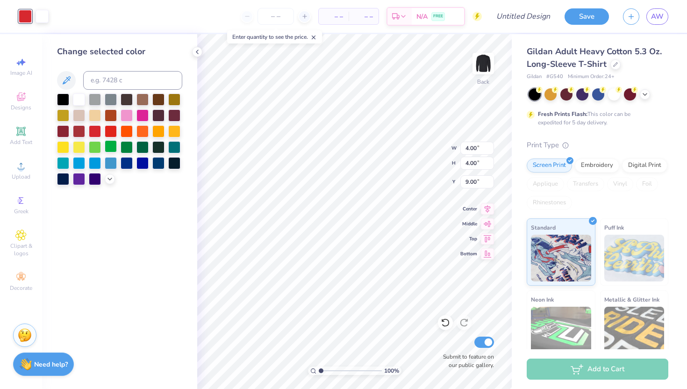
click at [107, 145] on div at bounding box center [111, 146] width 12 height 12
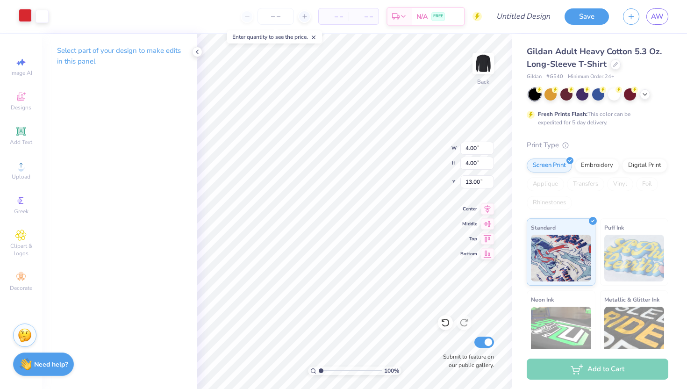
click at [21, 14] on div at bounding box center [25, 15] width 13 height 13
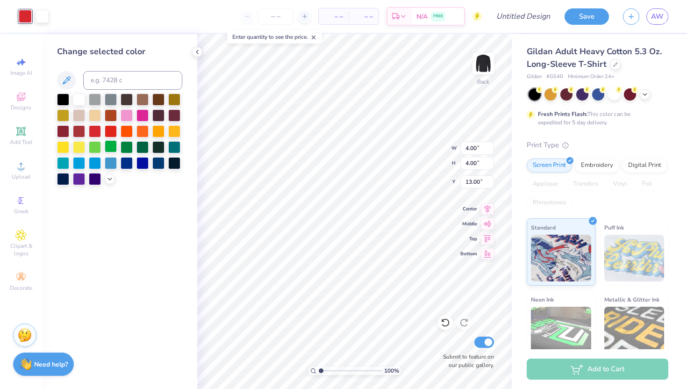
click at [112, 148] on div at bounding box center [111, 146] width 12 height 12
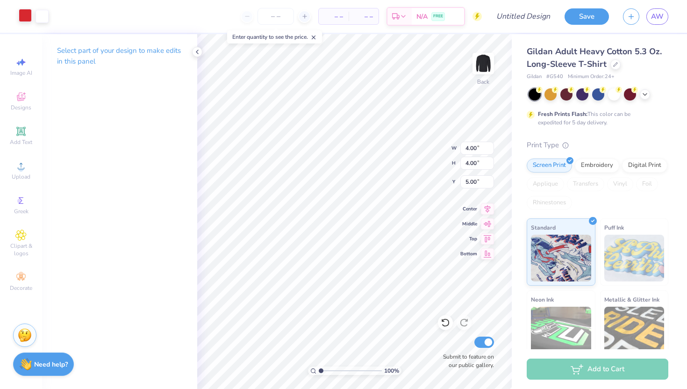
click at [23, 21] on div at bounding box center [25, 15] width 13 height 13
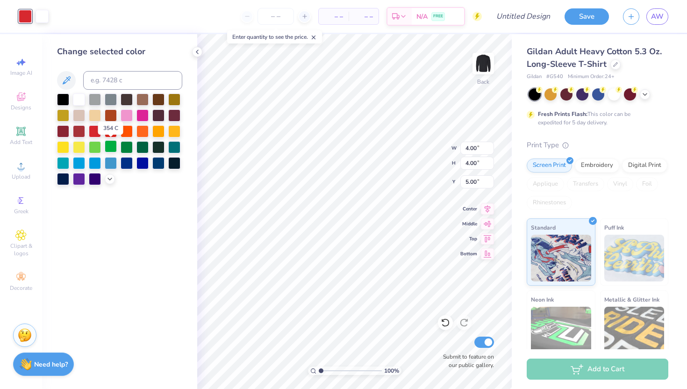
click at [116, 148] on div at bounding box center [111, 146] width 12 height 12
type input "13.00"
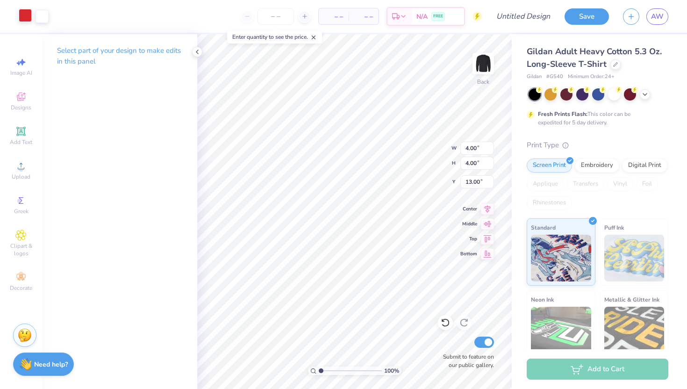
click at [24, 15] on div at bounding box center [25, 15] width 13 height 13
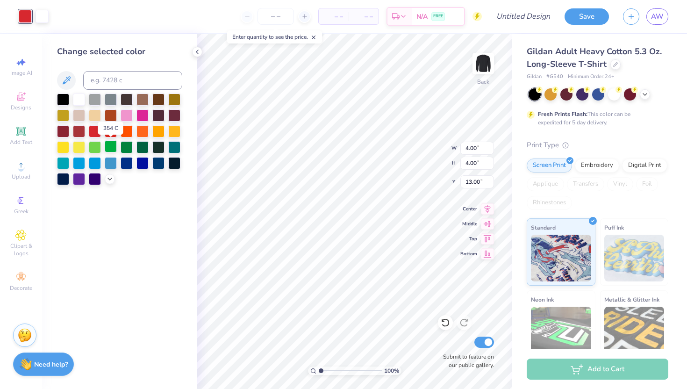
click at [114, 147] on div at bounding box center [111, 146] width 12 height 12
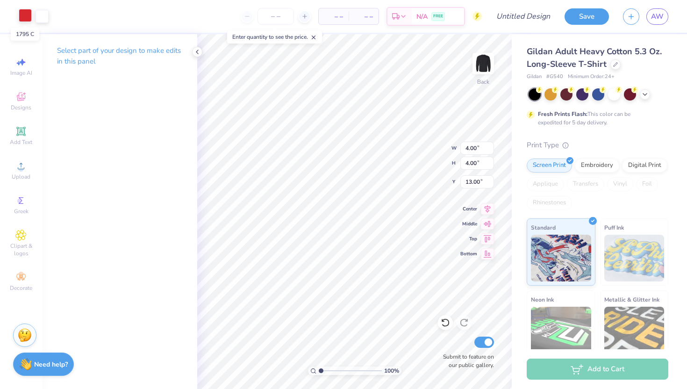
click at [28, 17] on div at bounding box center [25, 15] width 13 height 13
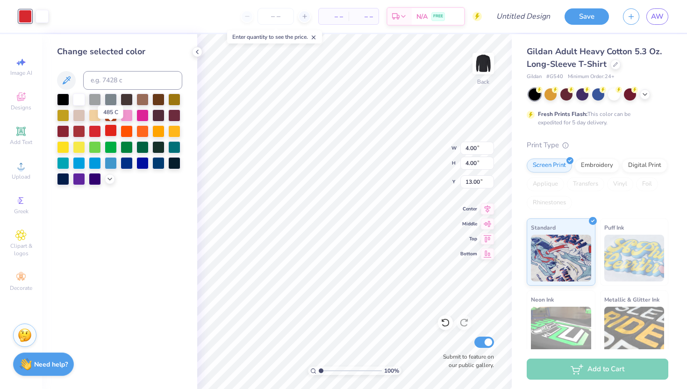
click at [113, 130] on div at bounding box center [111, 130] width 12 height 12
click at [115, 146] on div at bounding box center [111, 146] width 12 height 12
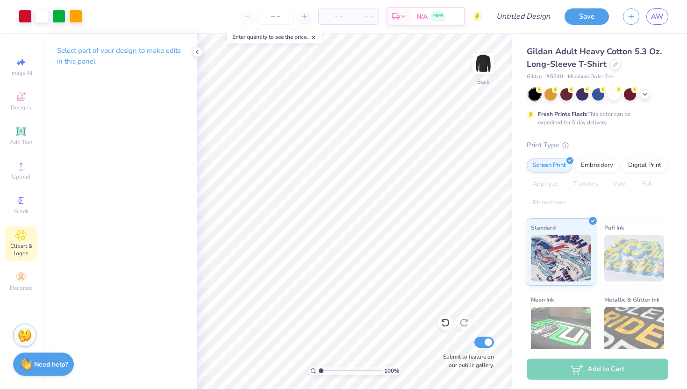
click at [22, 242] on span "Clipart & logos" at bounding box center [21, 249] width 33 height 15
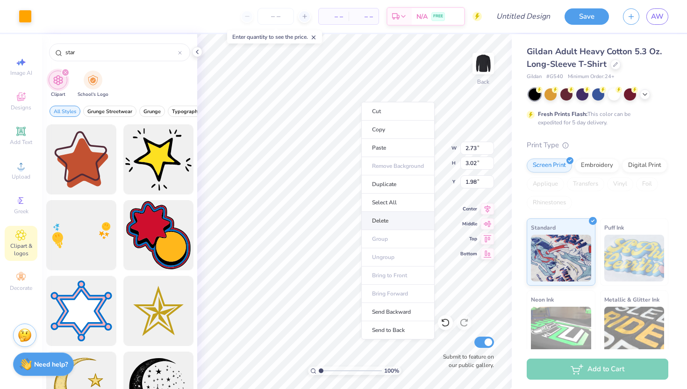
click at [393, 217] on li "Delete" at bounding box center [397, 221] width 73 height 18
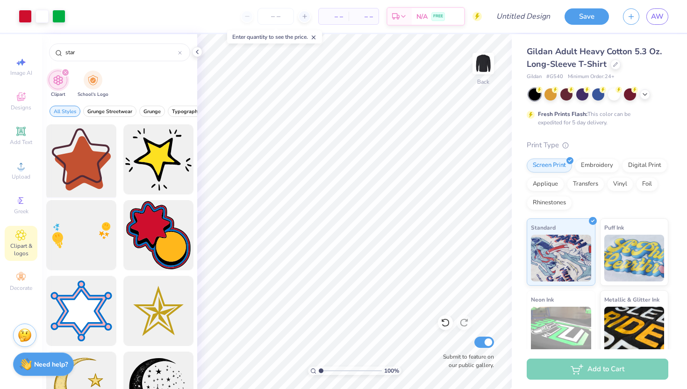
click at [84, 163] on div at bounding box center [81, 159] width 77 height 77
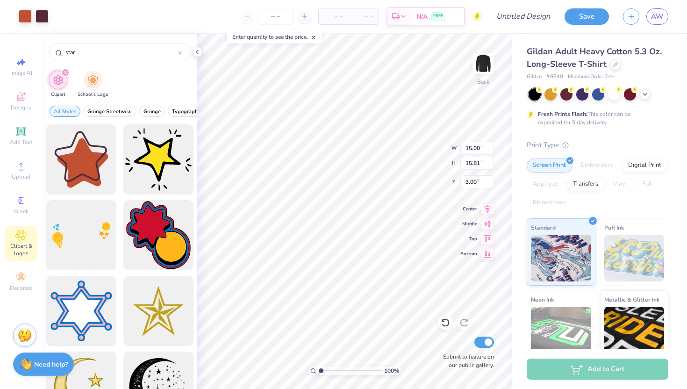
type input "7.54"
type input "7.95"
type input "10.86"
type input "3.80"
type input "4.01"
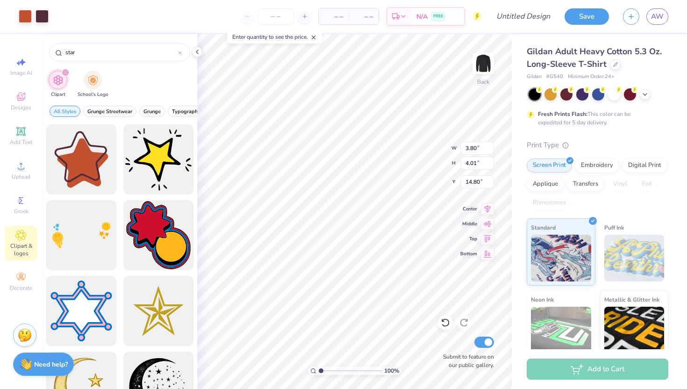
type input "0.72"
click at [45, 15] on div at bounding box center [42, 15] width 13 height 13
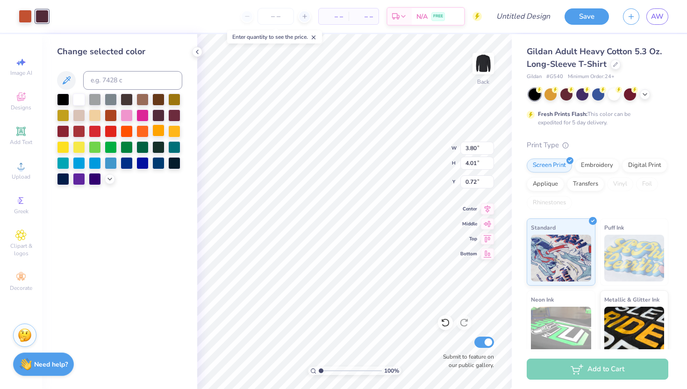
click at [161, 129] on div at bounding box center [158, 130] width 12 height 12
click at [28, 15] on div at bounding box center [25, 15] width 13 height 13
click at [181, 128] on div at bounding box center [119, 139] width 125 height 92
click at [174, 132] on div at bounding box center [174, 130] width 12 height 12
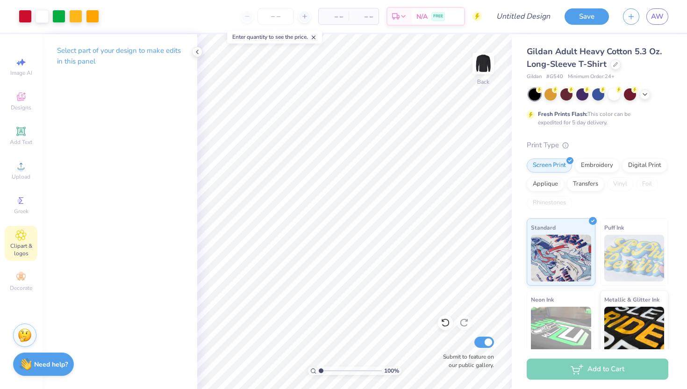
click at [18, 234] on icon at bounding box center [21, 235] width 10 height 10
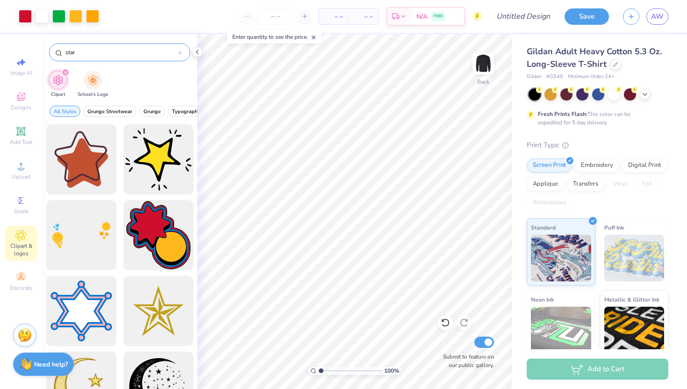
click at [183, 53] on div "star" at bounding box center [119, 52] width 141 height 18
click at [178, 53] on input "star" at bounding box center [121, 52] width 114 height 9
click at [181, 53] on icon at bounding box center [180, 53] width 4 height 4
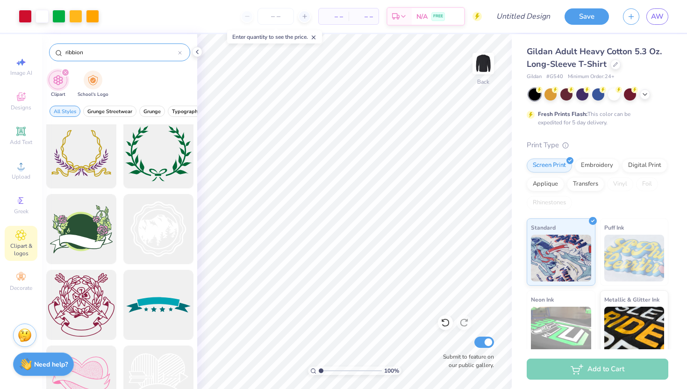
scroll to position [1144, 0]
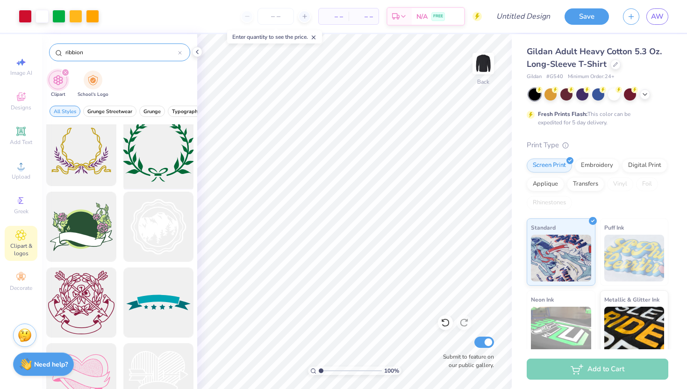
type input "ribbion"
click at [168, 151] on div at bounding box center [158, 151] width 77 height 77
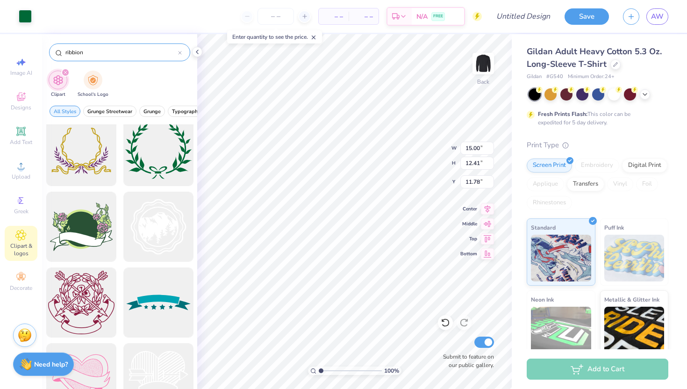
type input "11.79"
type input "11.47"
type input "13.82"
type input "13.00"
type input "11.25"
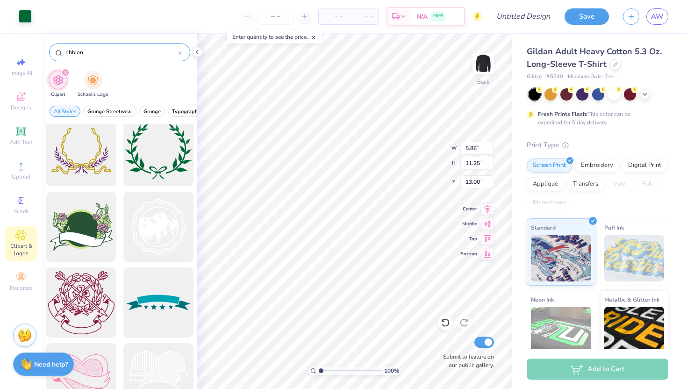
type input "5.87"
type input "15.69"
click at [24, 17] on div at bounding box center [25, 15] width 13 height 13
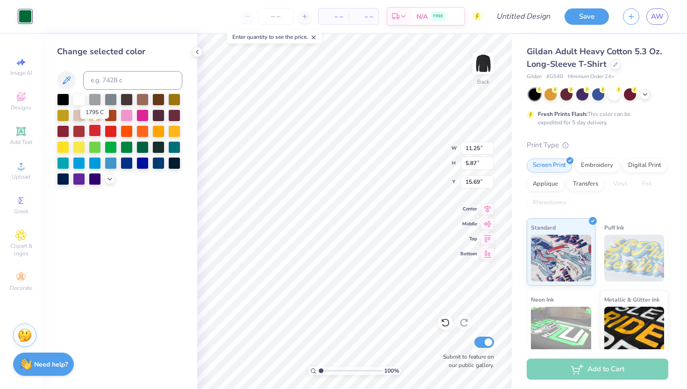
click at [93, 129] on div at bounding box center [95, 130] width 12 height 12
click at [77, 129] on div at bounding box center [79, 130] width 12 height 12
click at [108, 178] on icon at bounding box center [109, 177] width 7 height 7
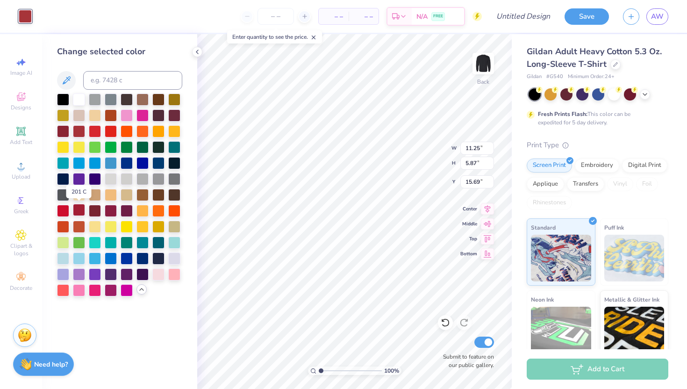
click at [76, 208] on div at bounding box center [79, 210] width 12 height 12
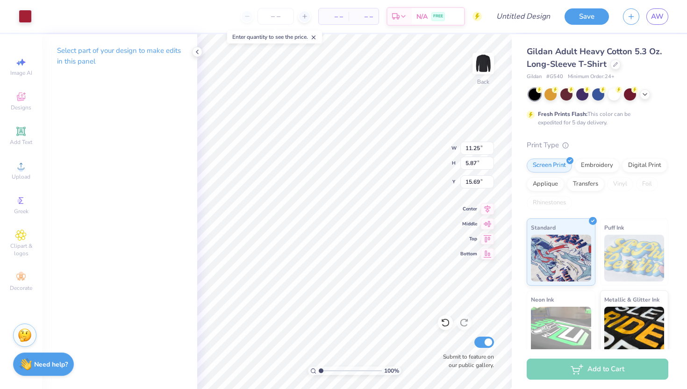
type input "9.61"
type input "9.79"
type input "5.10"
type input "11.00"
click at [414, 149] on div "100 % Back W 9.79 9.79 " H 5.10 5.10 " Y 11.00 11.00 " Center Middle Top Bottom…" at bounding box center [354, 211] width 314 height 355
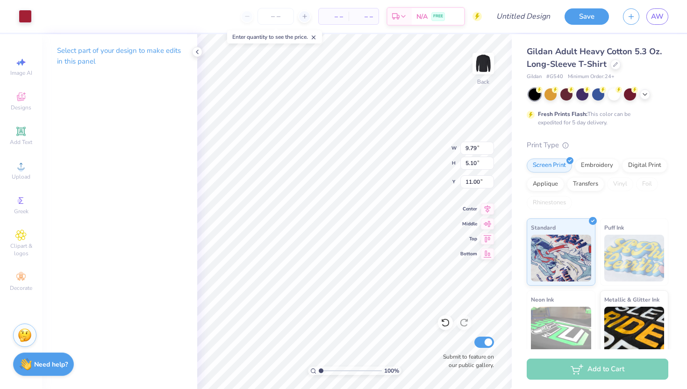
type input "6.45"
type input "7.15"
type input "3.73"
type input "7.68"
type input "6.27"
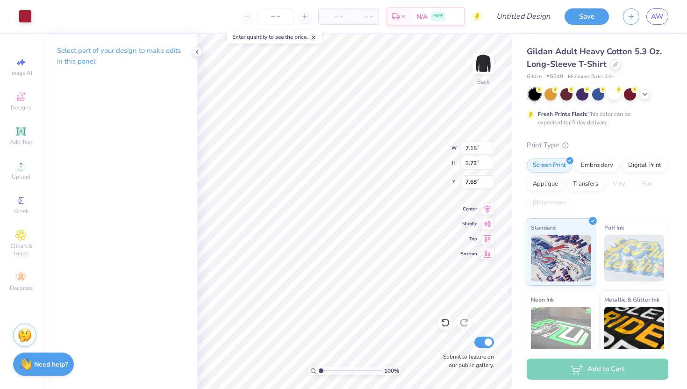
type input "3.27"
type input "7.73"
type input "13.00"
type input "9.79"
type input "5.10"
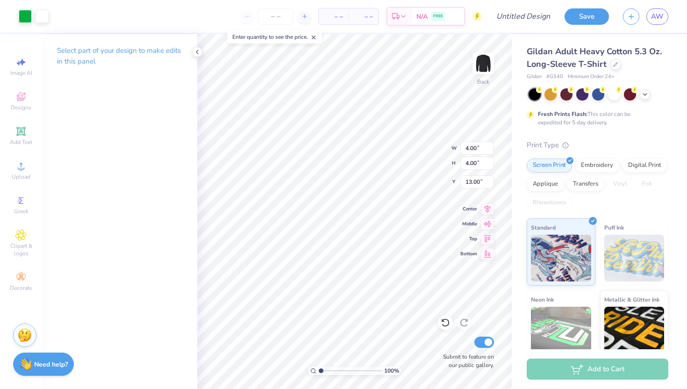
type input "11.00"
type input "2.30"
type input "12.26"
type input "15.52"
type input "3.00"
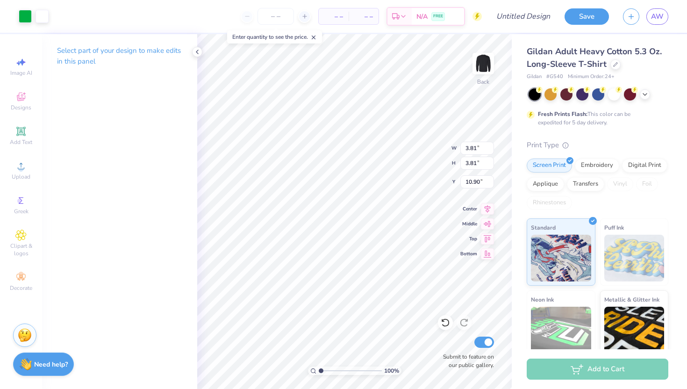
type input "11.09"
type input "11.10"
type input "14.05"
type input "3.93"
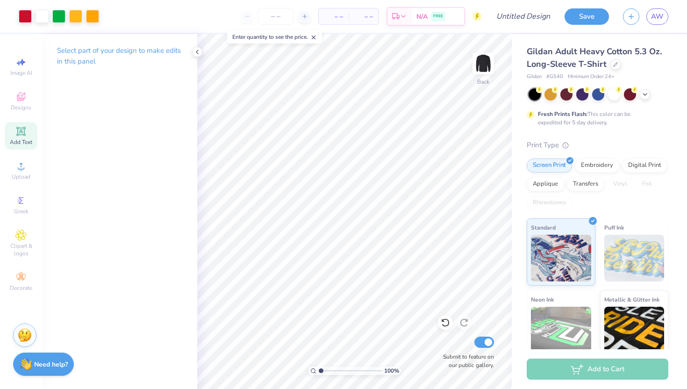
click at [24, 128] on icon at bounding box center [20, 131] width 11 height 11
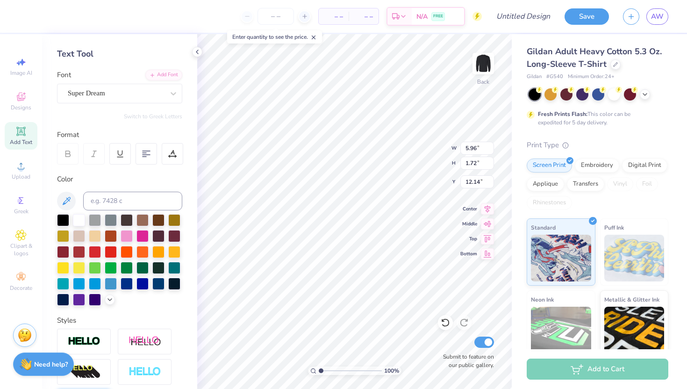
scroll to position [0, 0]
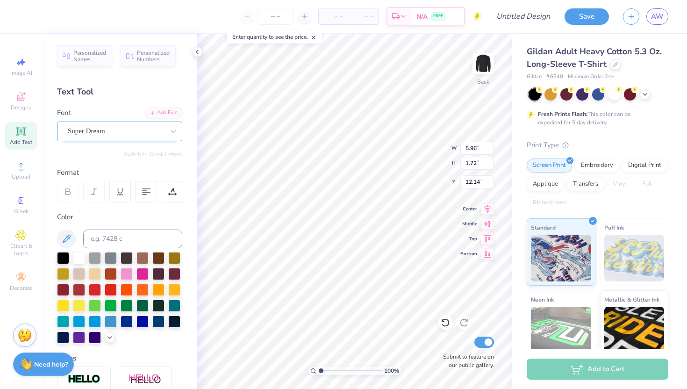
click at [149, 129] on div "Super Dream" at bounding box center [116, 131] width 98 height 14
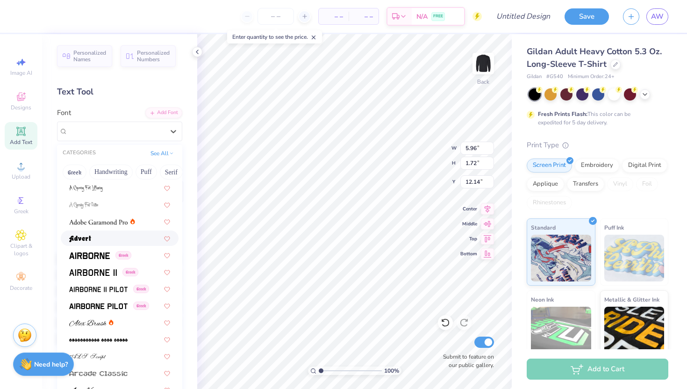
scroll to position [103, 0]
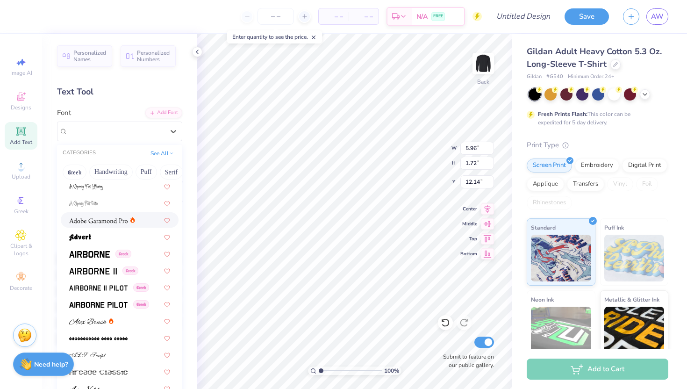
click at [129, 221] on div at bounding box center [102, 220] width 66 height 10
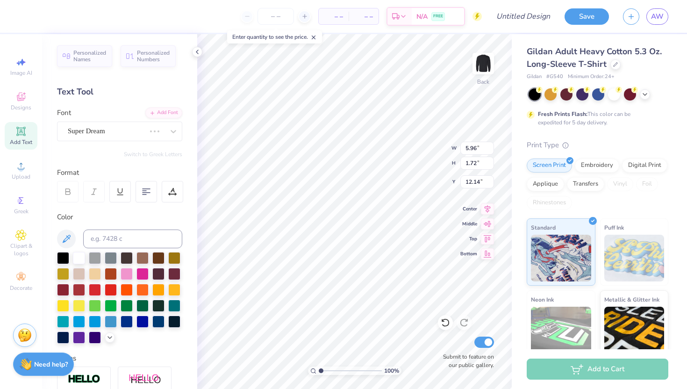
type input "6.23"
type input "1.71"
type input "1.29"
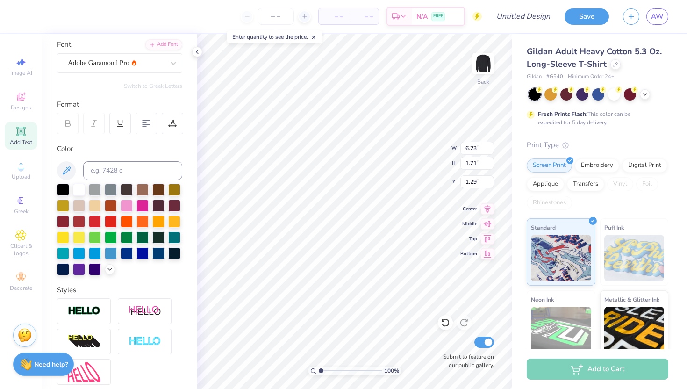
scroll to position [154, 0]
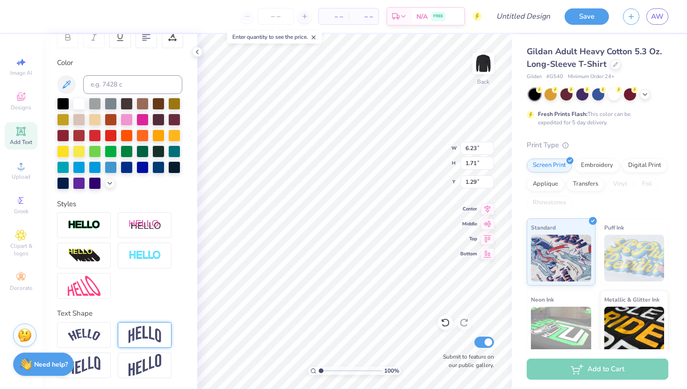
click at [148, 333] on img at bounding box center [144, 335] width 33 height 18
type input "2.54"
type input "0.93"
type textarea "T"
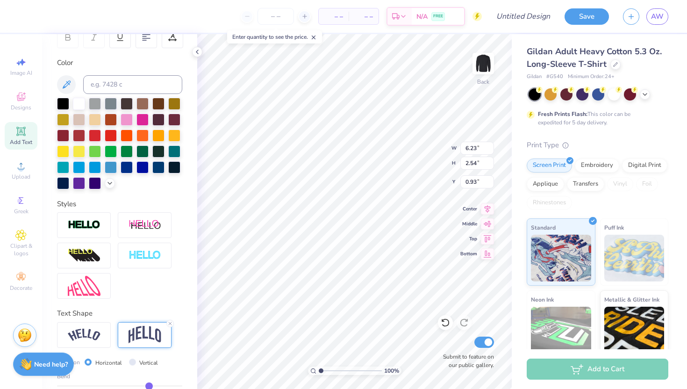
type textarea "Santa Con"
type input "2.17"
click at [64, 133] on div at bounding box center [63, 134] width 12 height 12
click at [78, 134] on div at bounding box center [79, 134] width 12 height 12
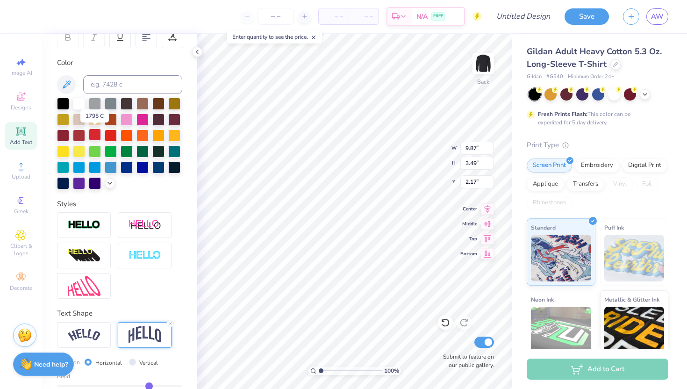
click at [92, 132] on div at bounding box center [95, 134] width 12 height 12
click at [113, 183] on icon at bounding box center [109, 181] width 7 height 7
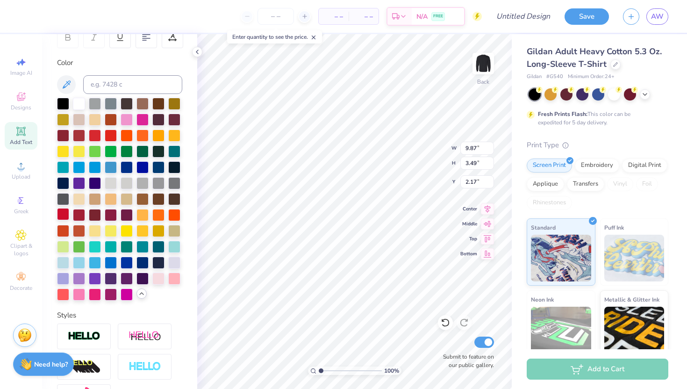
click at [64, 216] on div at bounding box center [63, 214] width 12 height 12
click at [79, 213] on div at bounding box center [79, 214] width 12 height 12
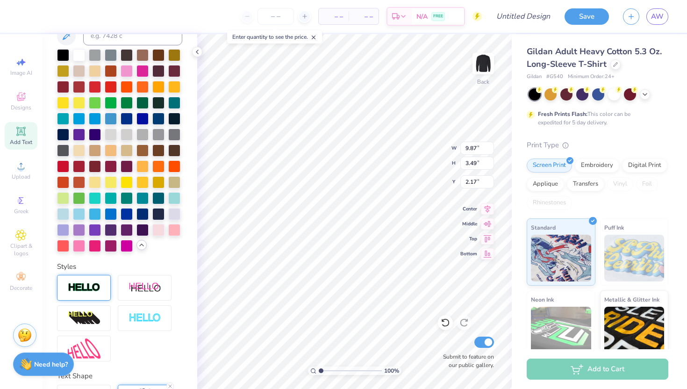
click at [94, 284] on img at bounding box center [84, 287] width 33 height 11
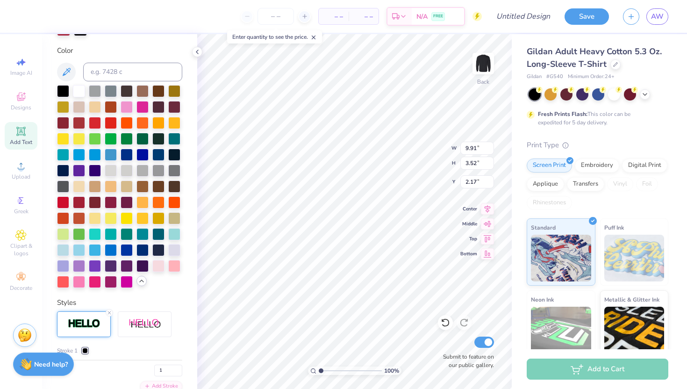
type input "9.91"
type input "3.52"
type input "2.16"
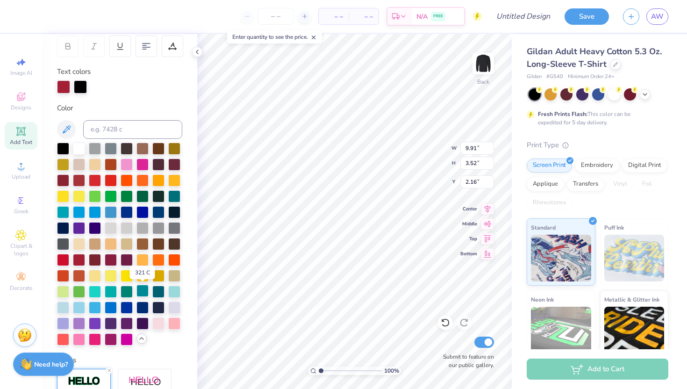
scroll to position [0, 0]
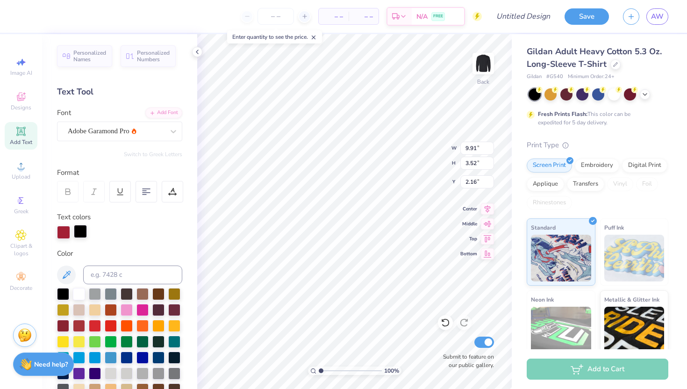
click at [78, 234] on div at bounding box center [80, 231] width 13 height 13
click at [79, 292] on div at bounding box center [79, 293] width 12 height 12
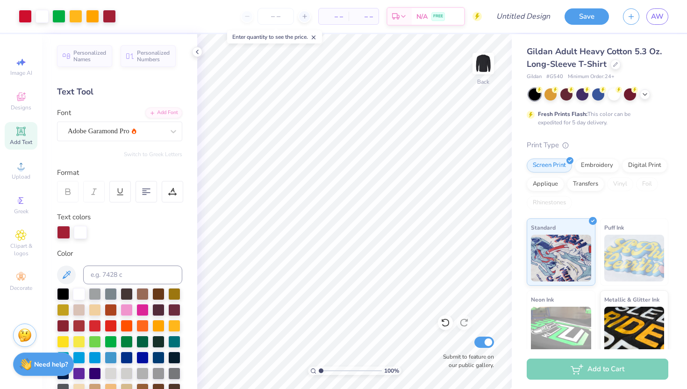
click at [26, 135] on icon at bounding box center [20, 131] width 11 height 11
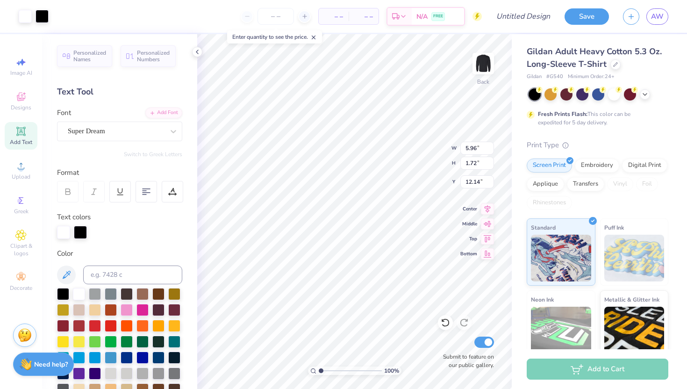
type input "5.99"
type input "1.76"
type input "19.26"
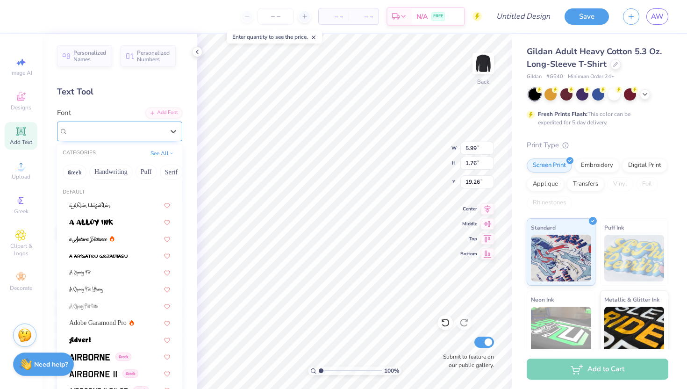
click at [135, 140] on div "Super Dream" at bounding box center [119, 131] width 125 height 20
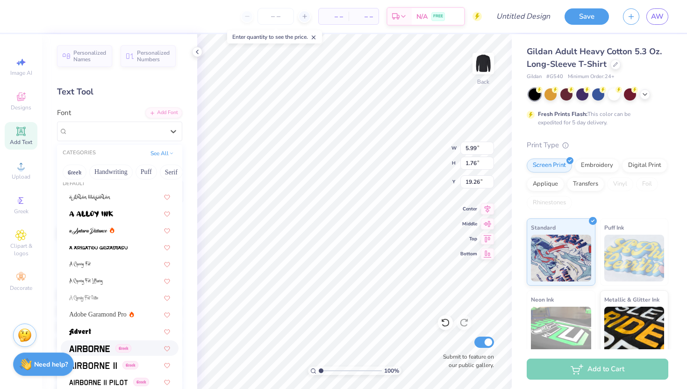
scroll to position [11, 0]
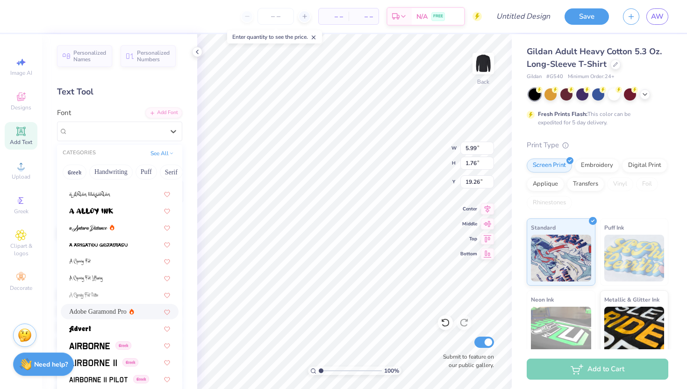
click at [117, 313] on span "Adobe Garamond Pro" at bounding box center [97, 311] width 57 height 10
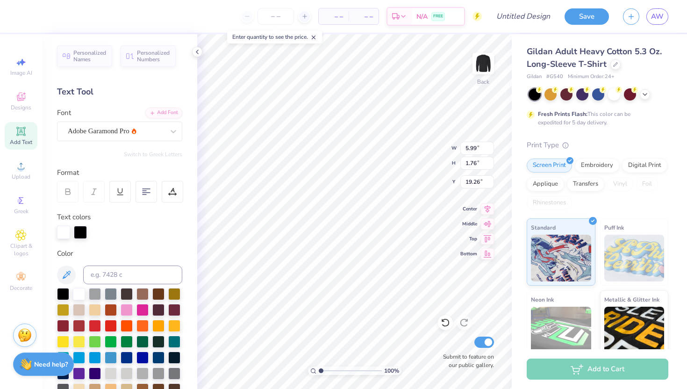
type input "6.26"
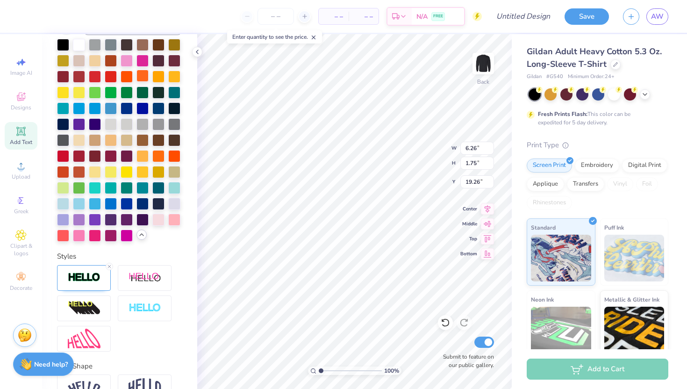
scroll to position [302, 0]
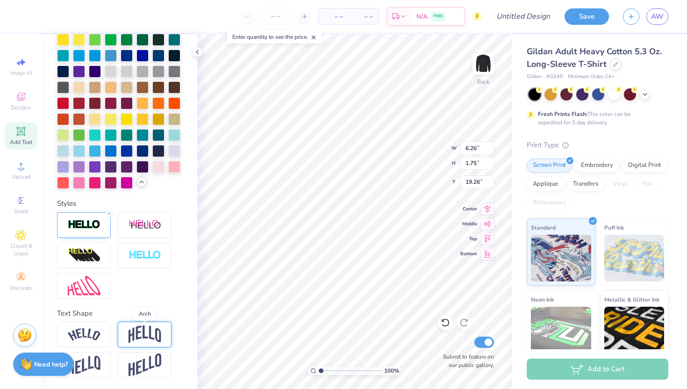
click at [138, 335] on img at bounding box center [144, 334] width 33 height 18
type input "2.57"
type input "18.85"
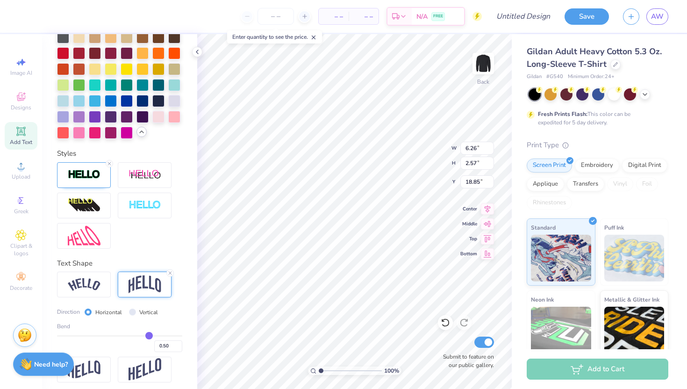
scroll to position [356, 0]
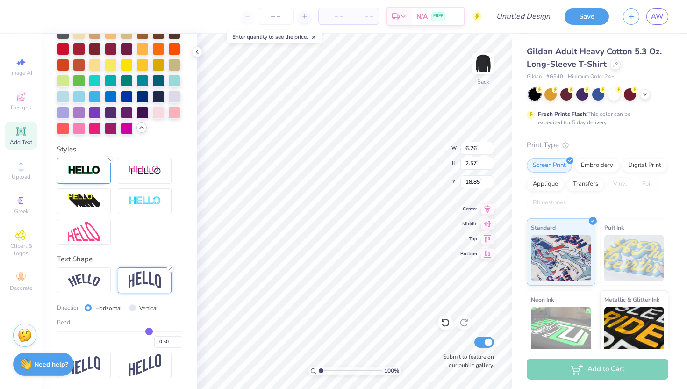
type input "0.44"
type input "0.43"
type input "0.4"
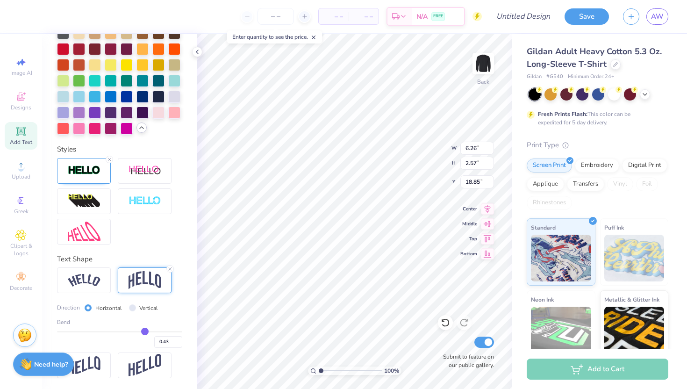
type input "0.40"
type input "0.36"
type input "0.33"
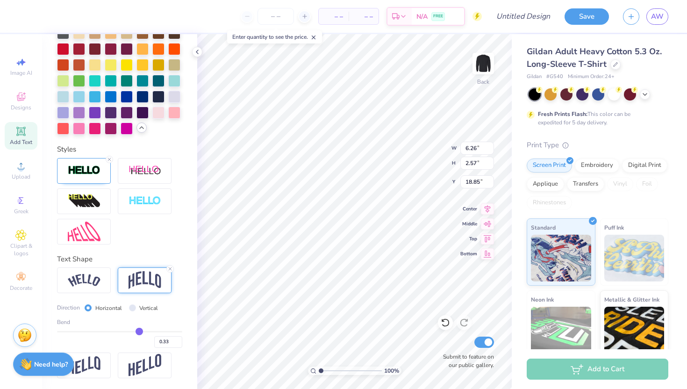
type input "0.27"
type input "0.22"
type input "0.18"
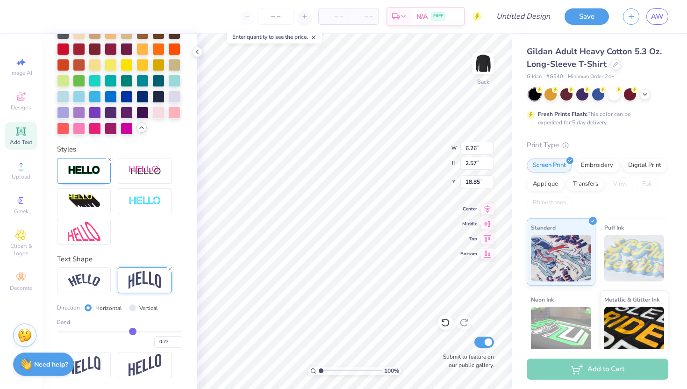
type input "0.18"
type input "0.14"
type input "0.07"
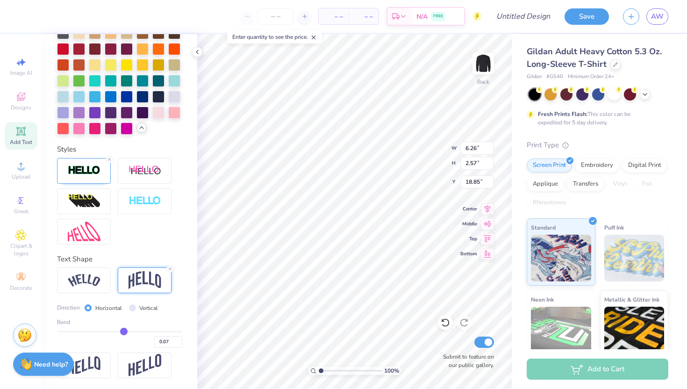
type input "0.02"
type input "-0.01"
type input "-0.05"
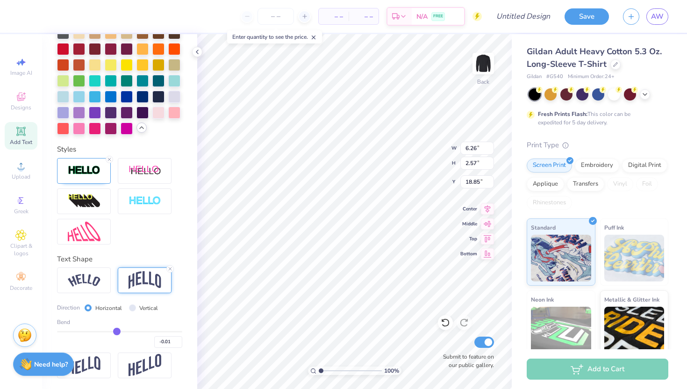
type input "-0.05"
type input "-0.08"
type input "-0.1"
type input "-0.10"
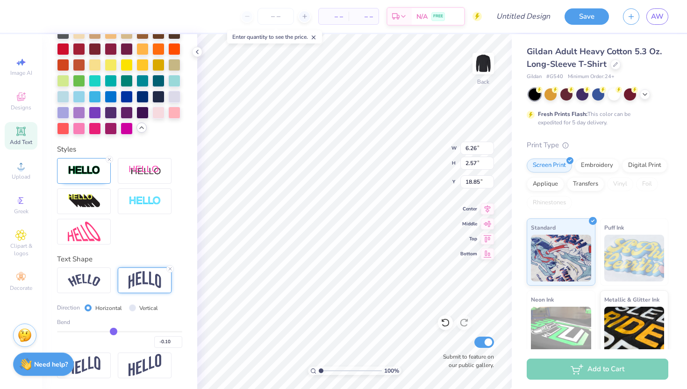
type input "-0.12"
type input "-0.13"
type input "-0.14"
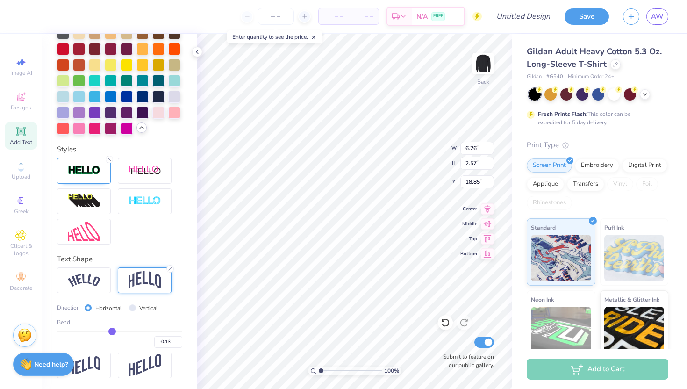
type input "-0.14"
type input "-0.16"
type input "-0.17"
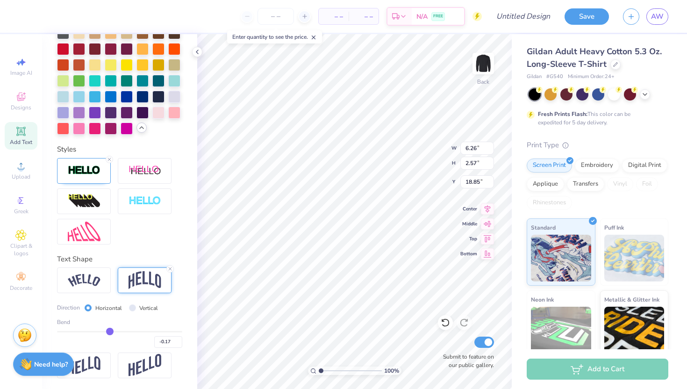
type input "-0.19"
type input "-0.21"
type input "-0.23"
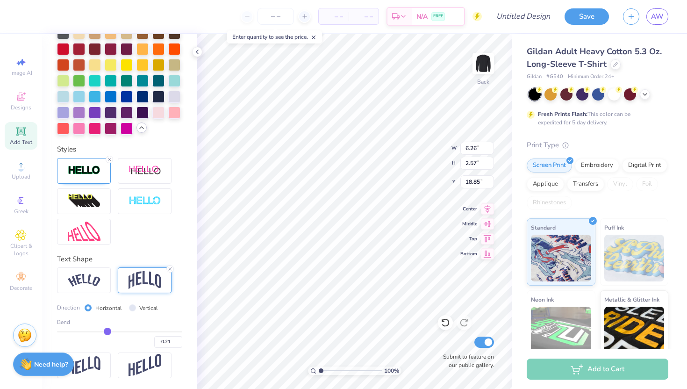
type input "-0.23"
type input "-0.24"
type input "-0.25"
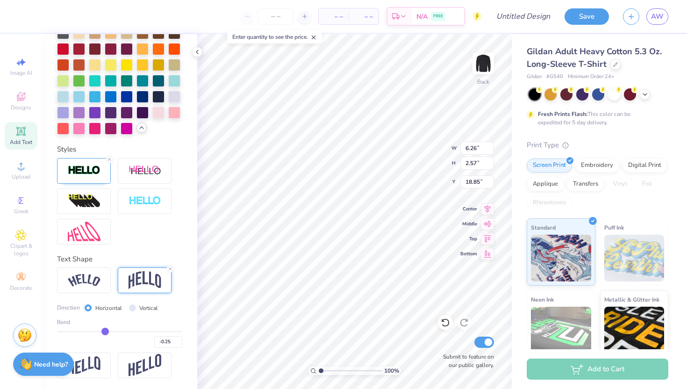
type input "-0.27"
type input "-0.28"
type input "-0.29"
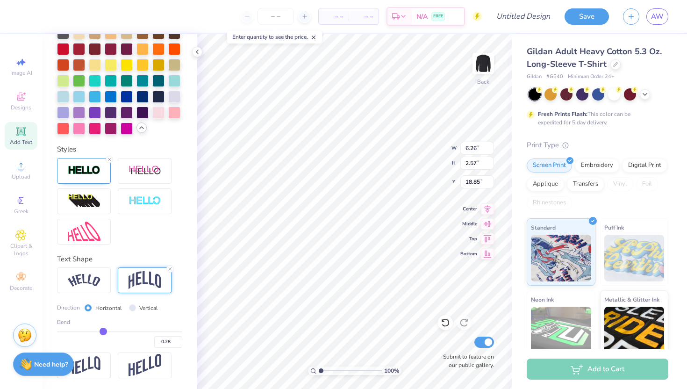
type input "-0.29"
type input "-0.3"
type input "-0.30"
type input "-0.31"
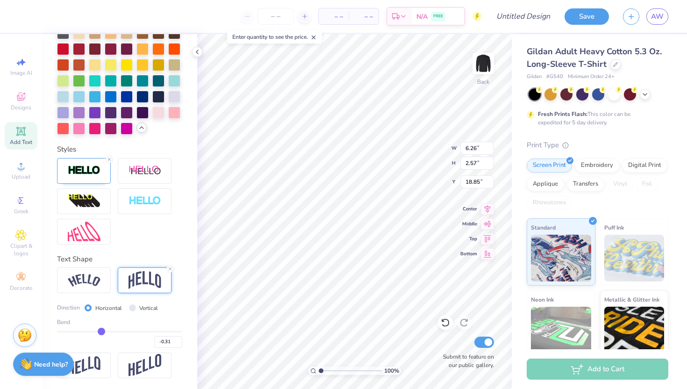
type input "-0.33"
type input "-0.35"
type input "-0.37"
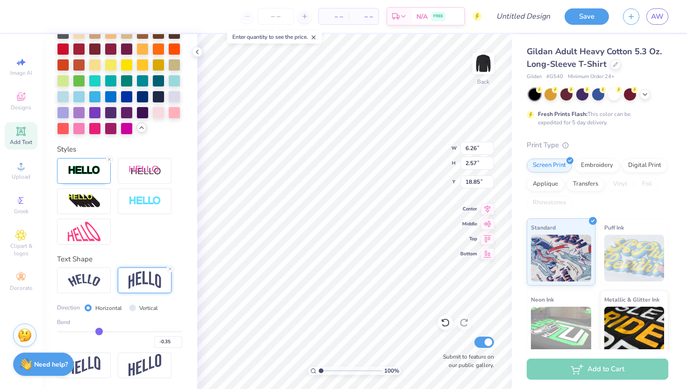
type input "-0.37"
type input "-0.39"
type input "-0.41"
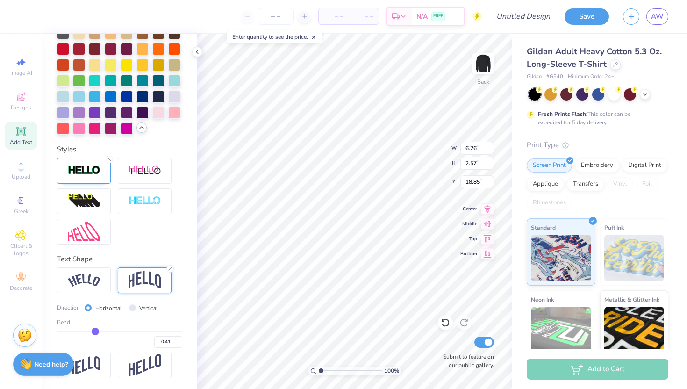
type input "-0.43"
type input "-0.46"
type input "-0.47"
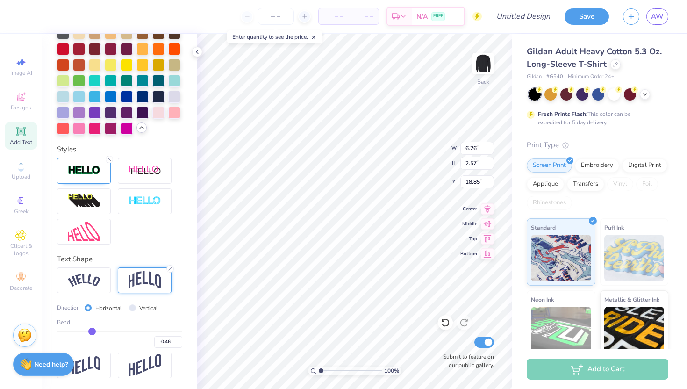
type input "-0.47"
type input "-0.49"
type input "-0.5"
type input "-0.50"
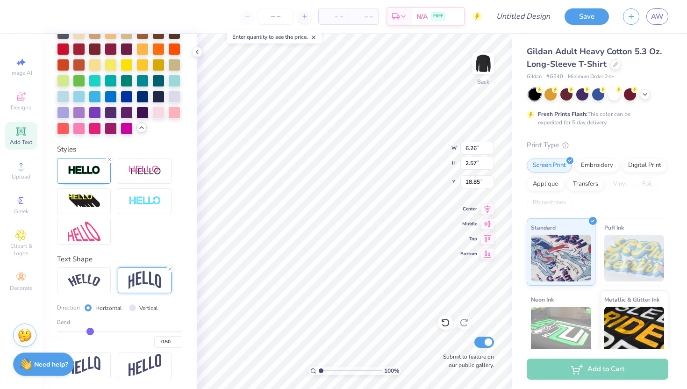
type input "-0.52"
type input "-0.53"
type input "-0.54"
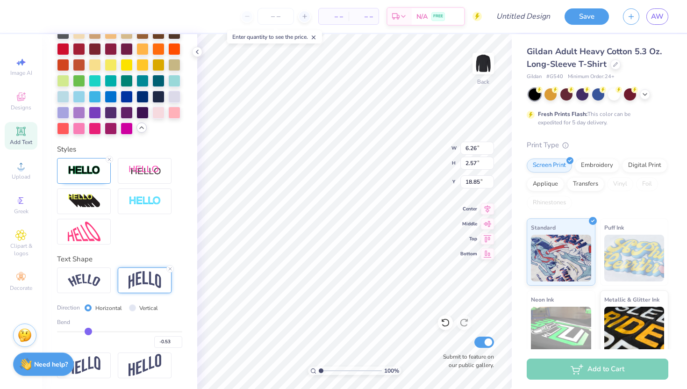
type input "-0.54"
type input "-0.55"
type input "-0.56"
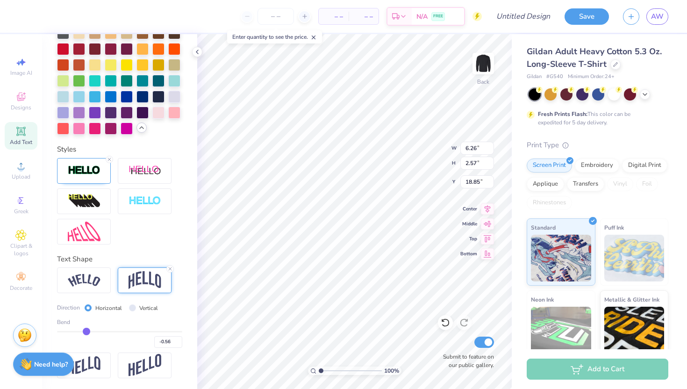
type input "-0.57"
type input "-0.58"
type input "-0.59"
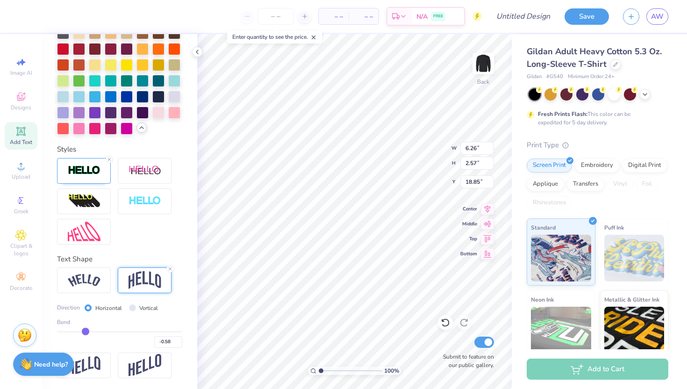
type input "-0.59"
type input "-0.6"
type input "-0.60"
type input "-0.62"
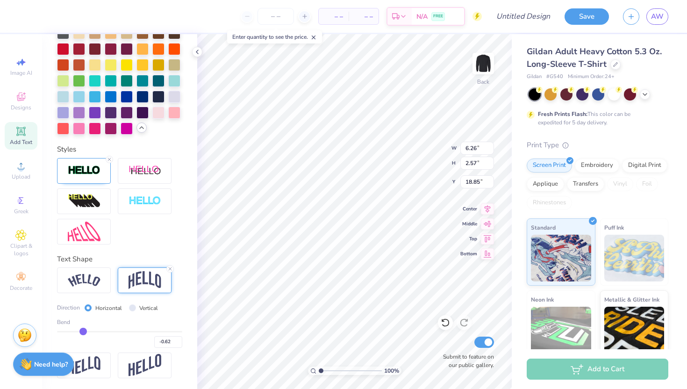
type input "-0.63"
type input "-0.64"
type input "-0.63"
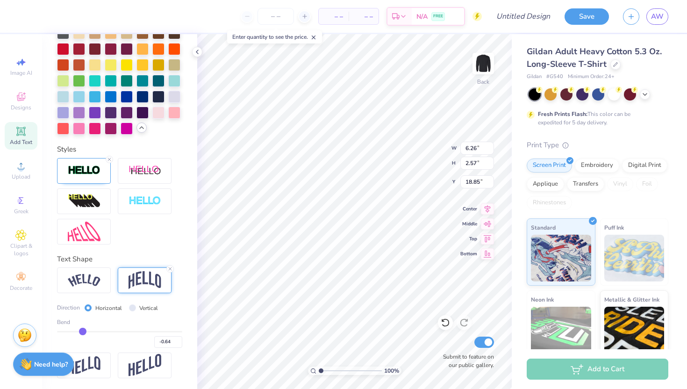
type input "-0.63"
drag, startPoint x: 146, startPoint y: 330, endPoint x: 84, endPoint y: 328, distance: 62.2
type input "-0.63"
click at [82, 331] on input "range" at bounding box center [119, 331] width 125 height 1
type input "3.40"
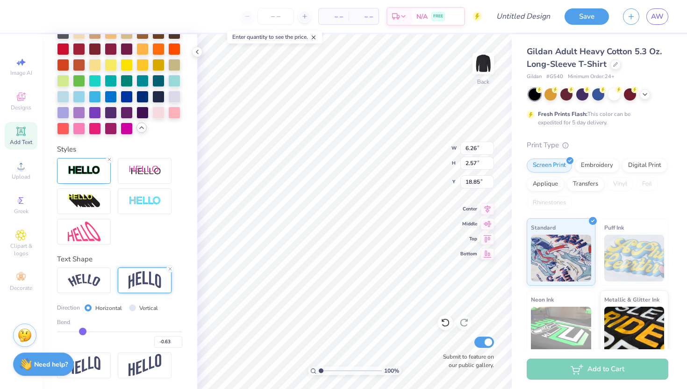
type input "18.43"
type input "-0.61"
type input "-0.62"
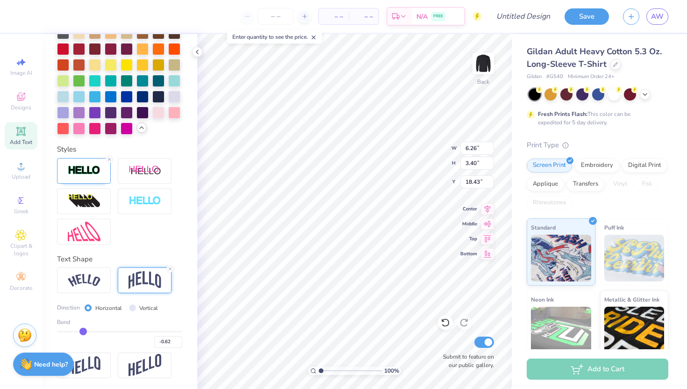
type input "-0.63"
type input "-0.65"
type input "-0.68"
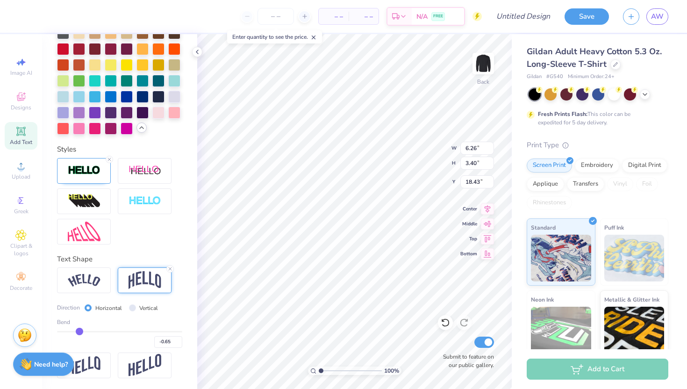
type input "-0.68"
drag, startPoint x: 84, startPoint y: 328, endPoint x: 94, endPoint y: 329, distance: 10.3
click at [94, 331] on input "range" at bounding box center [119, 331] width 125 height 1
drag, startPoint x: 94, startPoint y: 329, endPoint x: 106, endPoint y: 329, distance: 11.7
click at [106, 331] on input "range" at bounding box center [119, 331] width 125 height 1
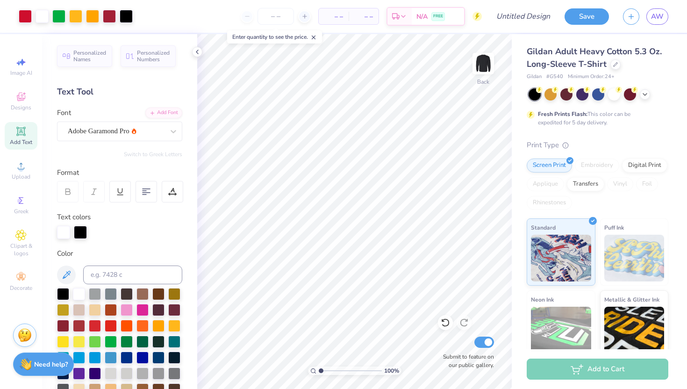
scroll to position [4, 0]
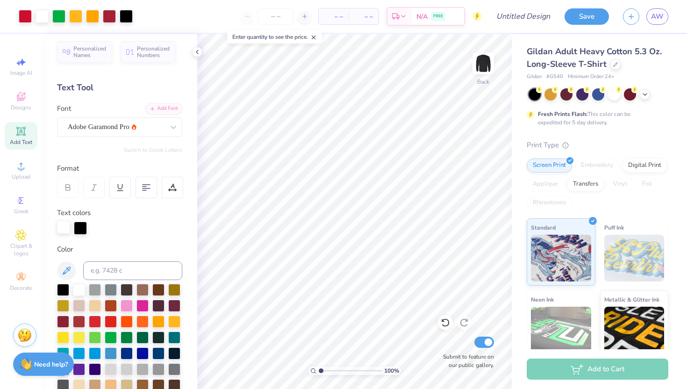
click at [65, 227] on div at bounding box center [63, 226] width 13 height 13
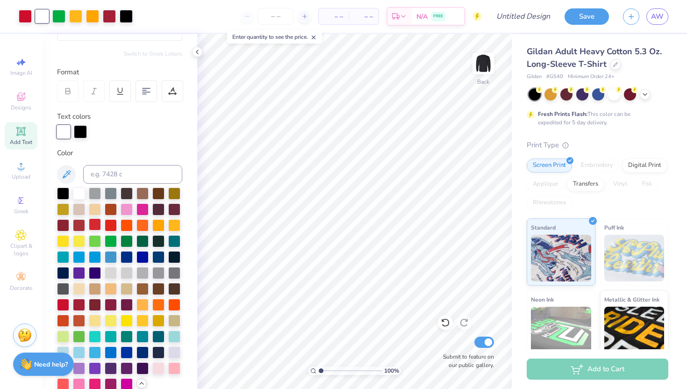
scroll to position [106, 0]
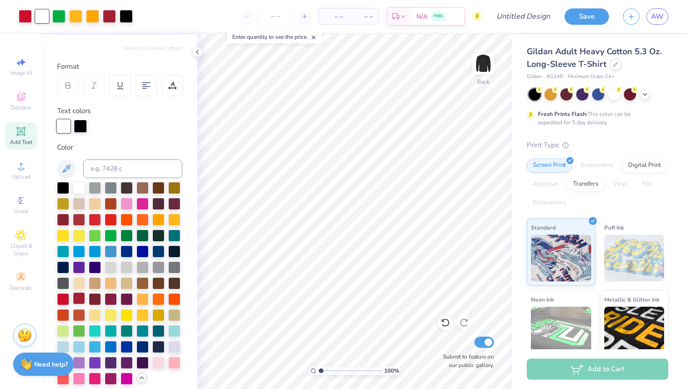
click at [77, 295] on div at bounding box center [79, 298] width 12 height 12
click at [80, 183] on div at bounding box center [79, 187] width 12 height 12
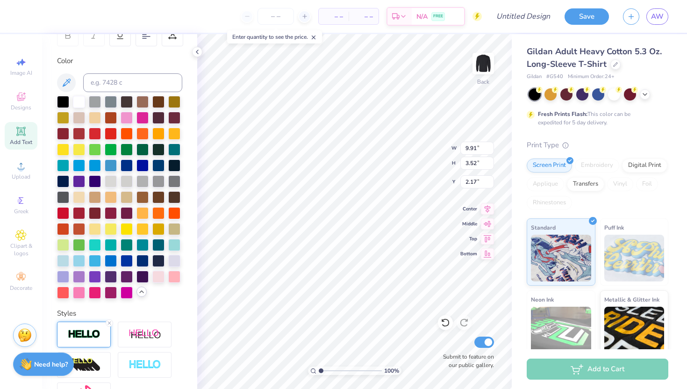
scroll to position [132, 0]
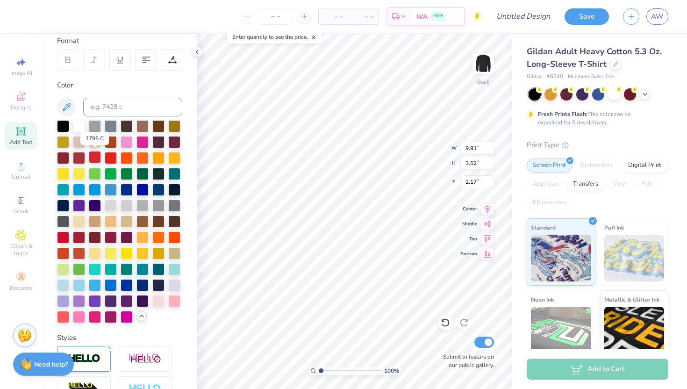
click at [97, 157] on div at bounding box center [95, 157] width 12 height 12
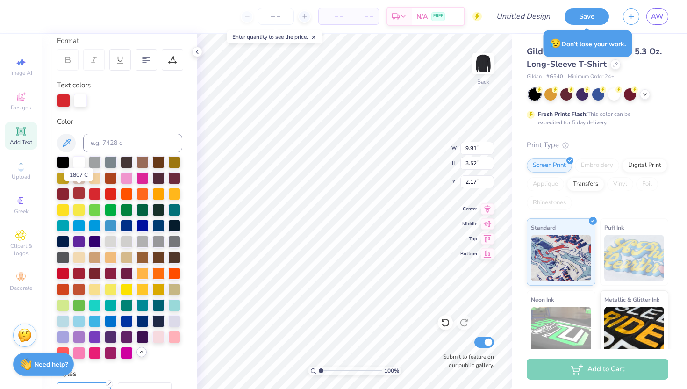
click at [78, 193] on div at bounding box center [79, 193] width 12 height 12
click at [82, 101] on div at bounding box center [80, 99] width 13 height 13
click at [64, 100] on div at bounding box center [63, 99] width 13 height 13
click at [78, 98] on div at bounding box center [80, 99] width 13 height 13
click at [65, 100] on div at bounding box center [63, 99] width 13 height 13
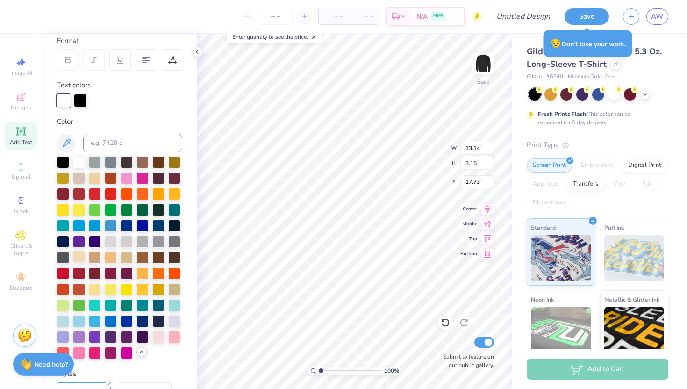
click at [80, 263] on div at bounding box center [79, 256] width 12 height 12
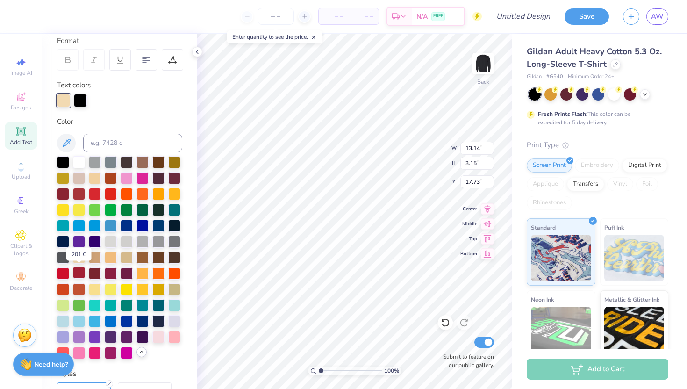
click at [79, 271] on div at bounding box center [79, 272] width 12 height 12
click at [62, 271] on div at bounding box center [63, 272] width 12 height 12
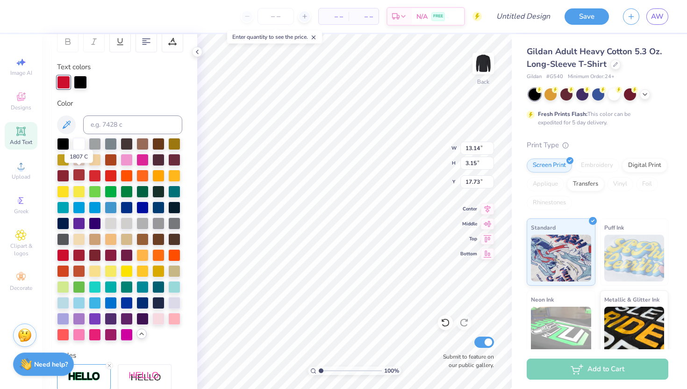
click at [80, 173] on div at bounding box center [79, 175] width 12 height 12
click at [81, 82] on div at bounding box center [80, 81] width 13 height 13
click at [81, 144] on div at bounding box center [79, 143] width 12 height 12
click at [420, 142] on div "100 % Back W 2.60 2.60 " H 2.60 2.60 " Y 8.00 8.00 " Center Middle Top Bottom S…" at bounding box center [354, 211] width 314 height 355
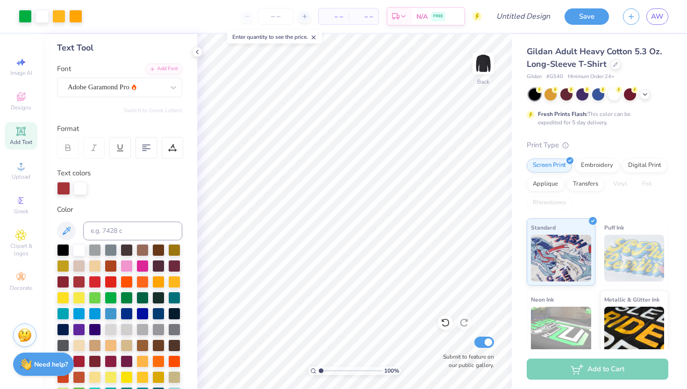
scroll to position [46, 0]
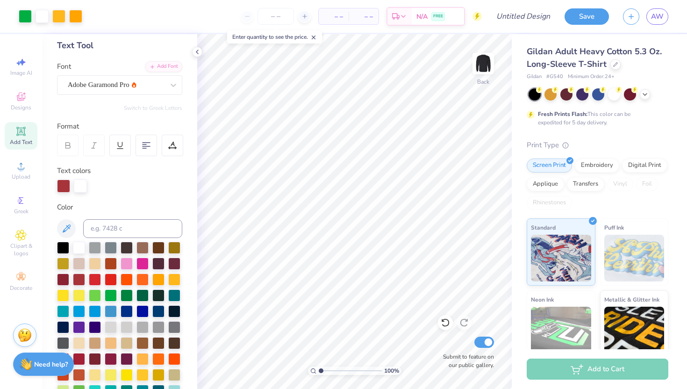
click at [28, 129] on div "Add Text" at bounding box center [21, 136] width 33 height 28
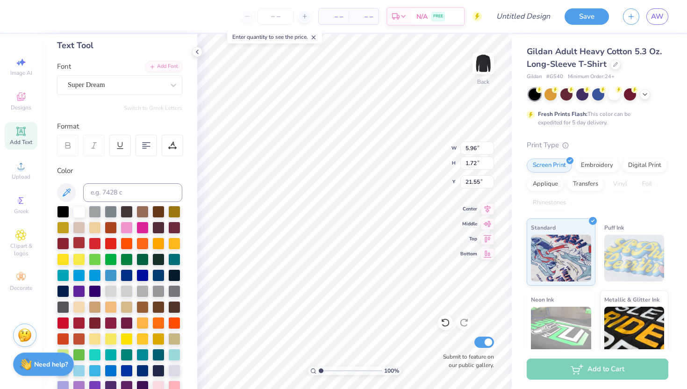
click at [77, 247] on div at bounding box center [79, 242] width 12 height 12
click at [409, 157] on div "100 % Back W 1.15 H 1.46 Y 11.54 Center Middle Top Bottom Submit to feature on …" at bounding box center [354, 211] width 314 height 355
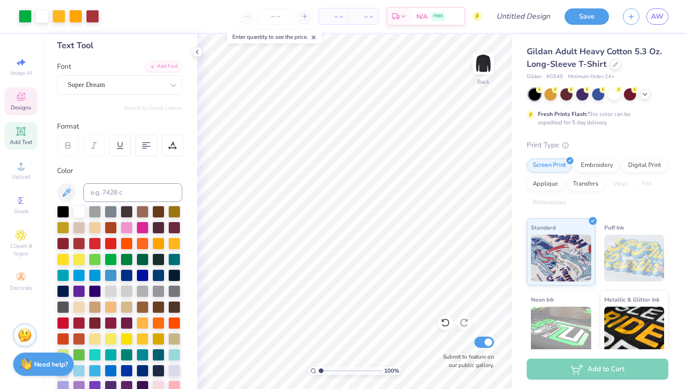
click at [24, 99] on icon at bounding box center [20, 96] width 11 height 11
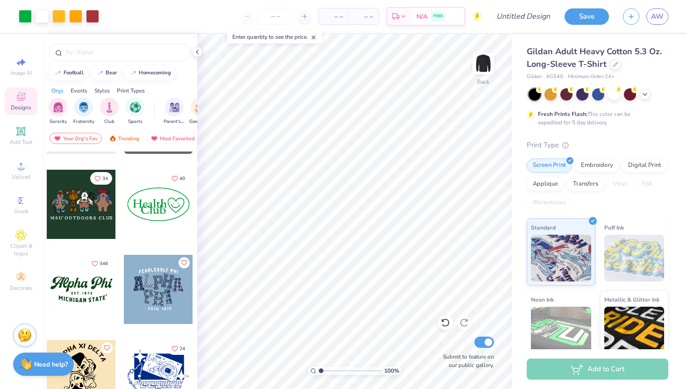
scroll to position [848, 0]
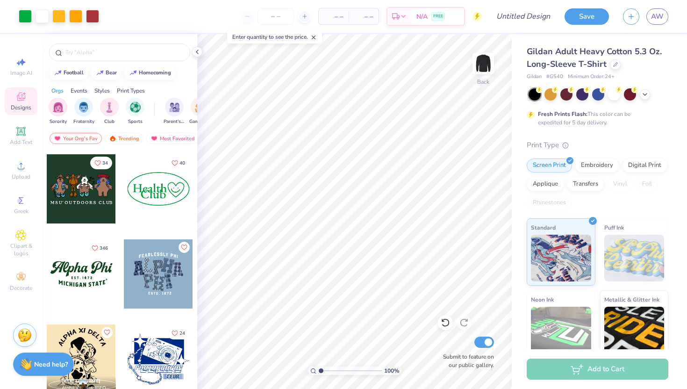
click at [78, 280] on div at bounding box center [81, 273] width 69 height 69
click at [26, 13] on div at bounding box center [25, 15] width 13 height 13
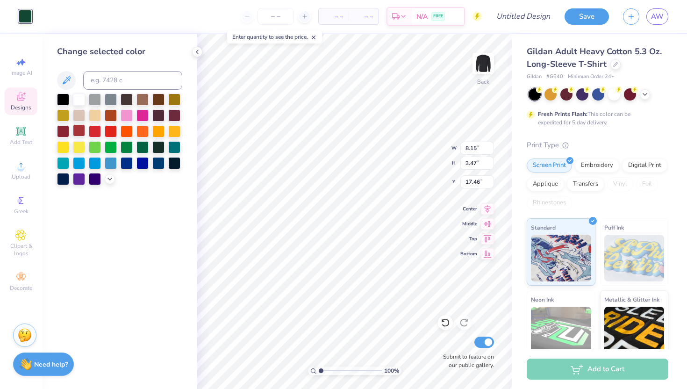
click at [75, 134] on div at bounding box center [79, 130] width 12 height 12
click at [142, 99] on div at bounding box center [142, 98] width 12 height 12
click at [78, 134] on div at bounding box center [79, 130] width 12 height 12
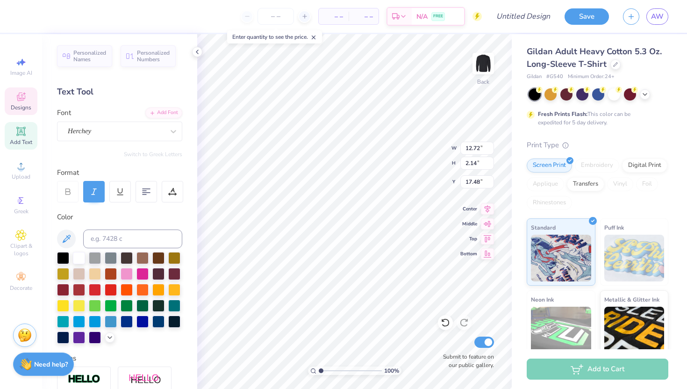
scroll to position [0, 1]
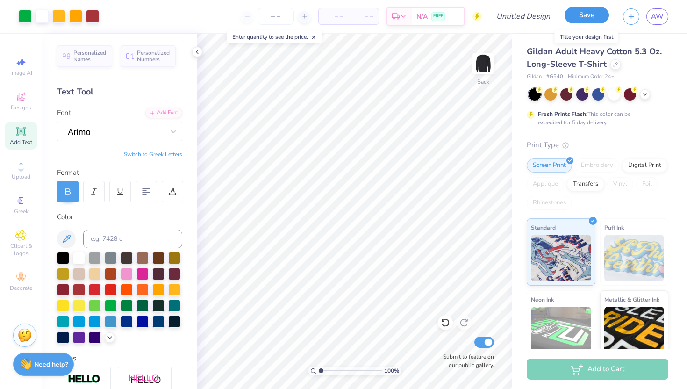
click at [585, 20] on button "Save" at bounding box center [586, 15] width 44 height 16
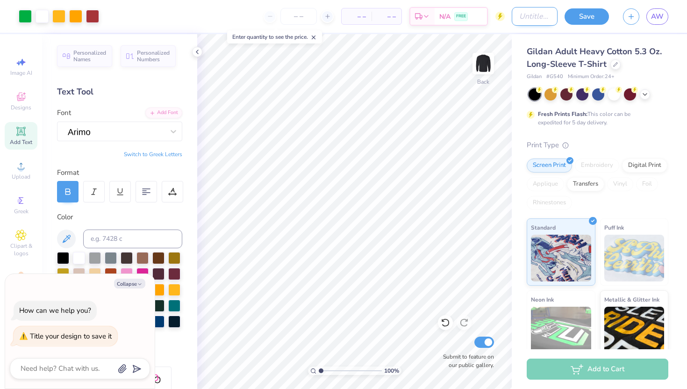
click at [532, 16] on input "Design Title" at bounding box center [535, 16] width 46 height 19
click at [584, 13] on button "Save" at bounding box center [586, 15] width 44 height 16
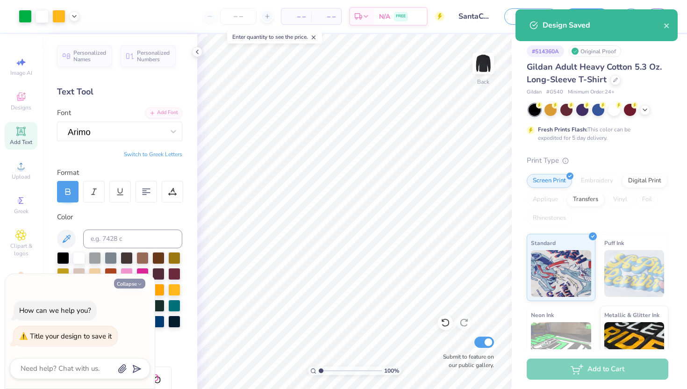
click at [128, 282] on button "Collapse" at bounding box center [129, 283] width 31 height 10
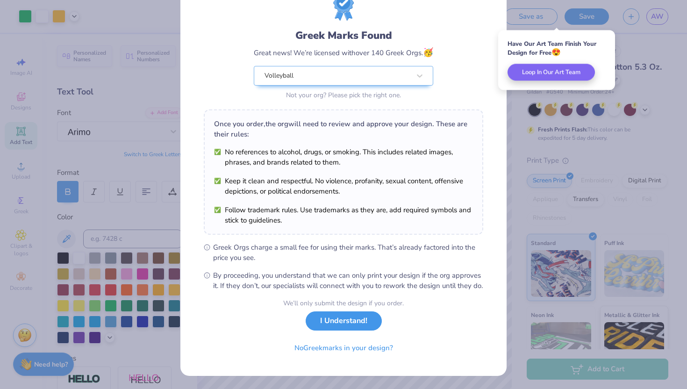
click at [331, 323] on button "I Understand!" at bounding box center [344, 320] width 76 height 19
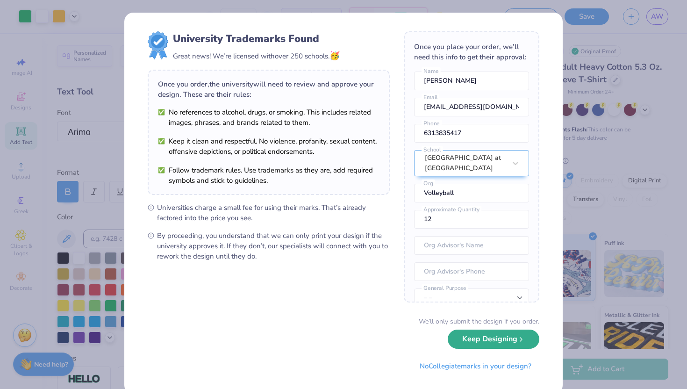
click at [497, 345] on button "Keep Designing" at bounding box center [494, 338] width 92 height 19
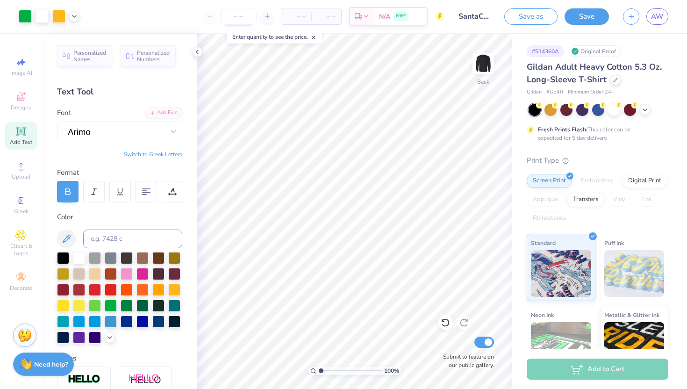
click at [233, 18] on input "number" at bounding box center [238, 16] width 36 height 17
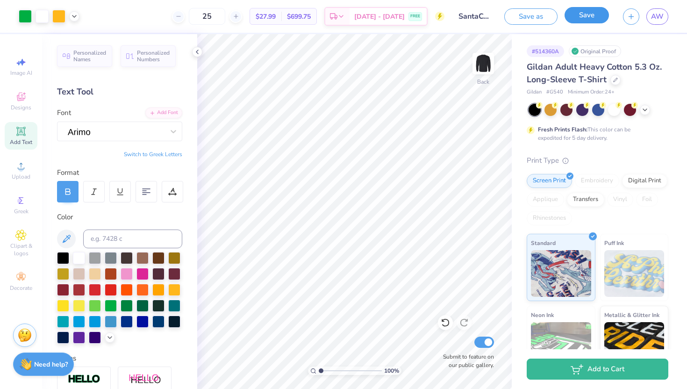
click at [582, 14] on button "Save" at bounding box center [586, 15] width 44 height 16
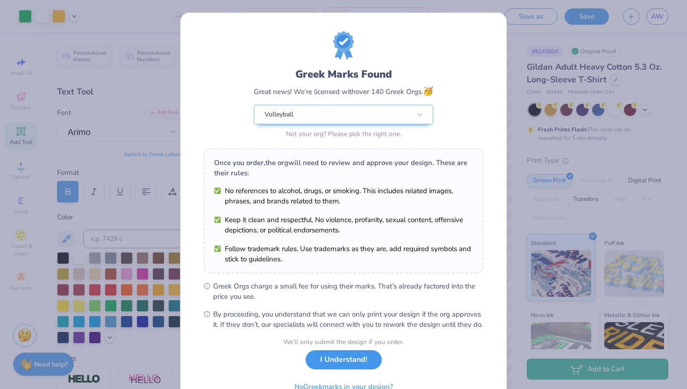
click at [341, 369] on button "I Understand!" at bounding box center [344, 359] width 76 height 19
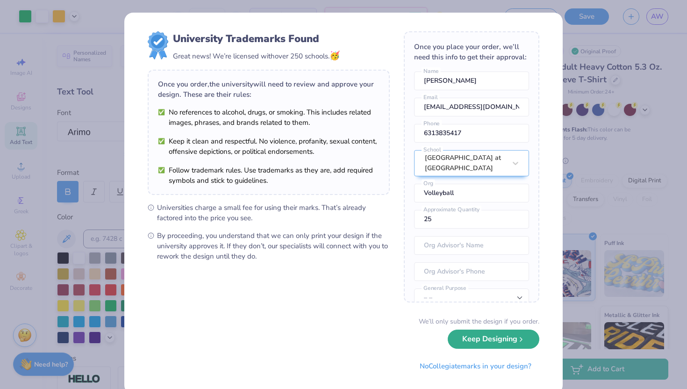
click at [483, 343] on button "Keep Designing" at bounding box center [494, 338] width 92 height 19
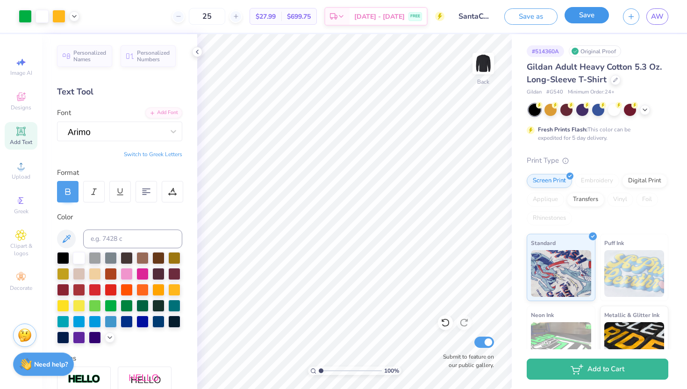
click at [585, 14] on button "Save" at bounding box center [586, 15] width 44 height 16
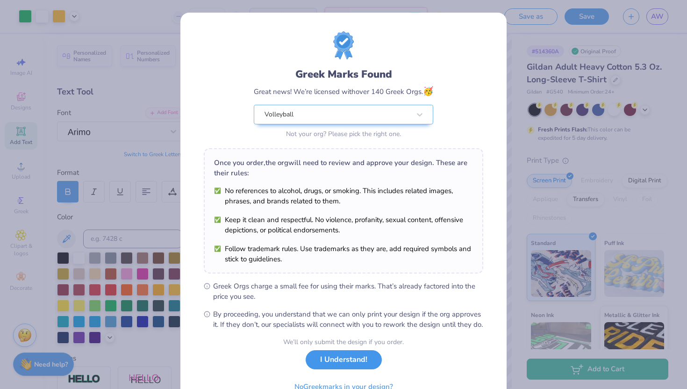
click at [344, 369] on button "I Understand!" at bounding box center [344, 359] width 76 height 19
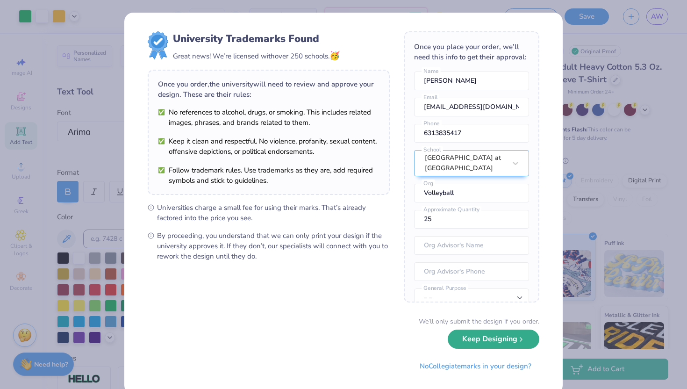
click at [487, 341] on button "Keep Designing" at bounding box center [494, 338] width 92 height 19
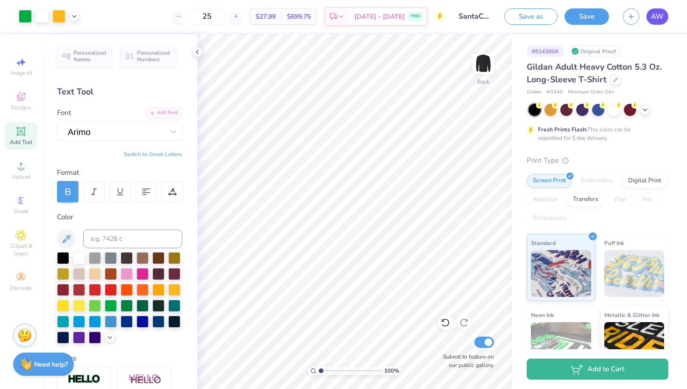
click at [660, 17] on span "AW" at bounding box center [657, 16] width 13 height 11
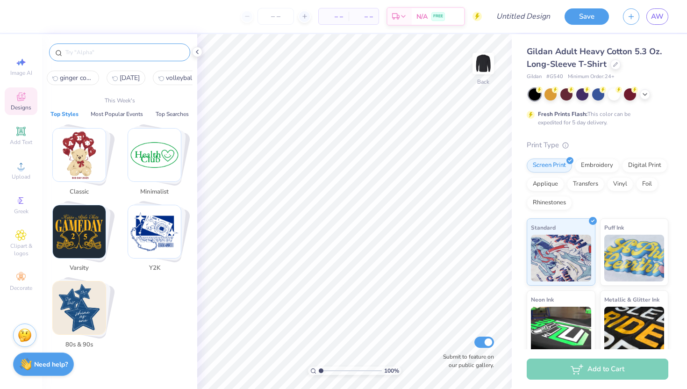
click at [130, 55] on input "text" at bounding box center [124, 52] width 120 height 9
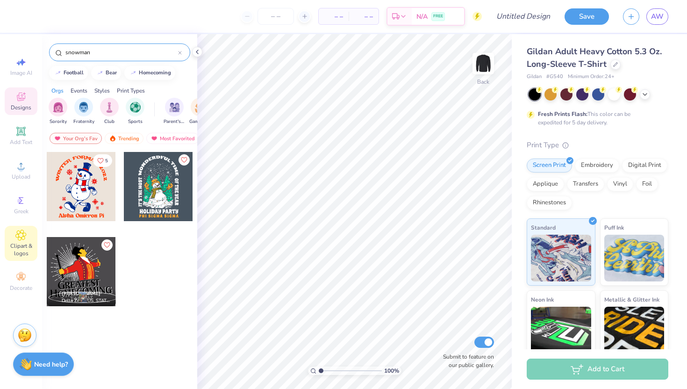
type input "snowman"
click at [35, 244] on span "Clipart & logos" at bounding box center [21, 249] width 33 height 15
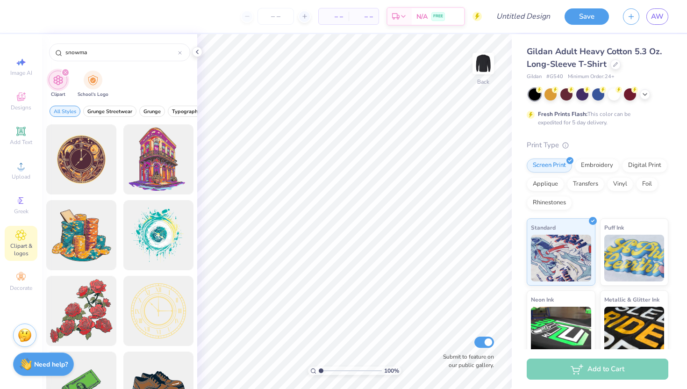
type input "snowman"
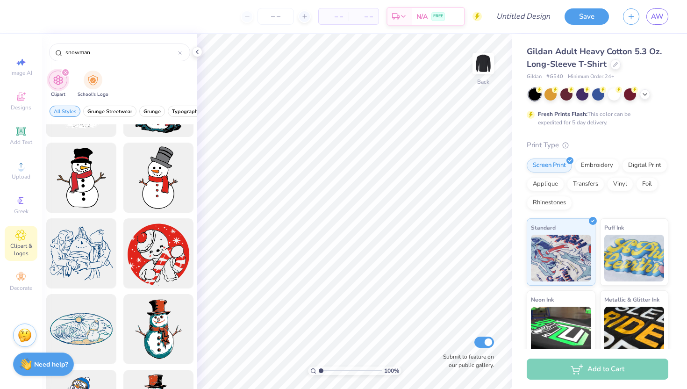
scroll to position [131, 0]
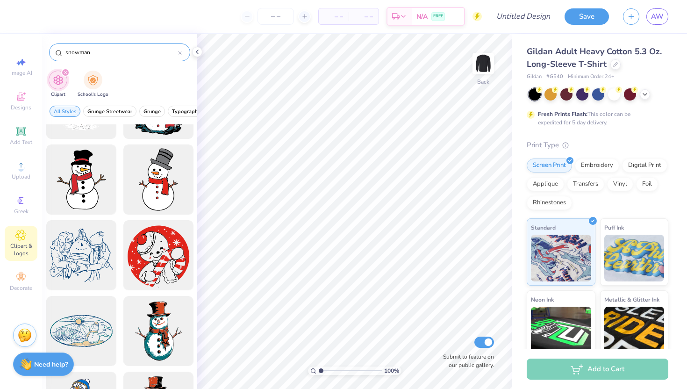
click at [181, 54] on icon at bounding box center [179, 52] width 3 height 3
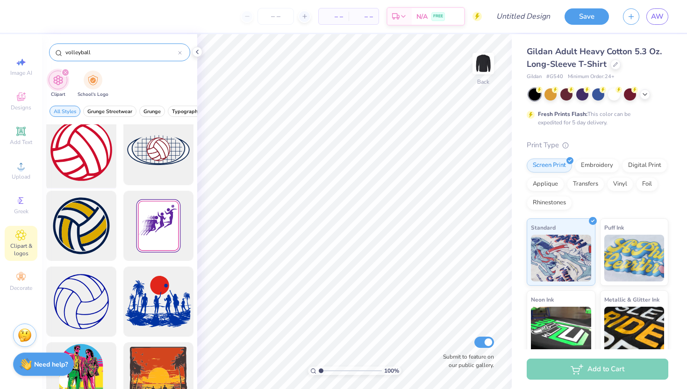
scroll to position [85, 0]
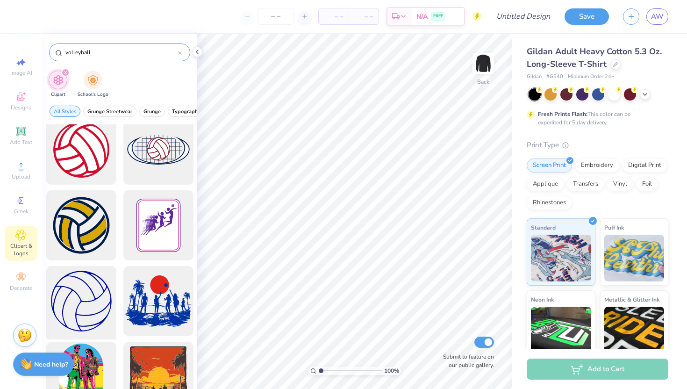
type input "volleyball"
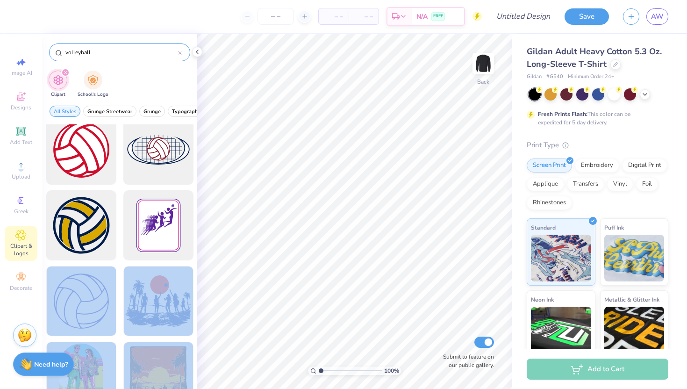
click at [342, 249] on div "– – Per Item – – Total Est. Delivery N/A FREE Design Title Save AW Image AI Des…" at bounding box center [343, 194] width 687 height 389
click at [86, 296] on div at bounding box center [81, 301] width 77 height 77
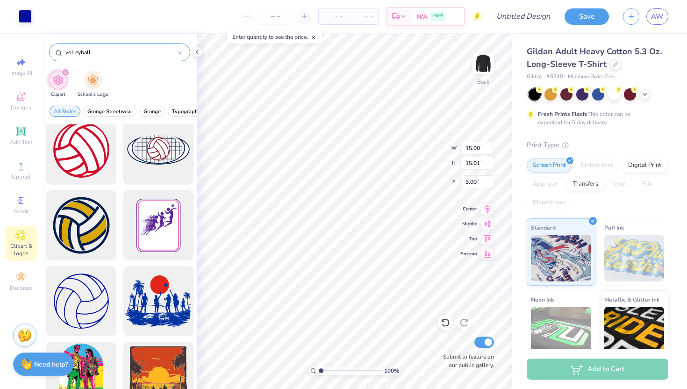
type input "5.28"
type input "5.29"
click at [25, 19] on div at bounding box center [25, 15] width 13 height 13
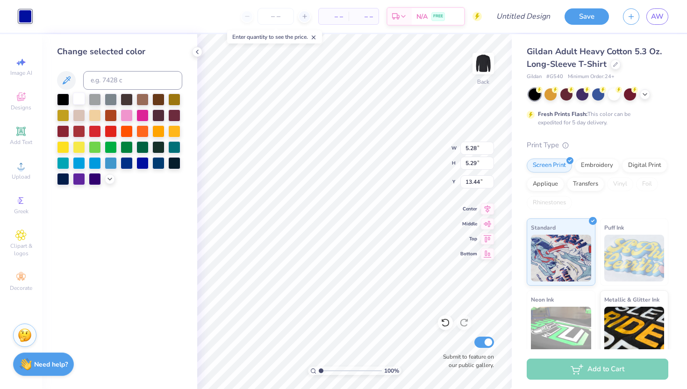
click at [77, 97] on div at bounding box center [79, 98] width 12 height 12
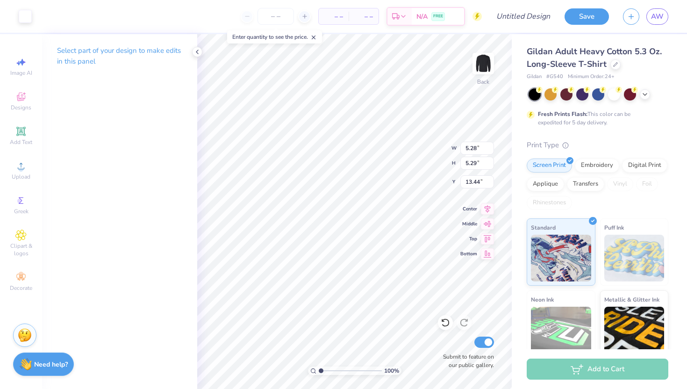
type input "8.15"
type input "5.29"
type input "4.35"
type input "4.73"
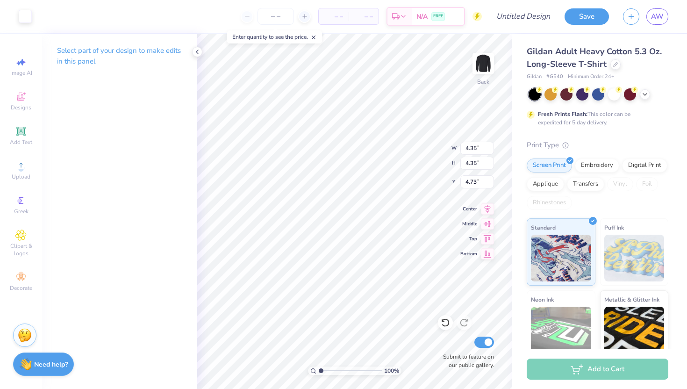
type input "3.48"
type input "5.69"
type input "3.49"
type input "5.60"
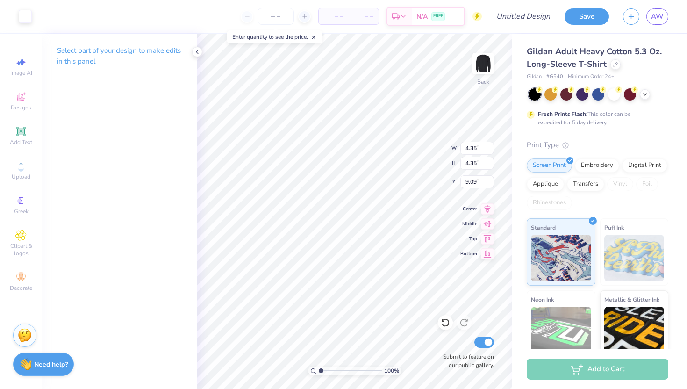
type input "5.28"
type input "5.29"
type input "13.44"
type input "3.48"
type input "3.49"
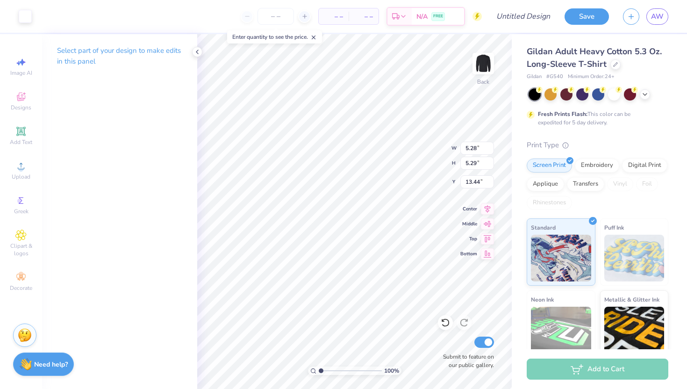
type input "5.60"
type input "5.28"
type input "5.29"
type input "13.44"
type input "4.35"
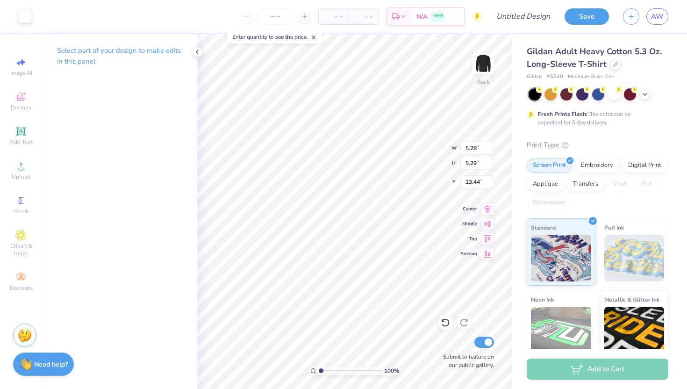
type input "4.35"
type input "9.09"
type input "3.48"
type input "3.49"
type input "5.60"
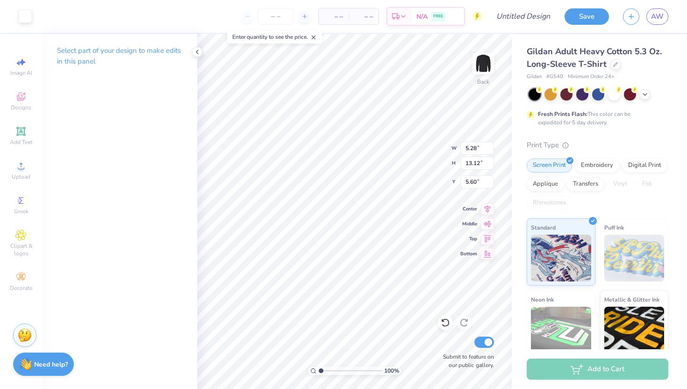
type input "5.98"
click at [20, 109] on span "Designs" at bounding box center [21, 107] width 21 height 7
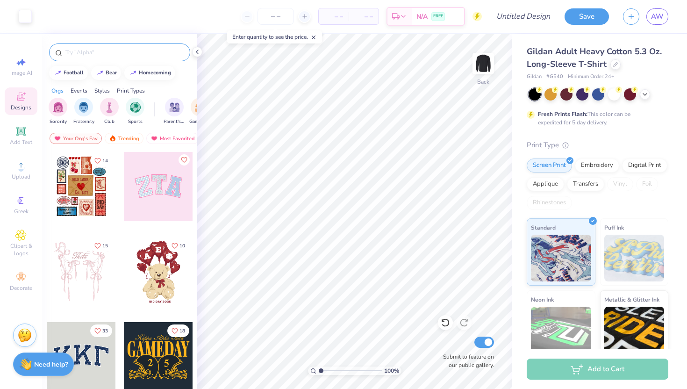
click at [101, 52] on input "text" at bounding box center [124, 52] width 120 height 9
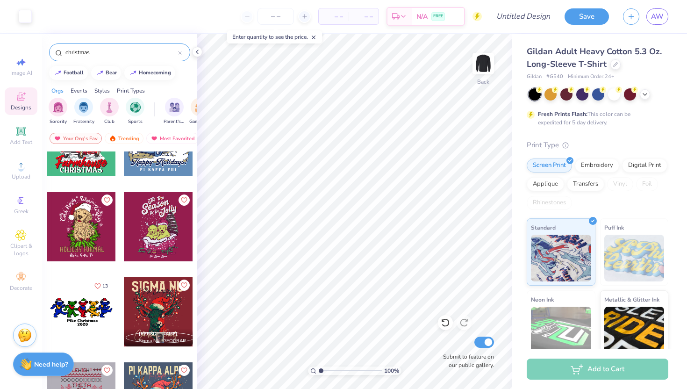
scroll to position [557, 0]
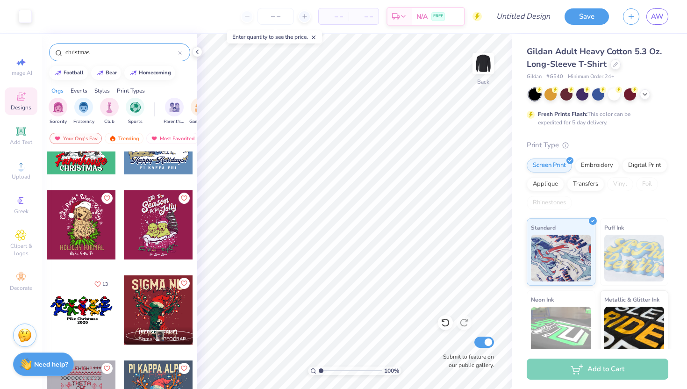
type input "christmas"
click at [93, 161] on div at bounding box center [81, 139] width 69 height 69
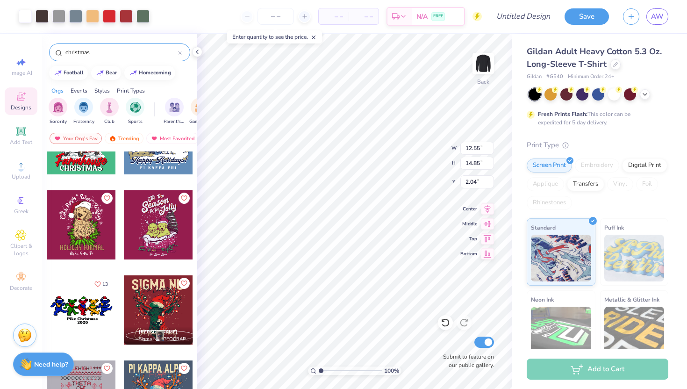
type input "2.04"
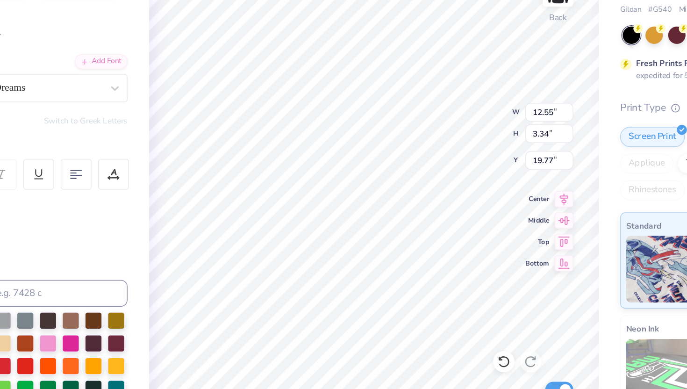
type input "19.77"
type input "10.33"
type input "1.32"
type input "15.57"
type input "2.18"
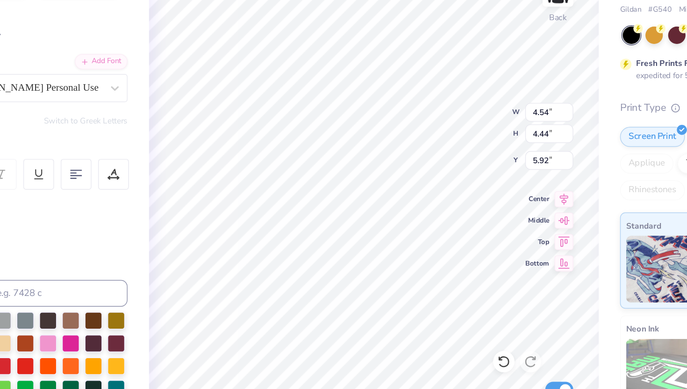
type input "7.06"
type input "3.70"
type input "0.99"
type input "12.55"
type input "3.34"
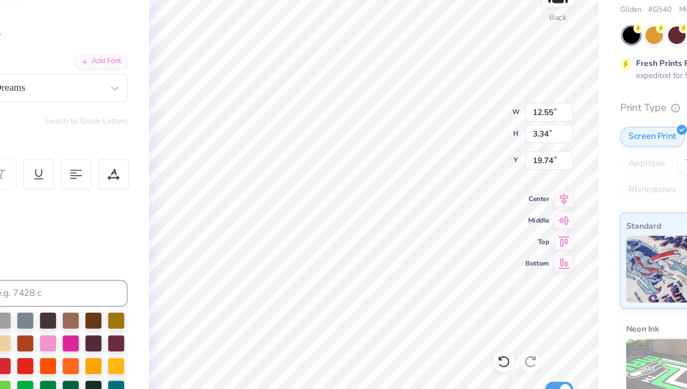
type input "7.72"
type textarea "Farmlandmark case law spedhouse"
click at [448, 323] on icon at bounding box center [445, 322] width 9 height 9
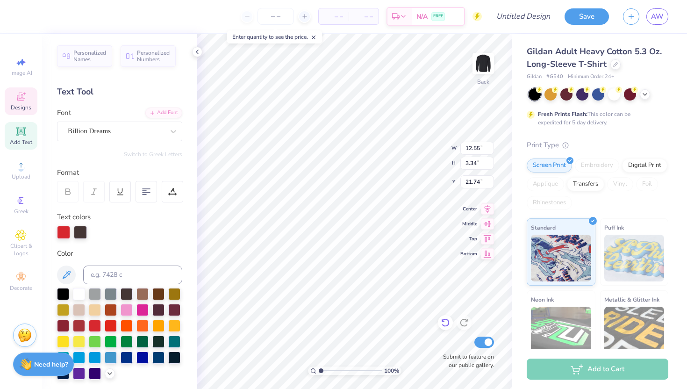
type input "8.44"
type textarea "HO"
type input "5.98"
type input "4.35"
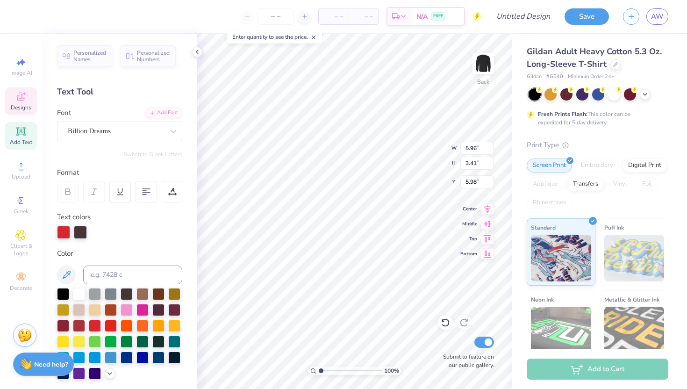
type input "4.35"
type input "9.60"
type input "5.96"
type input "3.41"
type input "5.98"
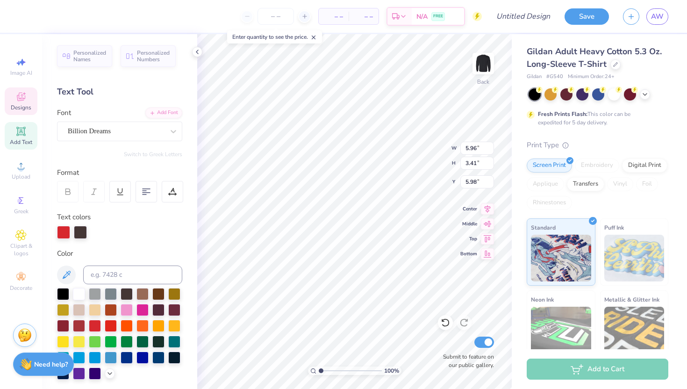
type input "8.42"
type input "4.82"
type input "3.48"
type input "3.49"
type input "6.64"
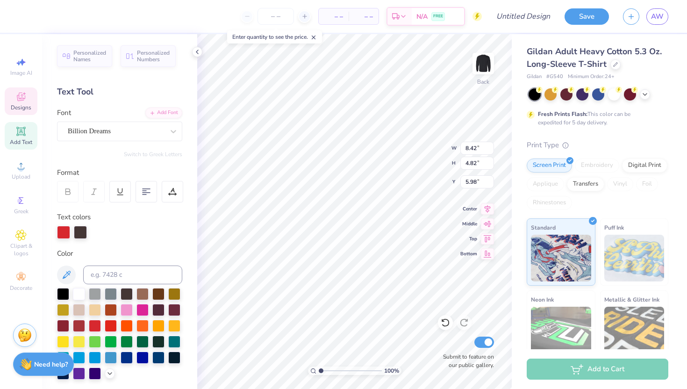
type input "3.48"
type input "3.49"
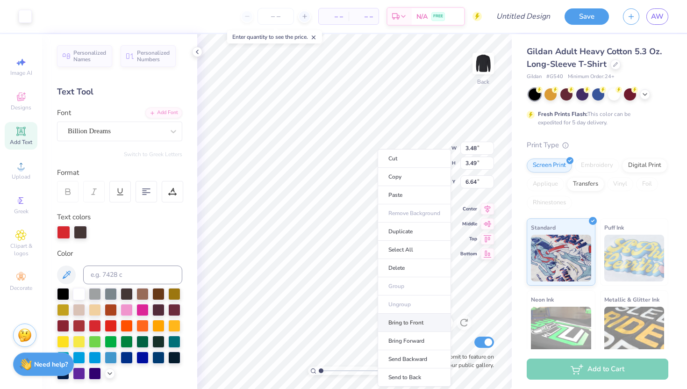
click at [417, 325] on li "Bring to Front" at bounding box center [413, 322] width 73 height 18
type input "5.32"
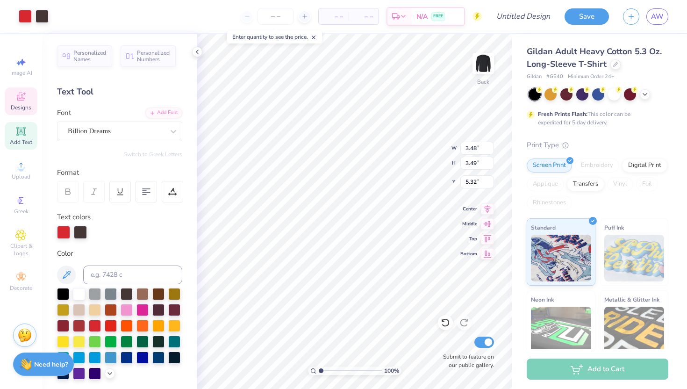
type input "8.42"
type input "4.82"
type input "5.99"
type textarea "H"
type input "5.14"
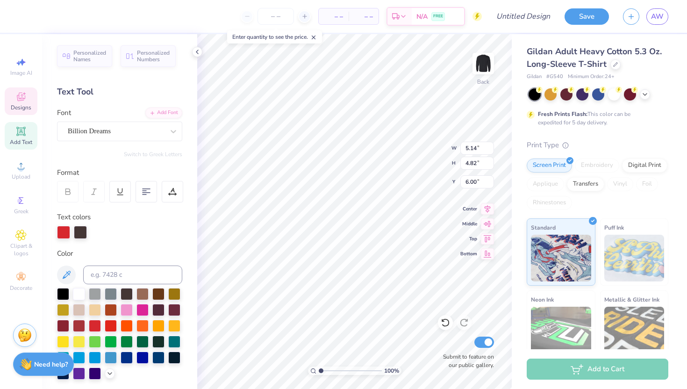
type input "5.32"
type input "3.48"
type input "3.49"
type input "5.98"
type input "12.55"
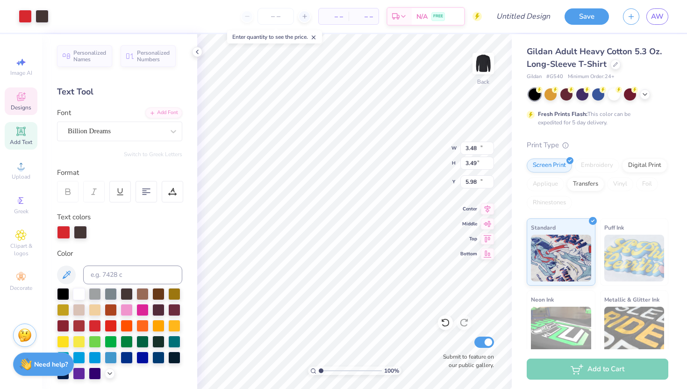
type input "3.34"
type input "21.77"
type textarea "F"
type textarea "H"
type input "10.54"
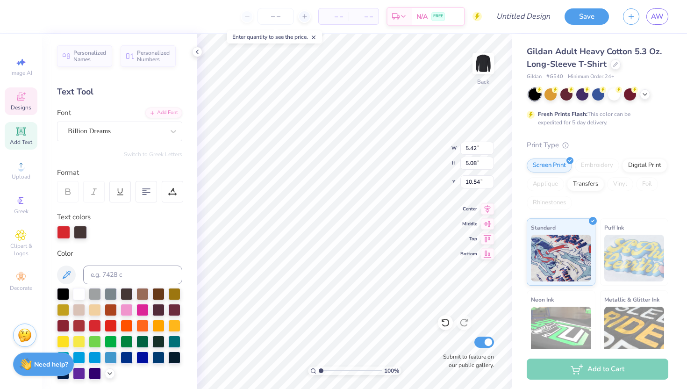
type input "5.42"
type input "5.08"
type input "10.46"
click at [61, 233] on div at bounding box center [63, 231] width 13 height 13
click at [129, 342] on div at bounding box center [127, 340] width 12 height 12
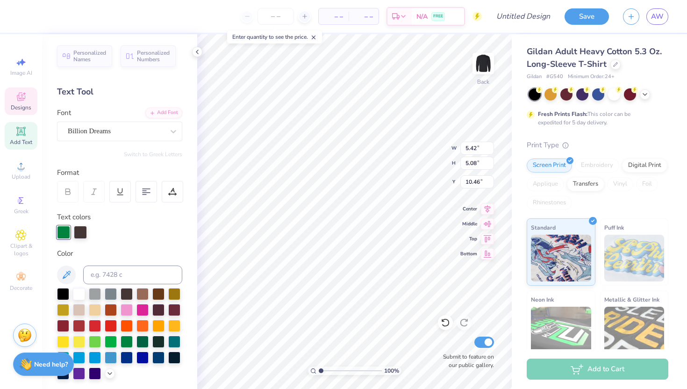
type input "4.35"
type input "10.46"
type input "3.48"
type input "3.49"
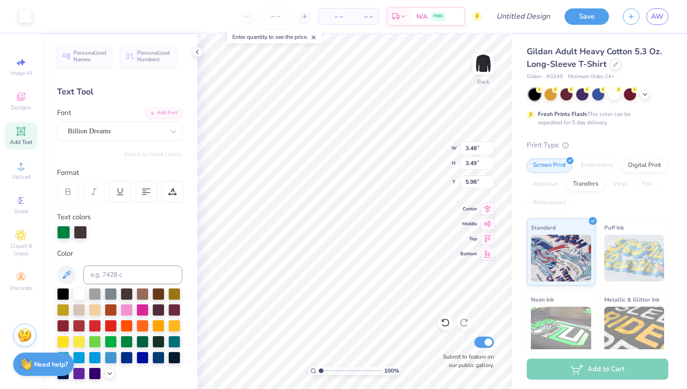
type input "6.65"
type input "4.35"
type input "10.14"
type input "5.28"
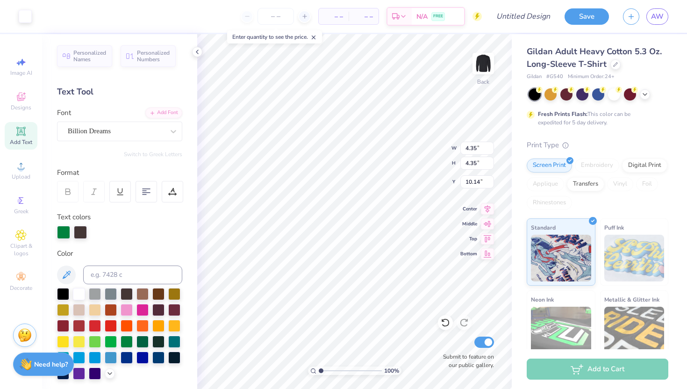
type input "5.29"
type input "16.49"
type input "3.48"
type input "3.49"
type input "6.65"
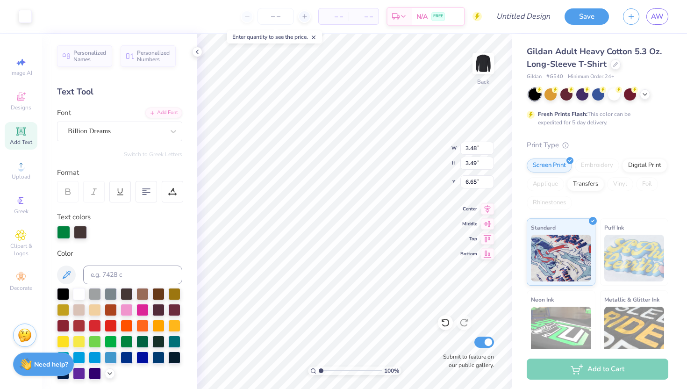
type input "4.35"
type input "10.14"
type input "5.42"
type input "5.08"
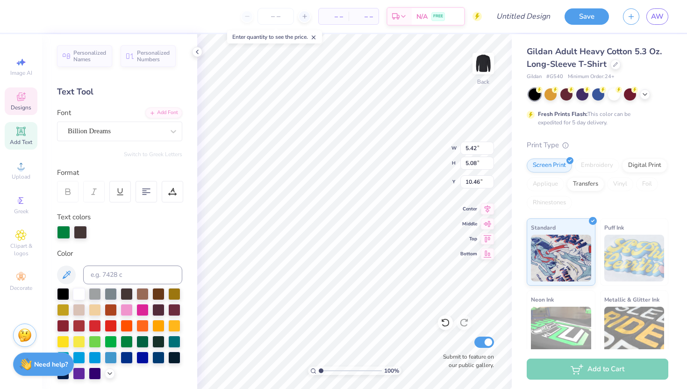
type input "10.14"
type input "5.14"
type input "4.82"
type input "5.32"
type input "5.28"
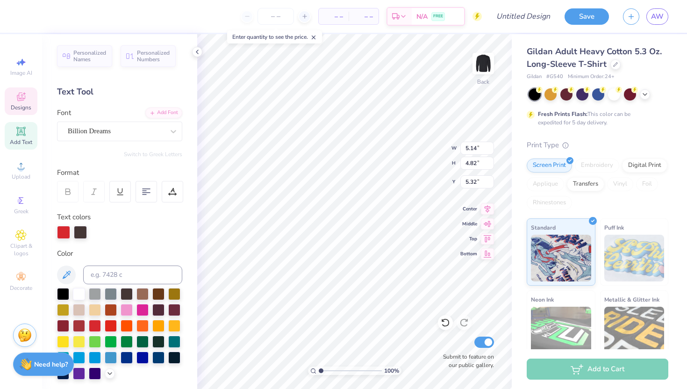
type input "5.29"
type input "14.49"
type input "5.42"
type input "5.08"
type input "15.21"
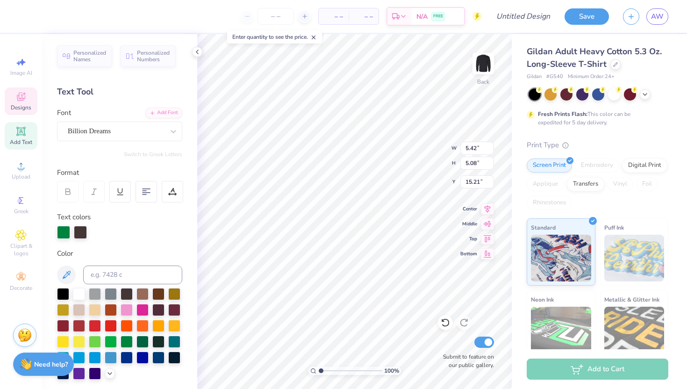
click at [61, 230] on div at bounding box center [63, 232] width 13 height 13
click at [82, 327] on div at bounding box center [79, 325] width 12 height 12
click at [98, 326] on div at bounding box center [95, 325] width 12 height 12
click at [19, 237] on icon at bounding box center [20, 234] width 11 height 11
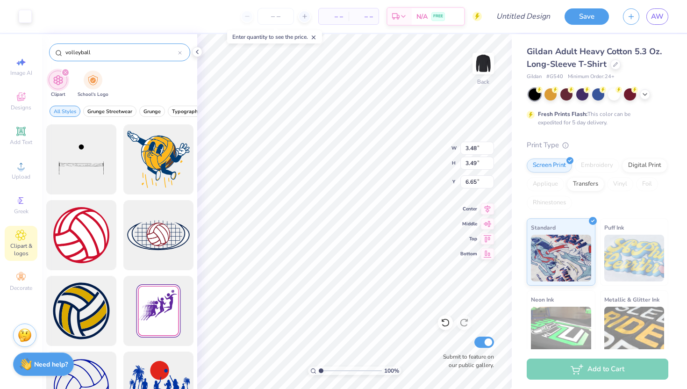
click at [181, 53] on icon at bounding box center [180, 53] width 4 height 4
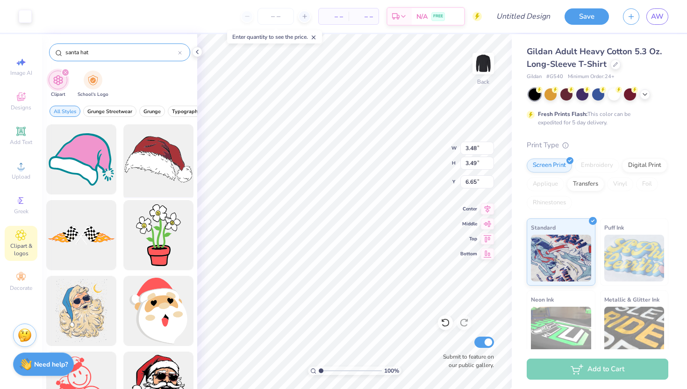
type input "santa hat"
click at [164, 155] on div at bounding box center [158, 159] width 77 height 77
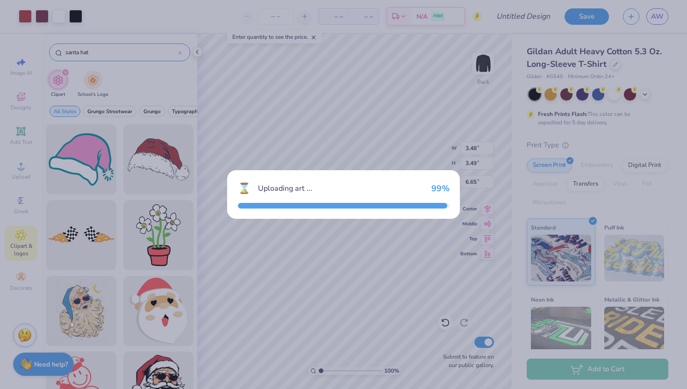
type input "15.00"
type input "10.29"
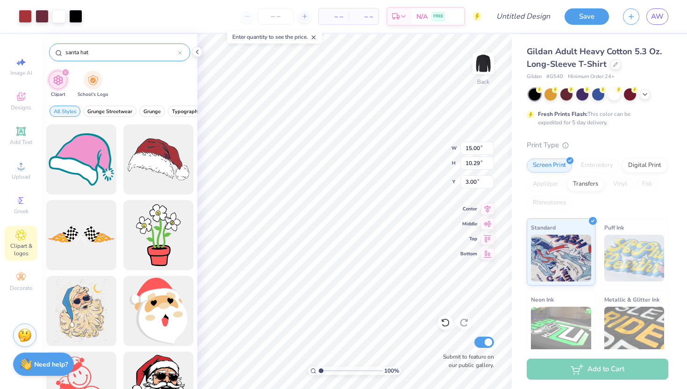
type input "5.32"
type input "8.79"
type input "6.03"
type input "2.36"
type input "5.70"
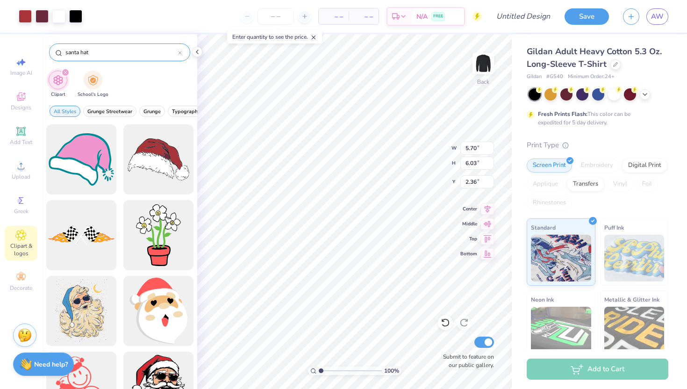
type input "3.91"
type input "4.49"
type input "5.55"
type input "4.41"
type input "4.36"
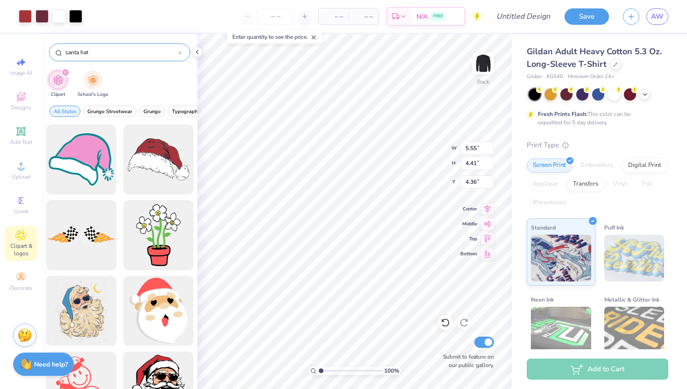
type input "4.95"
type input "3.93"
type input "4.91"
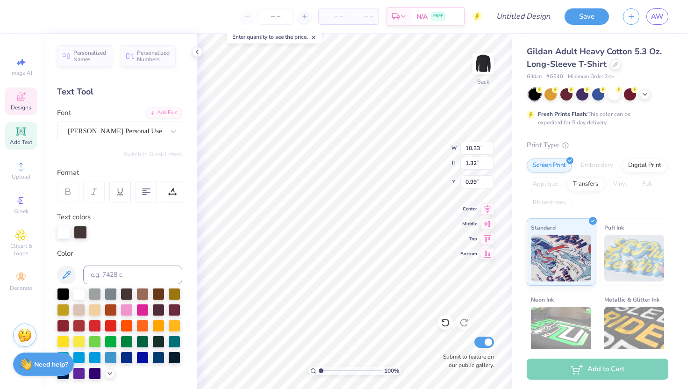
type input "1.00"
type textarea "C"
type textarea "Club Volleyball"
type input "20.29"
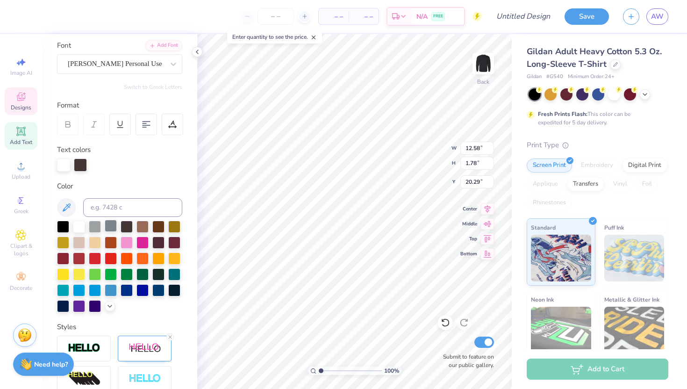
scroll to position [191, 0]
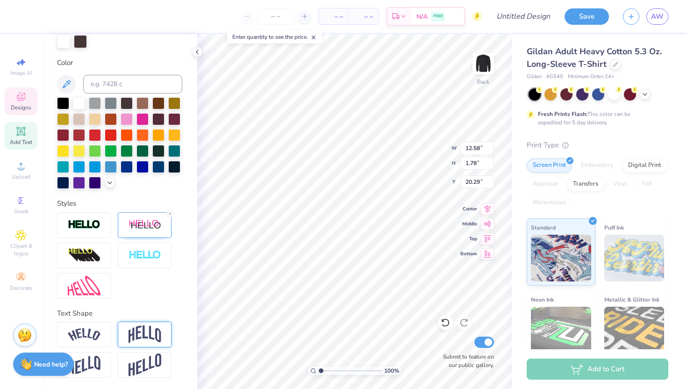
click at [150, 332] on img at bounding box center [144, 334] width 33 height 18
type input "4.08"
type input "20.68"
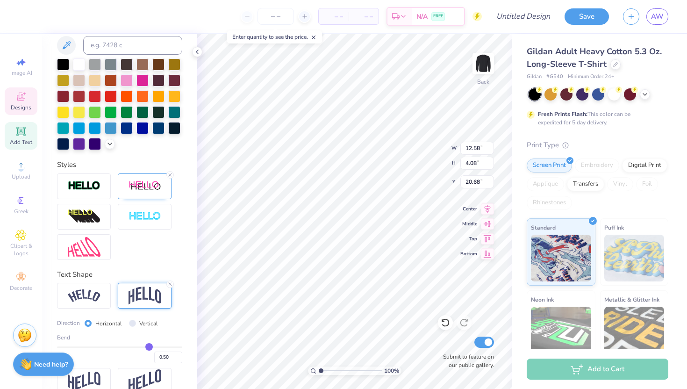
scroll to position [245, 0]
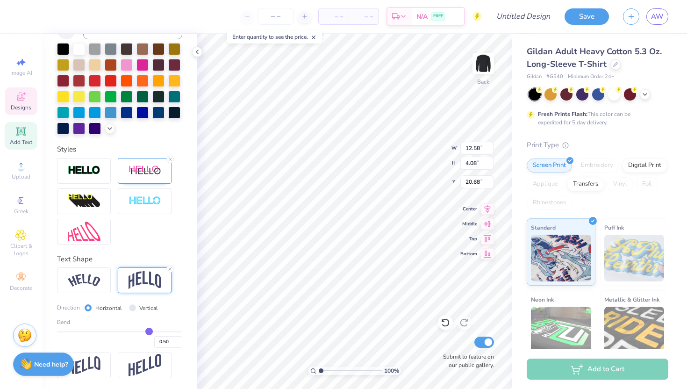
type input "0.48"
type input "0.47"
type input "0.44"
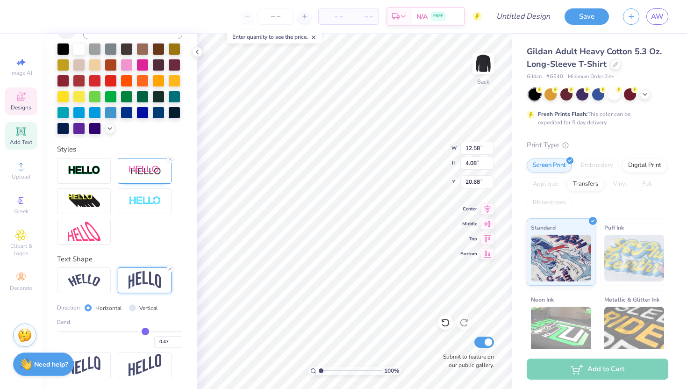
type input "0.44"
type input "0.42"
type input "0.39"
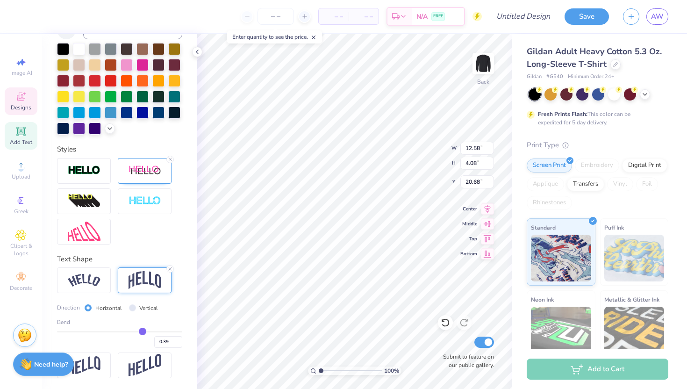
type input "0.36"
type input "0.33"
type input "0.28"
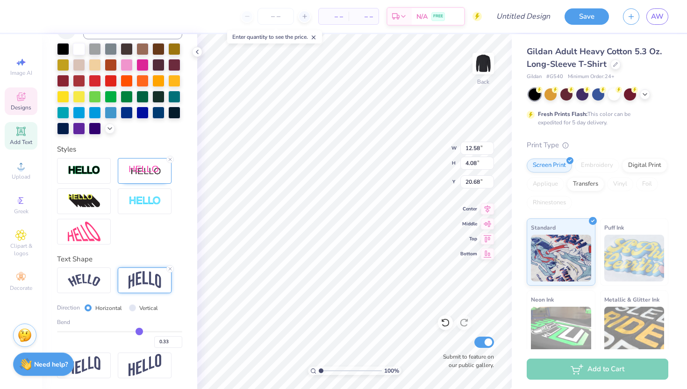
type input "0.28"
type input "0.23"
type input "0.19"
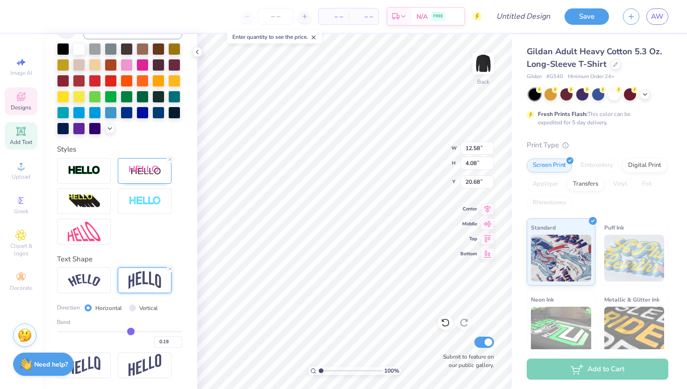
type input "0.15"
type input "0.12"
type input "0.1"
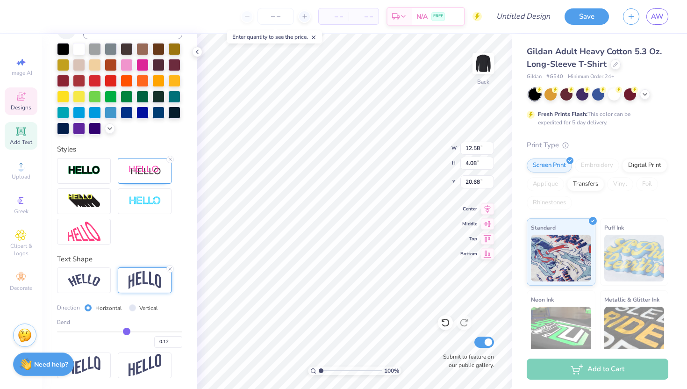
type input "0.10"
type input "0.08"
type input "0.06"
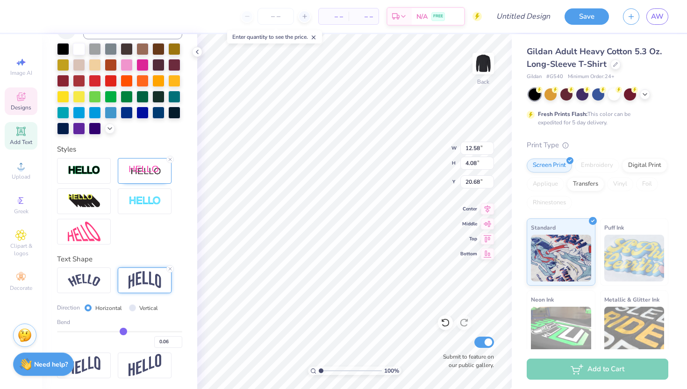
type input "0.04"
type input "0.03"
type input "0.02"
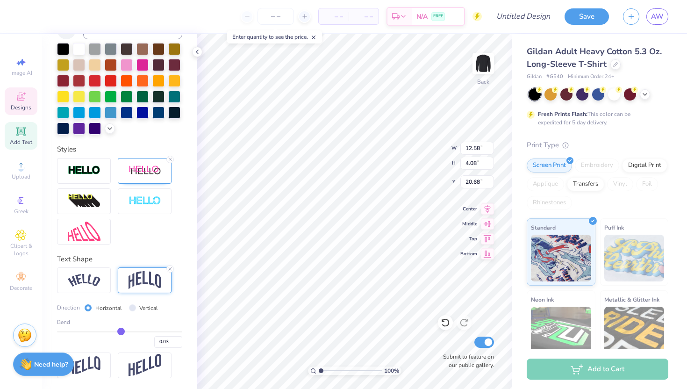
type input "0.02"
type input "0.01"
type input "0"
type input "0.00"
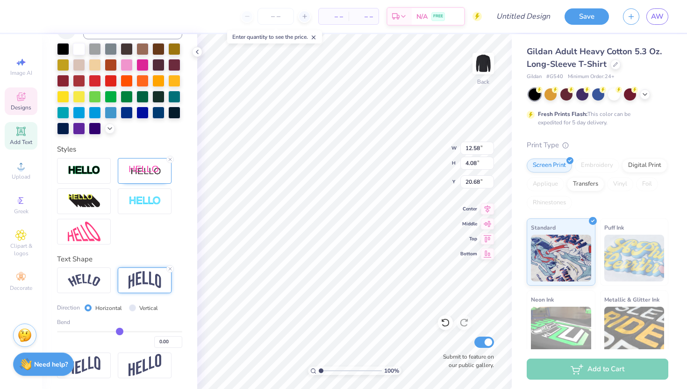
type input "-0.02"
type input "-0.03"
type input "-0.04"
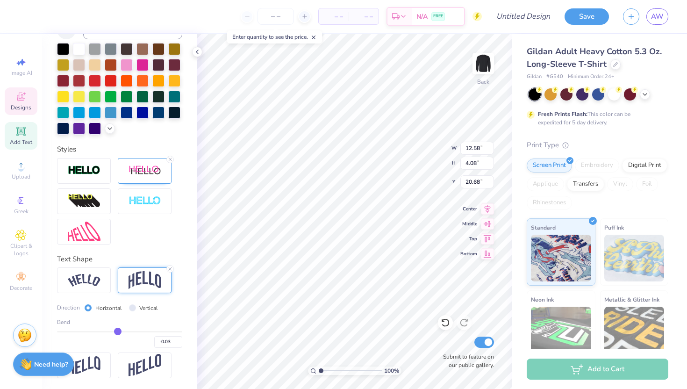
type input "-0.04"
type input "-0.06"
type input "-0.07"
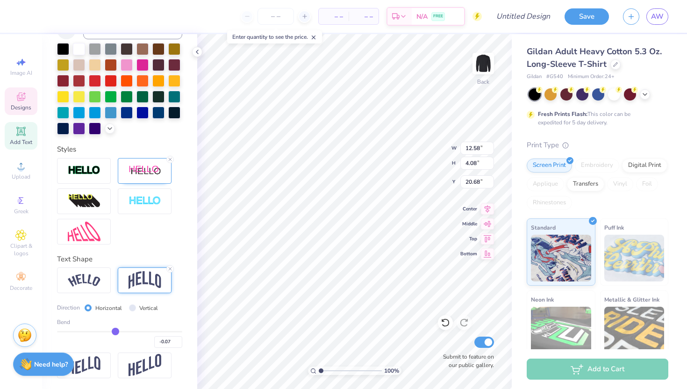
type input "-0.08"
type input "-0.1"
type input "-0.10"
type input "-0.11"
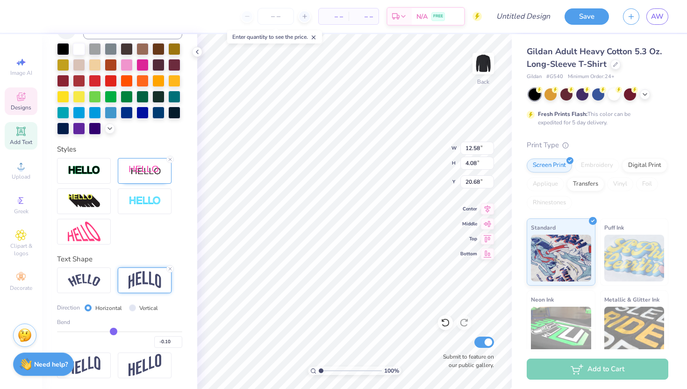
type input "-0.11"
type input "-0.12"
type input "-0.13"
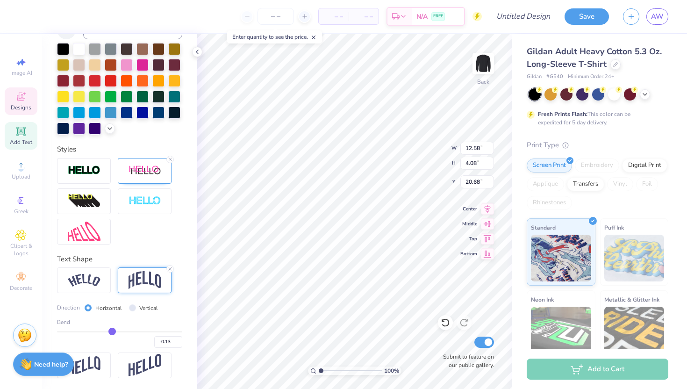
type input "-0.14"
type input "-0.15"
type input "-0.16"
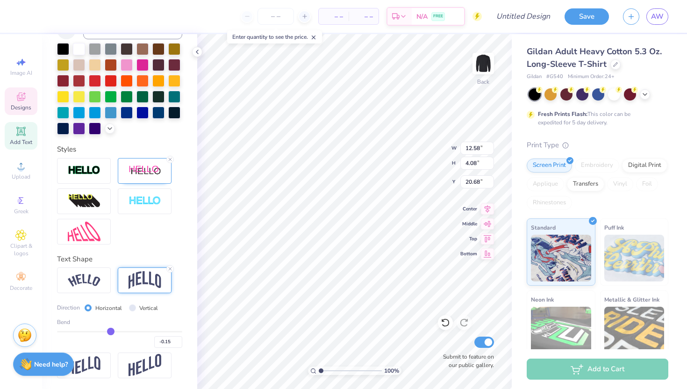
type input "-0.16"
type input "-0.17"
drag, startPoint x: 148, startPoint y: 332, endPoint x: 100, endPoint y: 335, distance: 47.7
click at [100, 332] on input "range" at bounding box center [119, 331] width 125 height 1
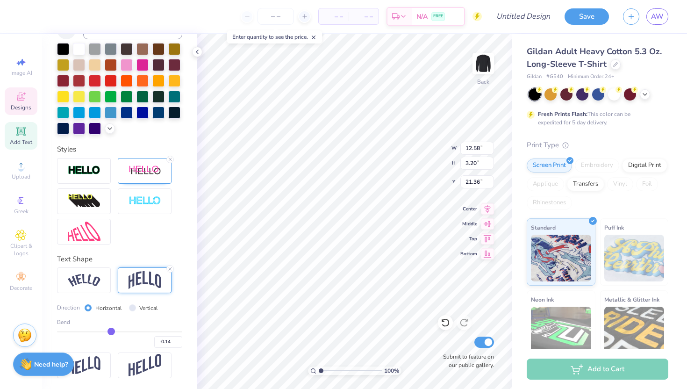
drag, startPoint x: 99, startPoint y: 330, endPoint x: 111, endPoint y: 330, distance: 12.1
click at [111, 331] on input "range" at bounding box center [119, 331] width 125 height 1
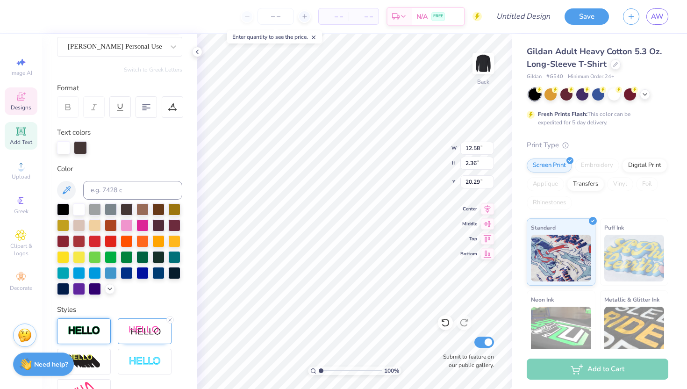
scroll to position [0, 0]
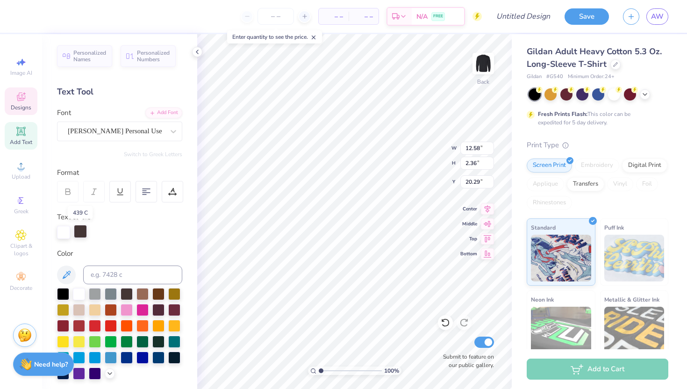
click at [79, 235] on div at bounding box center [80, 231] width 13 height 13
click at [65, 298] on div at bounding box center [63, 293] width 12 height 12
click at [94, 323] on div at bounding box center [95, 325] width 12 height 12
click at [81, 322] on div at bounding box center [79, 325] width 12 height 12
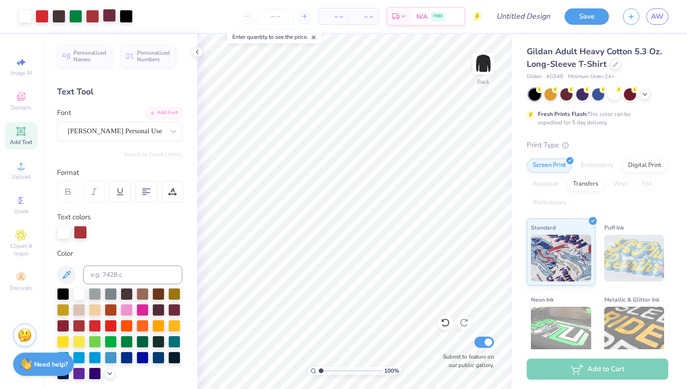
click at [110, 12] on div at bounding box center [109, 15] width 13 height 13
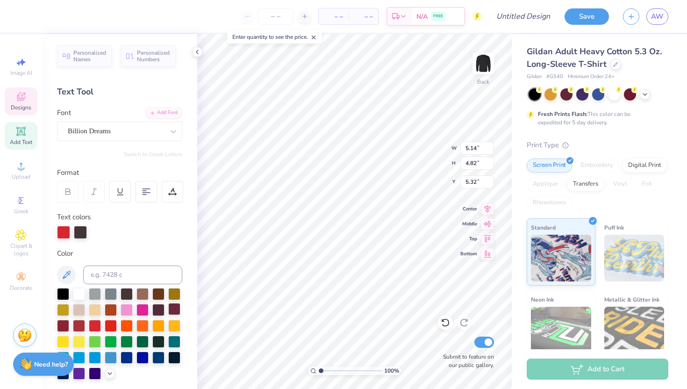
click at [175, 306] on div at bounding box center [174, 309] width 12 height 12
click at [63, 325] on div at bounding box center [63, 325] width 12 height 12
click at [81, 325] on div at bounding box center [79, 325] width 12 height 12
click at [93, 324] on div at bounding box center [95, 325] width 12 height 12
click at [81, 323] on div at bounding box center [79, 325] width 12 height 12
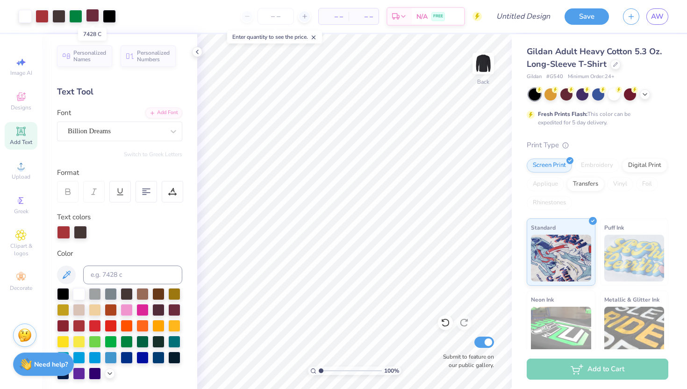
click at [92, 18] on div at bounding box center [92, 15] width 13 height 13
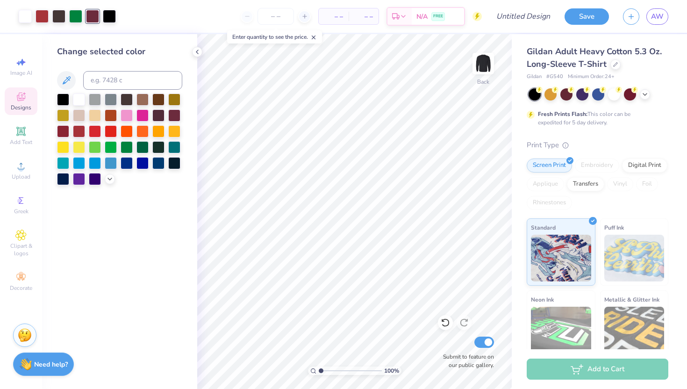
click at [21, 101] on icon at bounding box center [20, 96] width 11 height 11
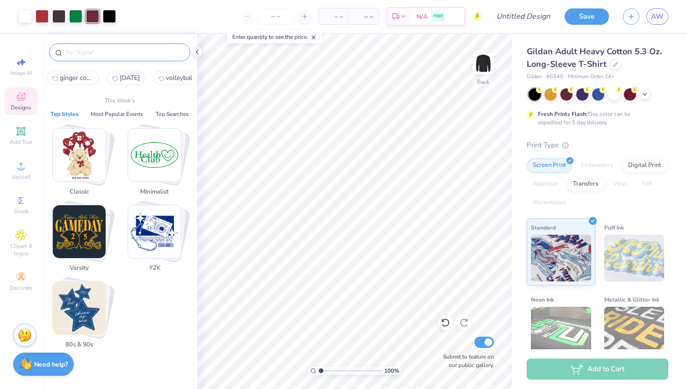
click at [116, 56] on input "text" at bounding box center [124, 52] width 120 height 9
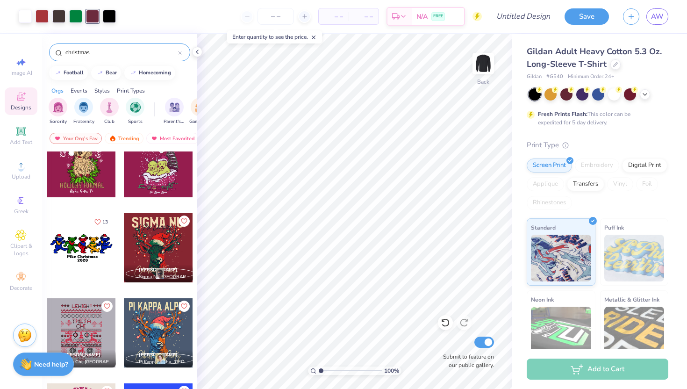
scroll to position [663, 0]
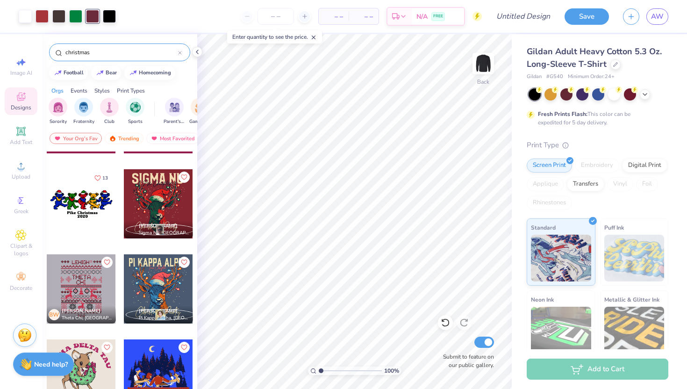
click at [154, 207] on div at bounding box center [158, 203] width 69 height 69
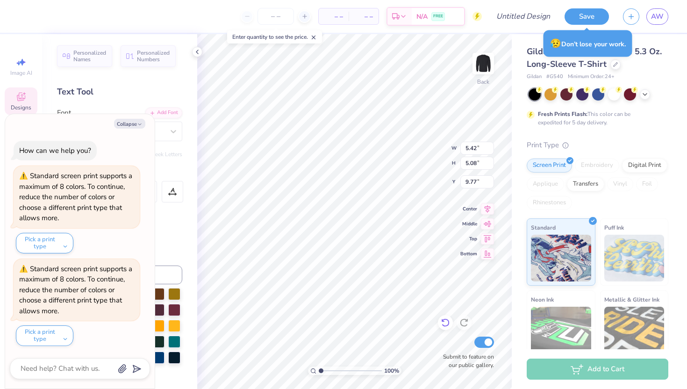
click at [444, 321] on icon at bounding box center [445, 322] width 9 height 9
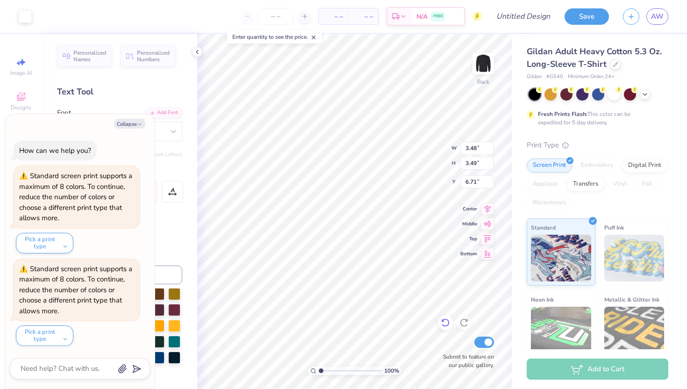
click at [449, 320] on icon at bounding box center [445, 322] width 9 height 9
click at [425, 160] on div "100 % Back W 3.48 3.48 " H 3.49 3.49 " Y 6.65 6.65 " Center Middle Top Bottom S…" at bounding box center [354, 211] width 314 height 355
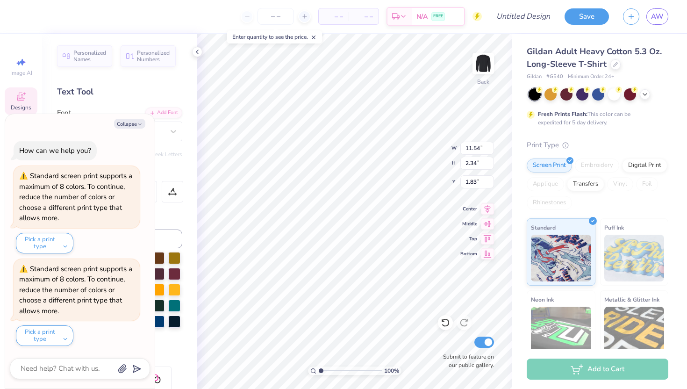
scroll to position [0, 2]
click at [136, 124] on button "Collapse" at bounding box center [129, 124] width 31 height 10
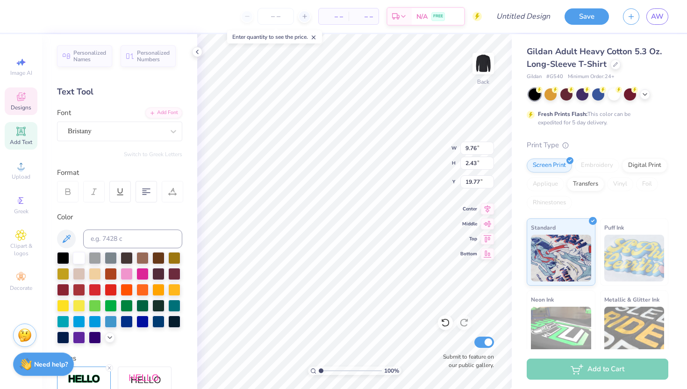
scroll to position [0, 4]
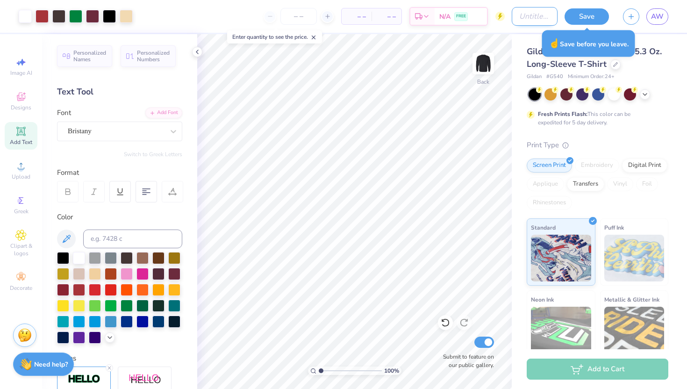
click at [538, 16] on input "Design Title" at bounding box center [535, 16] width 46 height 19
click at [93, 15] on div at bounding box center [92, 15] width 13 height 13
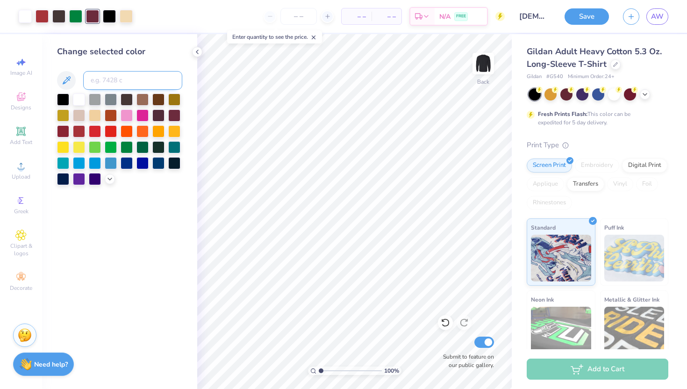
click at [116, 81] on input at bounding box center [132, 80] width 99 height 19
click at [166, 53] on div "Change selected color" at bounding box center [119, 51] width 125 height 13
click at [143, 203] on div "Change selected color 1807" at bounding box center [119, 211] width 155 height 355
click at [118, 78] on input "1807" at bounding box center [132, 80] width 99 height 19
click at [159, 65] on div "Change selected color 1807" at bounding box center [119, 115] width 125 height 140
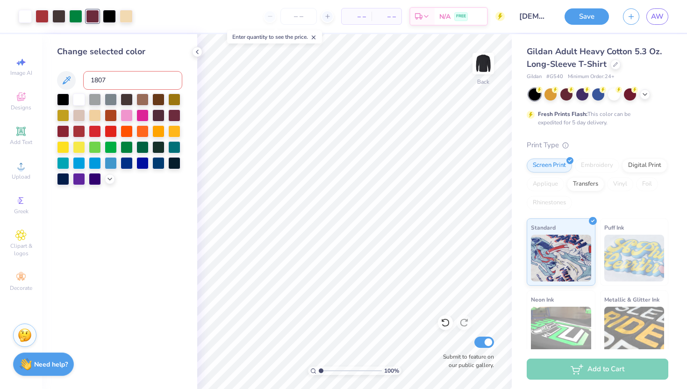
click at [317, 36] on icon at bounding box center [313, 37] width 7 height 7
click at [290, 20] on input "number" at bounding box center [298, 16] width 36 height 17
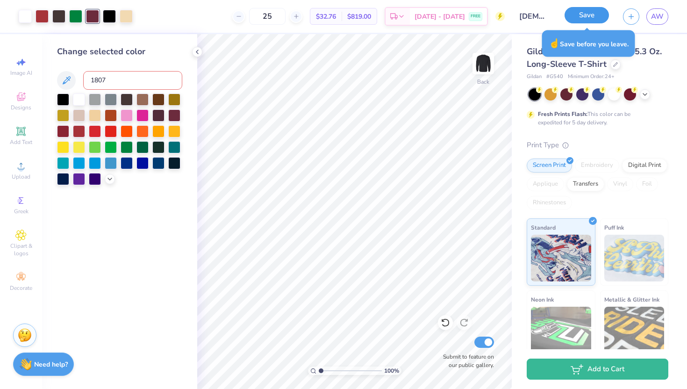
click at [584, 18] on button "Save" at bounding box center [586, 15] width 44 height 16
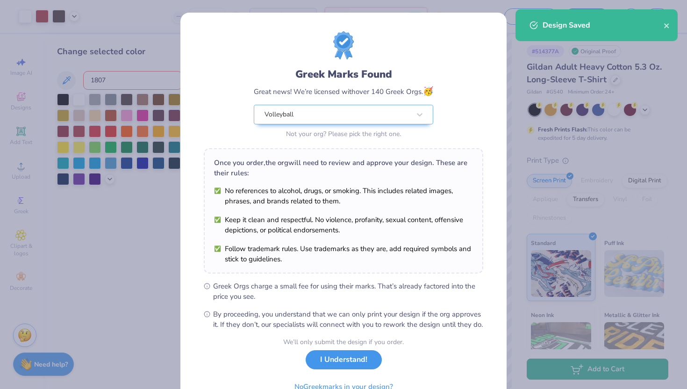
click at [337, 369] on button "I Understand!" at bounding box center [344, 359] width 76 height 19
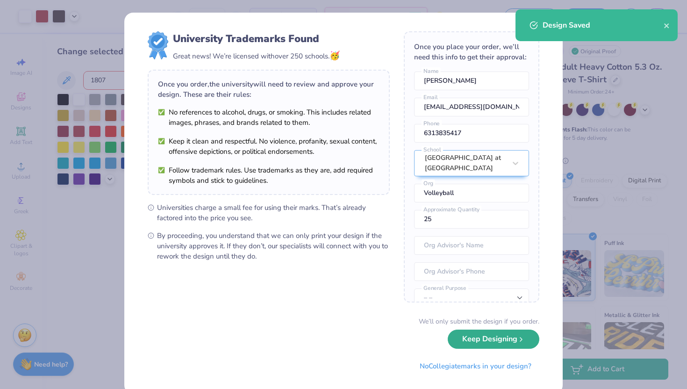
click at [458, 334] on button "Keep Designing" at bounding box center [494, 338] width 92 height 19
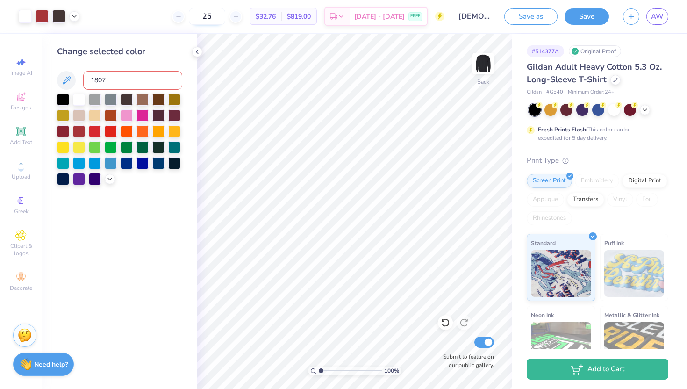
click at [225, 17] on input "25" at bounding box center [207, 16] width 36 height 17
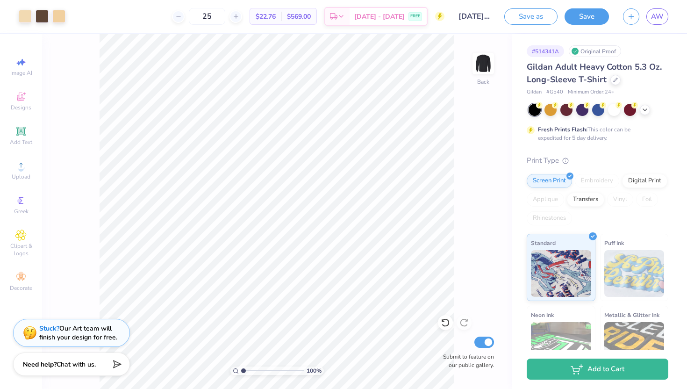
scroll to position [57, 0]
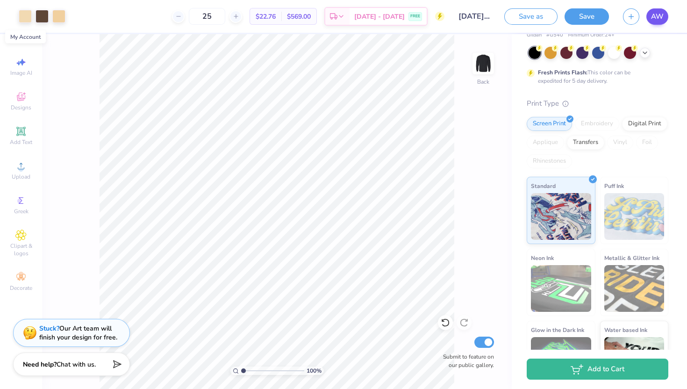
click at [658, 15] on span "AW" at bounding box center [657, 16] width 13 height 11
click at [600, 11] on button "Save" at bounding box center [586, 15] width 44 height 16
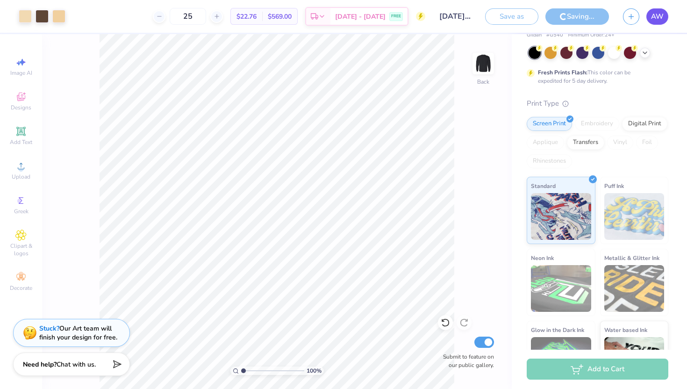
click at [660, 19] on span "AW" at bounding box center [657, 16] width 13 height 11
click at [655, 18] on span "AW" at bounding box center [657, 16] width 13 height 11
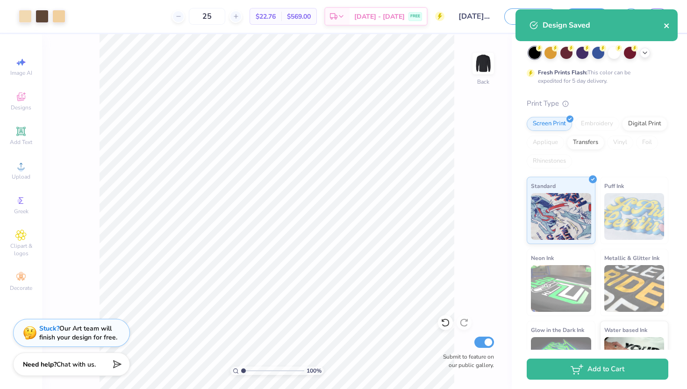
click at [664, 30] on button "close" at bounding box center [666, 25] width 7 height 11
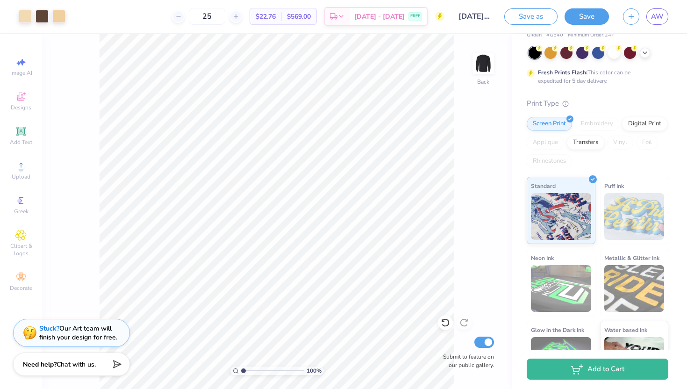
click at [657, 11] on div "Design Saved" at bounding box center [596, 9] width 166 height 4
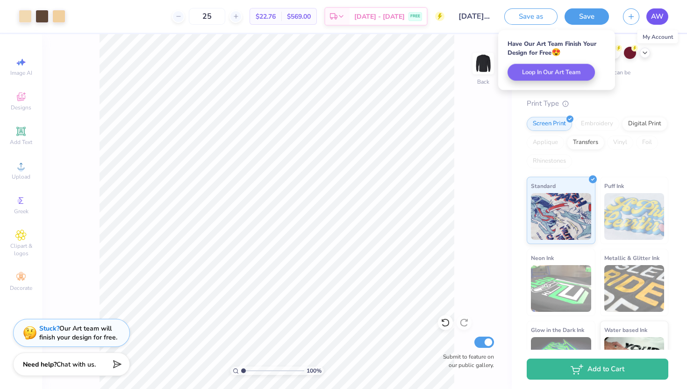
click at [657, 19] on span "AW" at bounding box center [657, 16] width 13 height 11
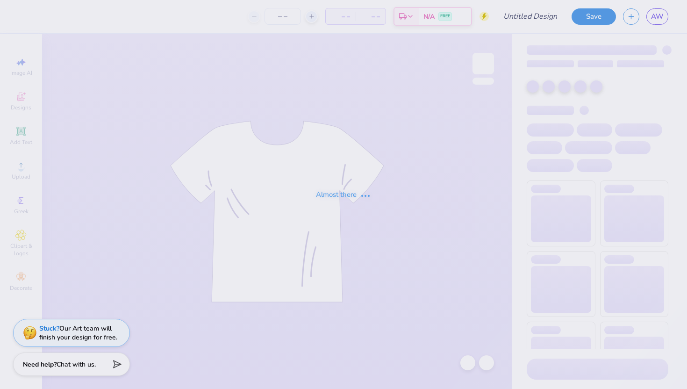
type input "SantaCon VB"
type input "25"
type input "[DATE] VB"
type input "25"
